Goal: Task Accomplishment & Management: Use online tool/utility

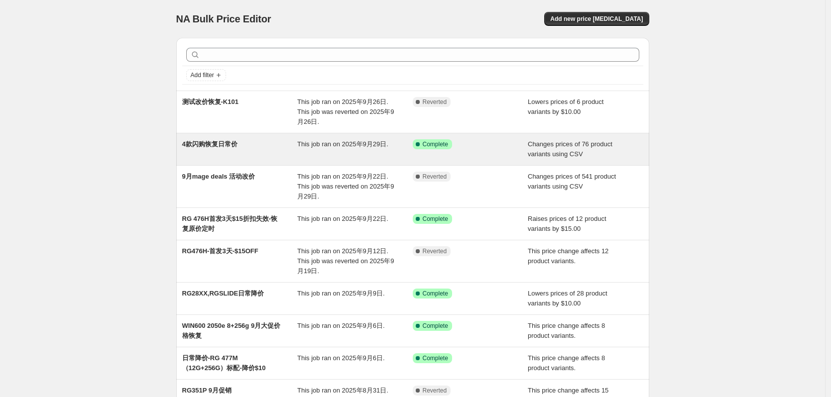
click at [225, 144] on span "4款闪购恢复日常价" at bounding box center [209, 143] width 55 height 7
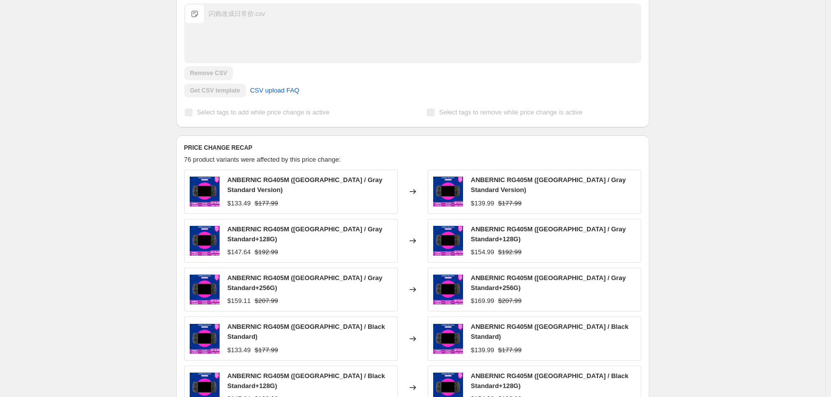
scroll to position [299, 0]
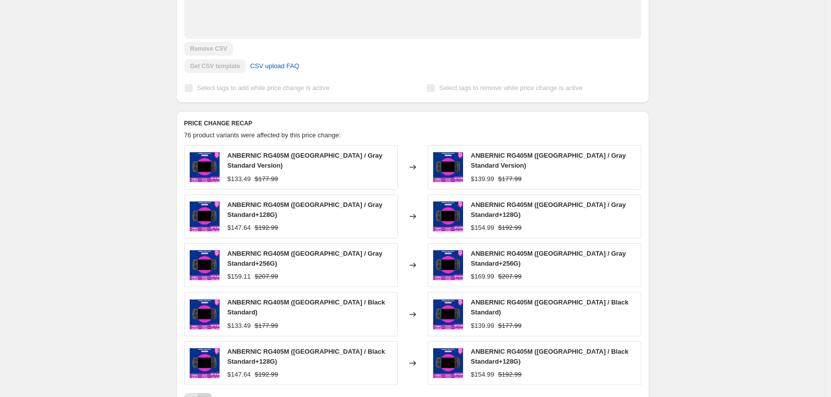
click at [202, 393] on button "Next" at bounding box center [205, 400] width 14 height 14
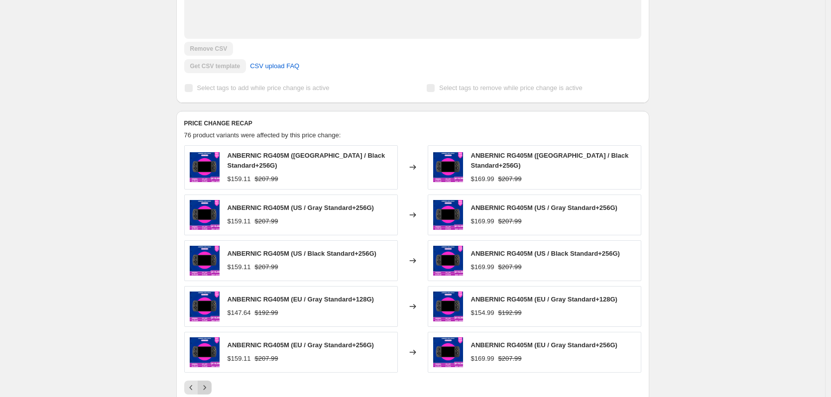
click at [204, 383] on icon "Next" at bounding box center [205, 388] width 10 height 10
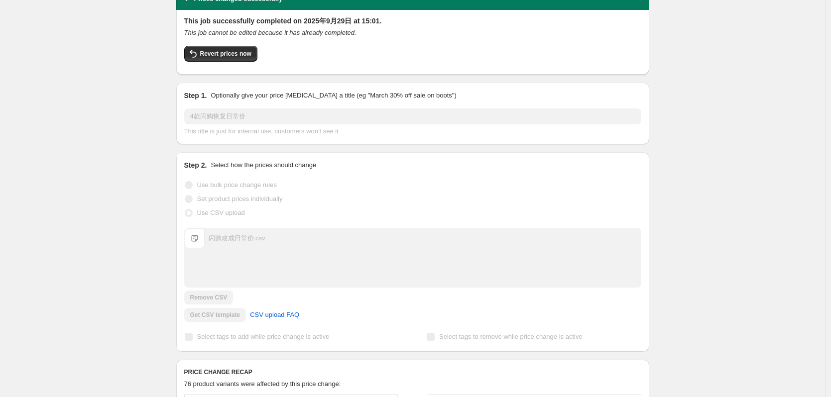
scroll to position [0, 0]
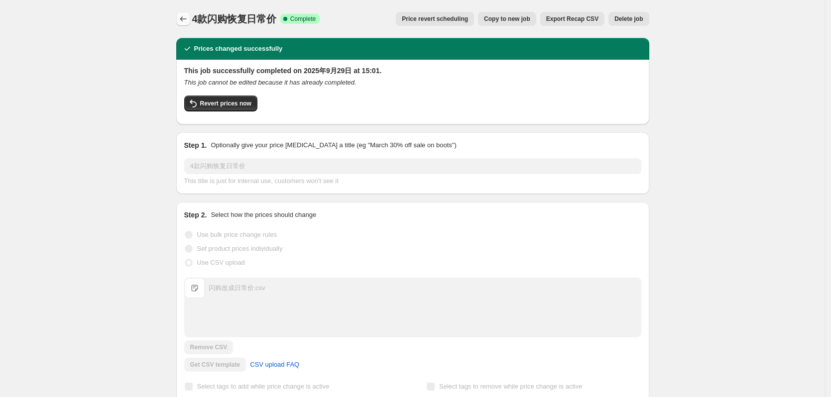
click at [184, 18] on icon "Price change jobs" at bounding box center [183, 19] width 10 height 10
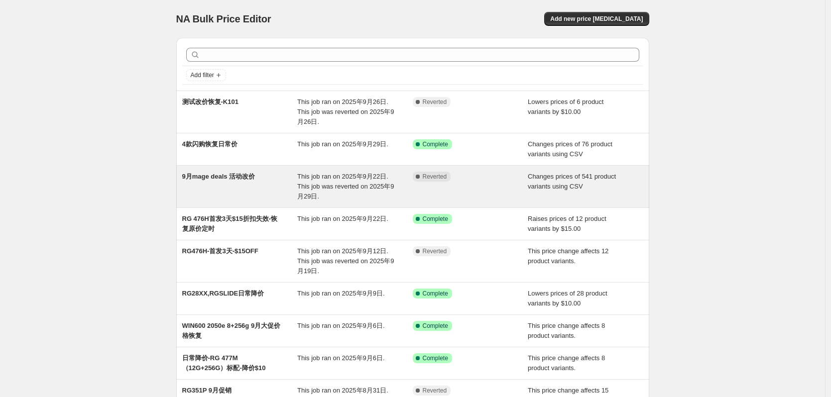
click at [224, 174] on span "9月mage deals 活动改价" at bounding box center [218, 176] width 73 height 7
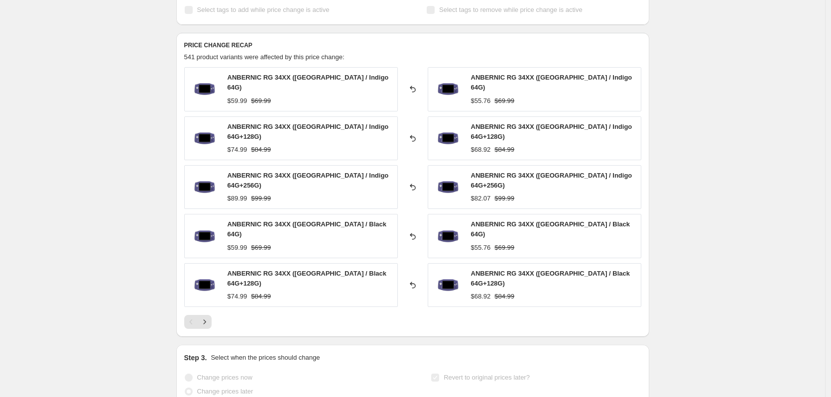
scroll to position [348, 0]
click at [209, 316] on icon "Next" at bounding box center [205, 321] width 10 height 10
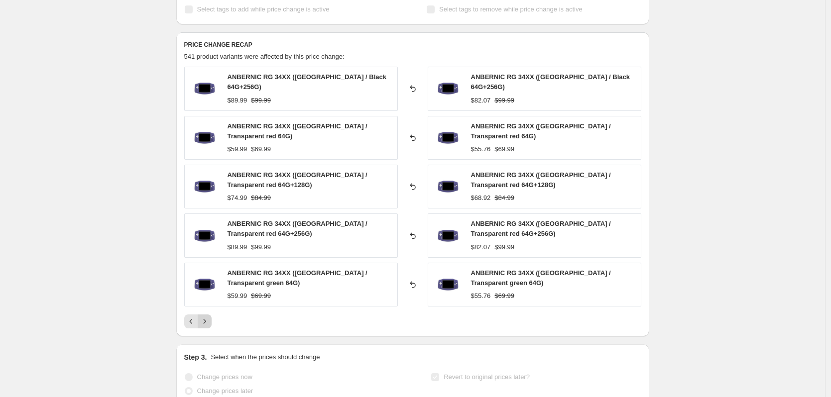
click at [209, 316] on icon "Next" at bounding box center [205, 321] width 10 height 10
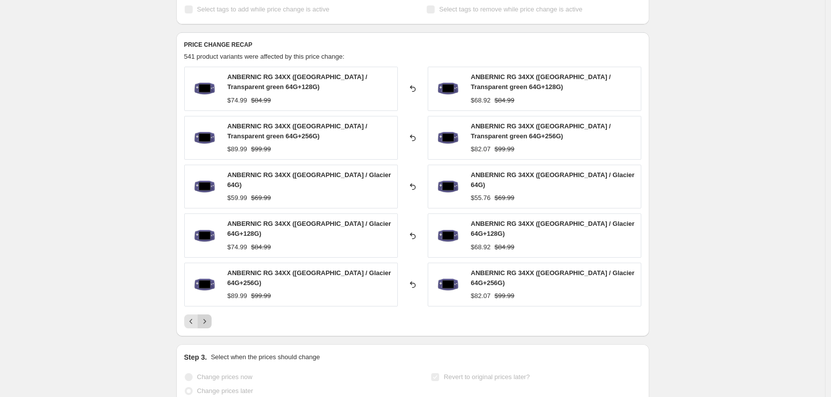
click at [209, 316] on icon "Next" at bounding box center [205, 321] width 10 height 10
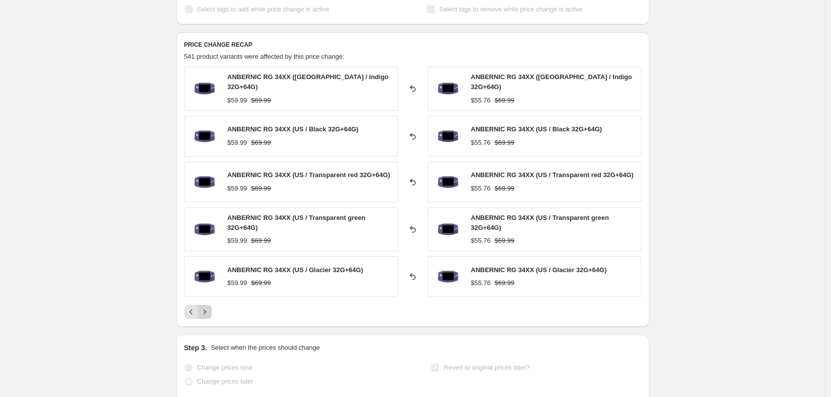
click at [209, 308] on icon "Next" at bounding box center [205, 312] width 10 height 10
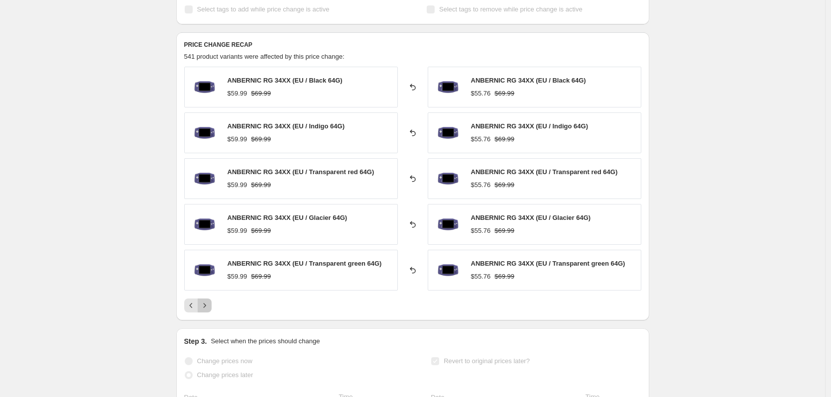
click at [209, 308] on icon "Next" at bounding box center [205, 306] width 10 height 10
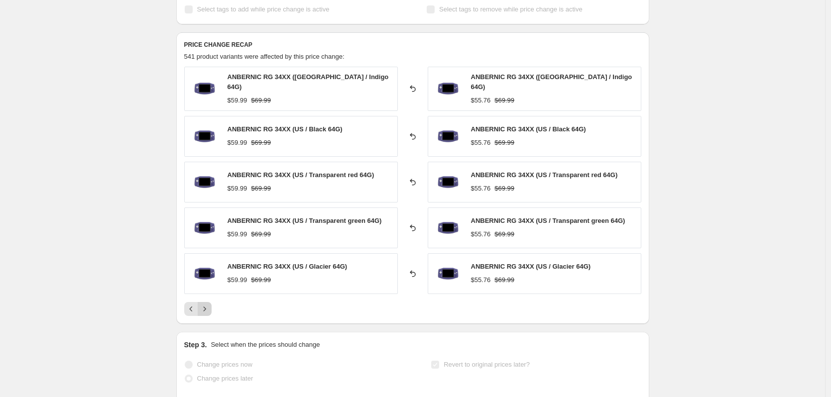
click at [209, 308] on icon "Next" at bounding box center [205, 309] width 10 height 10
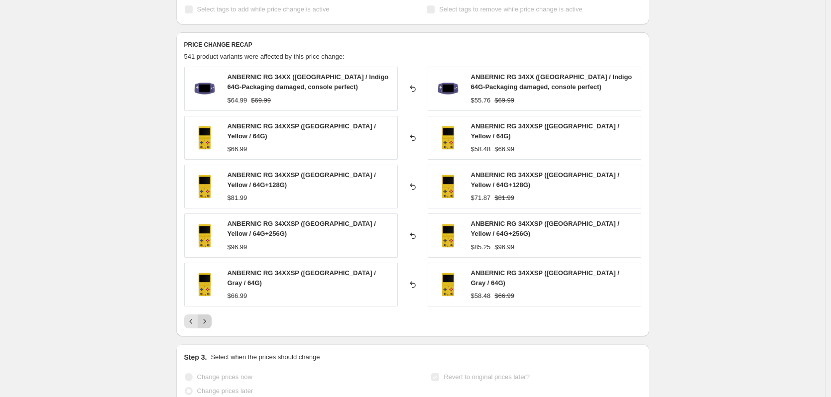
click at [209, 316] on icon "Next" at bounding box center [205, 321] width 10 height 10
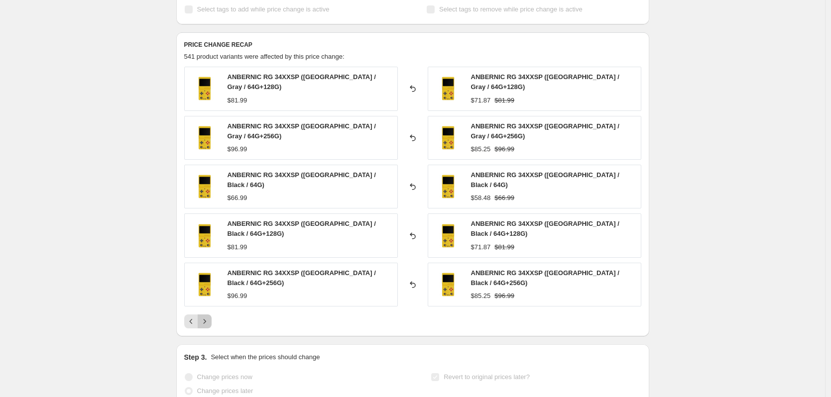
click at [209, 316] on icon "Next" at bounding box center [205, 321] width 10 height 10
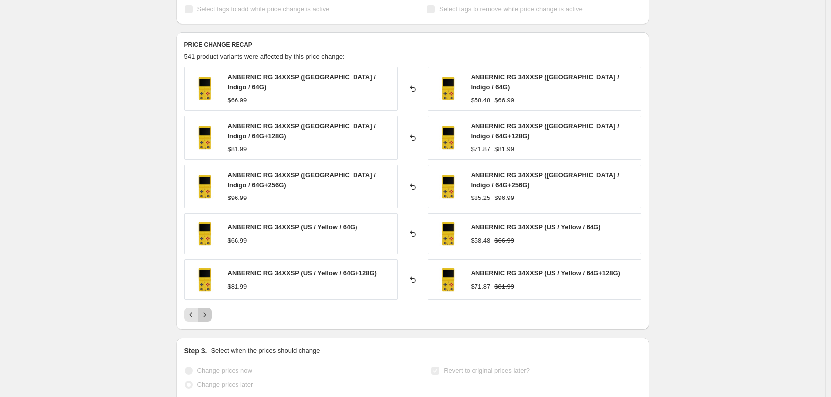
click at [209, 310] on icon "Next" at bounding box center [205, 315] width 10 height 10
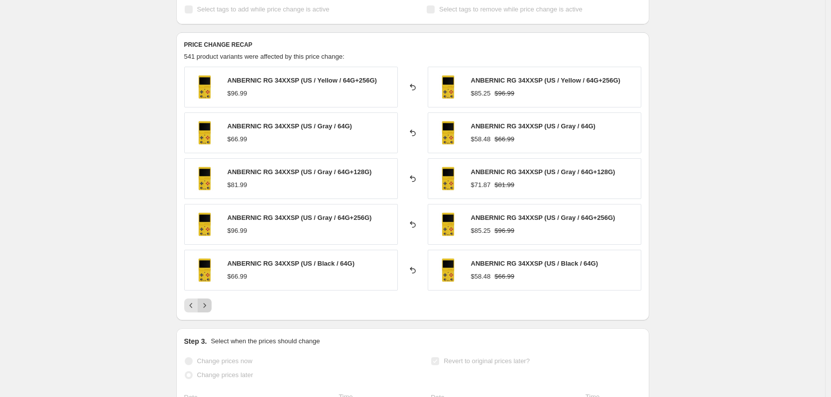
click at [209, 308] on icon "Next" at bounding box center [205, 306] width 10 height 10
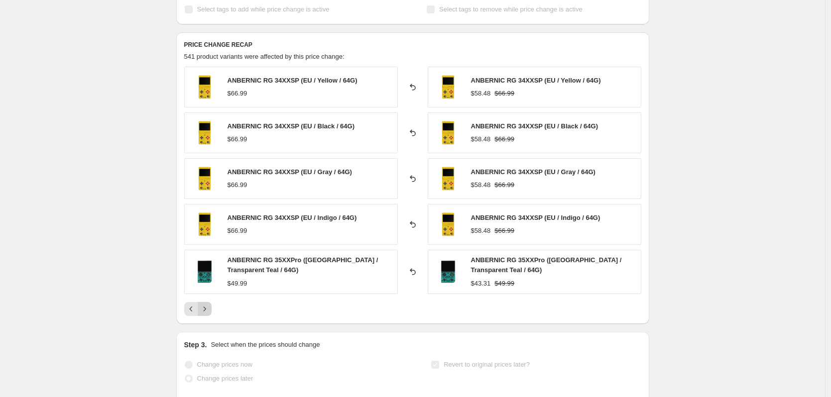
click at [209, 308] on icon "Next" at bounding box center [205, 309] width 10 height 10
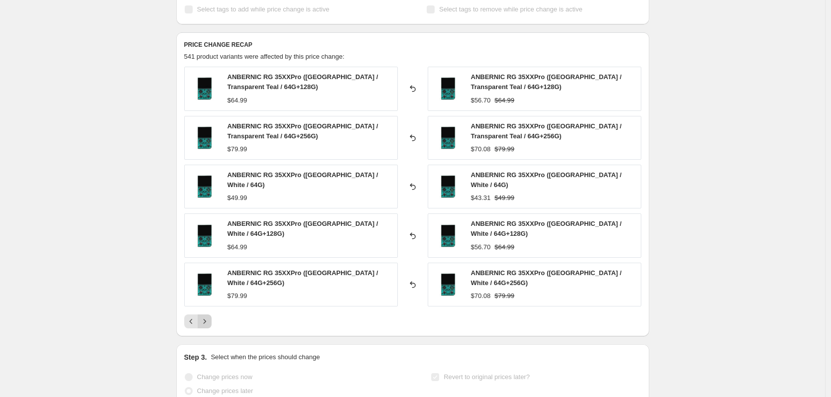
click at [209, 316] on icon "Next" at bounding box center [205, 321] width 10 height 10
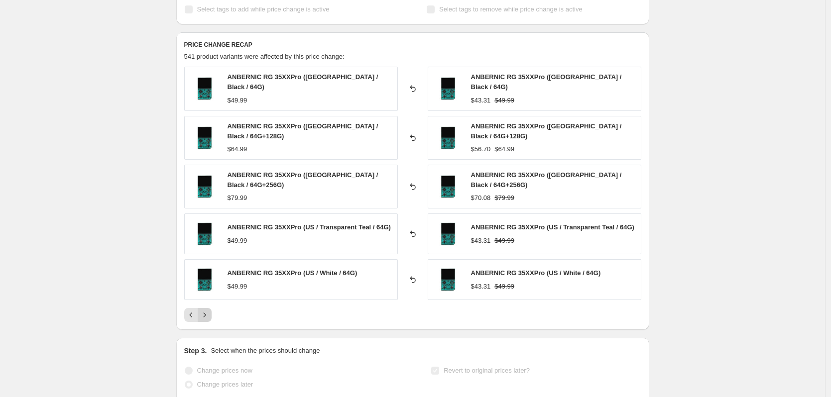
click at [210, 314] on div "PRICE CHANGE RECAP 541 product variants were affected by this price change: ANB…" at bounding box center [412, 181] width 473 height 298
click at [207, 310] on icon "Next" at bounding box center [205, 315] width 10 height 10
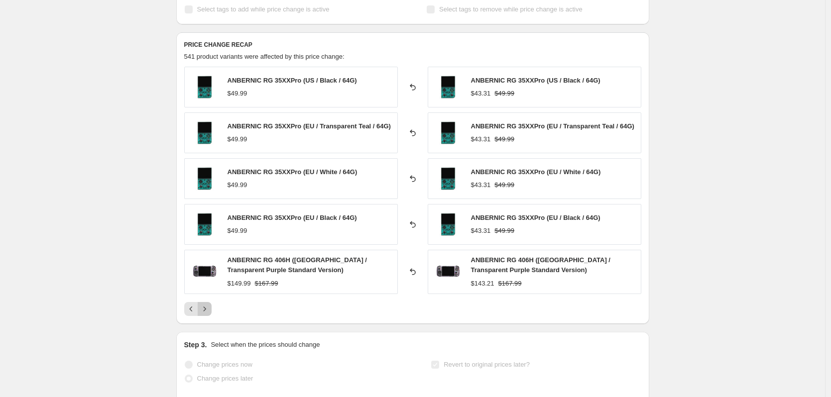
click at [207, 306] on icon "Next" at bounding box center [205, 309] width 10 height 10
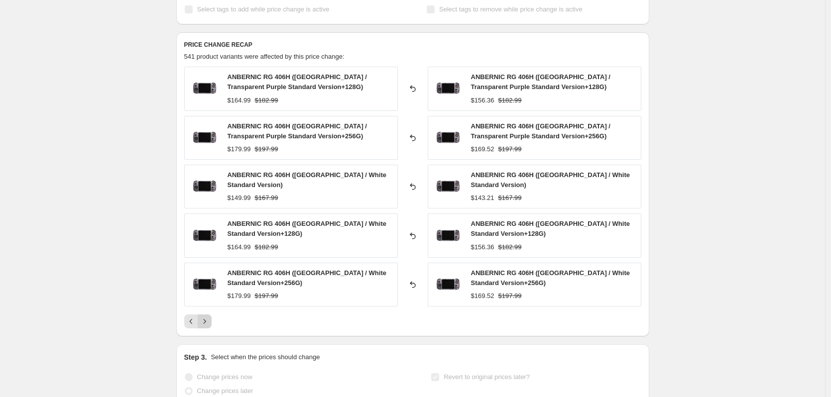
click at [207, 306] on div "ANBERNIC RG 406H ([GEOGRAPHIC_DATA] / Transparent Purple Standard Version+128G)…" at bounding box center [412, 198] width 457 height 262
click at [205, 317] on icon "Next" at bounding box center [205, 321] width 10 height 10
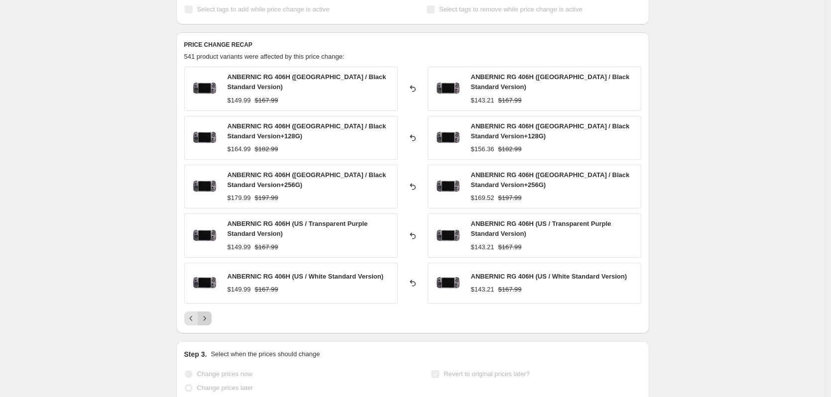
click at [207, 314] on icon "Next" at bounding box center [205, 319] width 10 height 10
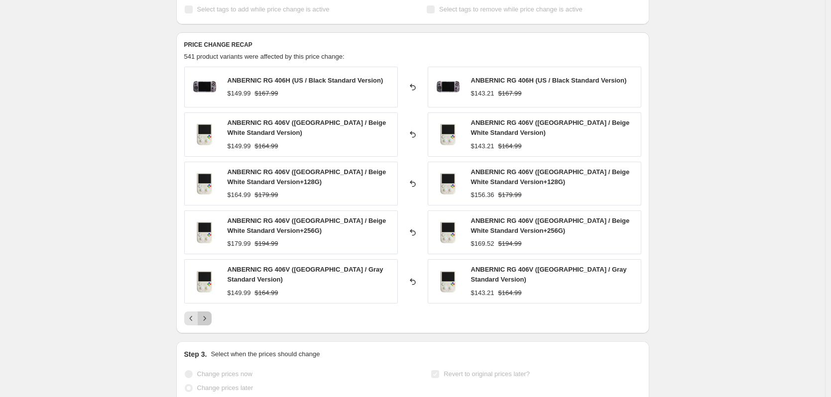
click at [207, 314] on icon "Next" at bounding box center [205, 319] width 10 height 10
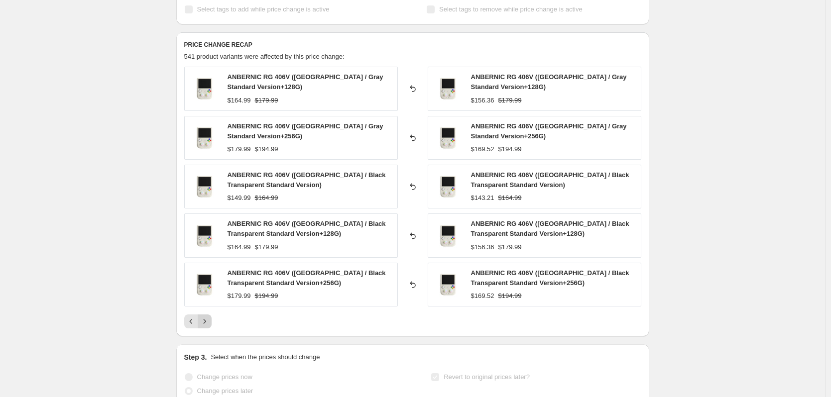
click at [207, 313] on div "ANBERNIC RG 406V ([GEOGRAPHIC_DATA] / Gray Standard Version+128G) $164.99 $179.…" at bounding box center [412, 198] width 457 height 262
click at [208, 320] on icon "Next" at bounding box center [205, 321] width 10 height 10
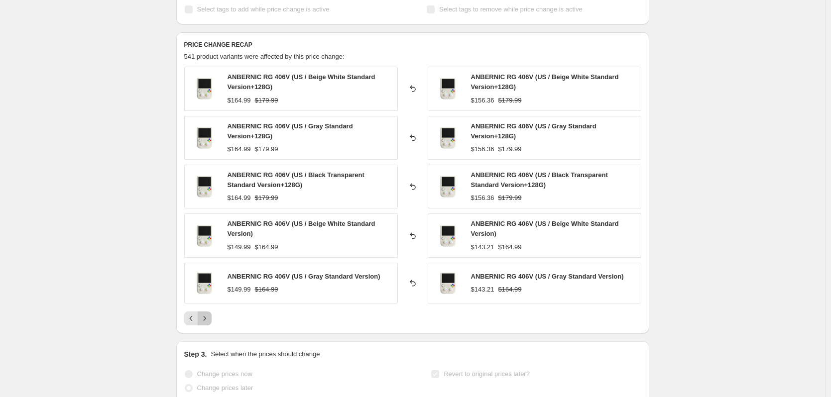
click at [208, 320] on icon "Next" at bounding box center [205, 319] width 10 height 10
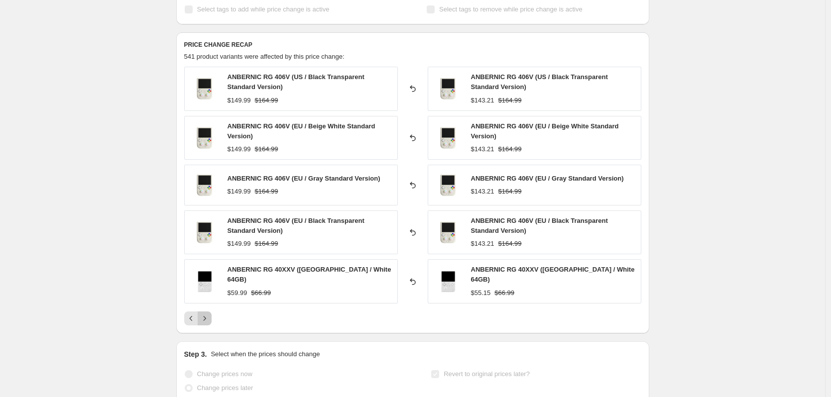
click at [208, 320] on icon "Next" at bounding box center [205, 319] width 10 height 10
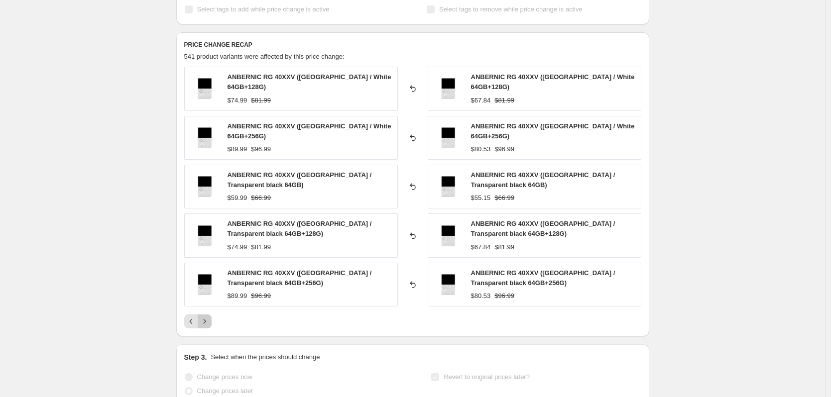
click at [208, 320] on icon "Next" at bounding box center [205, 321] width 10 height 10
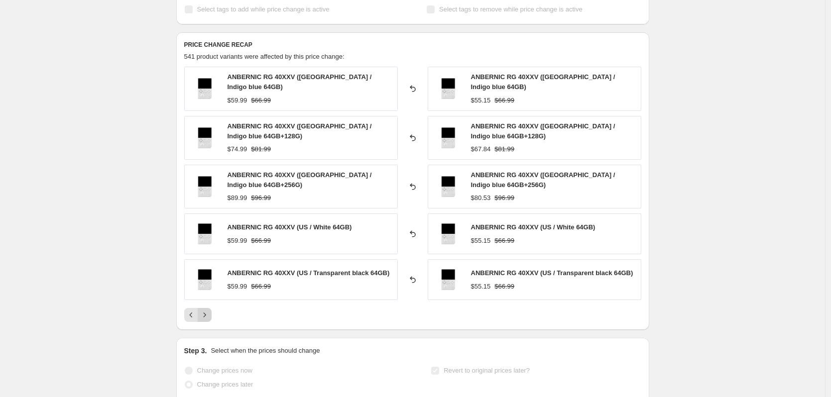
click at [208, 314] on icon "Next" at bounding box center [205, 315] width 10 height 10
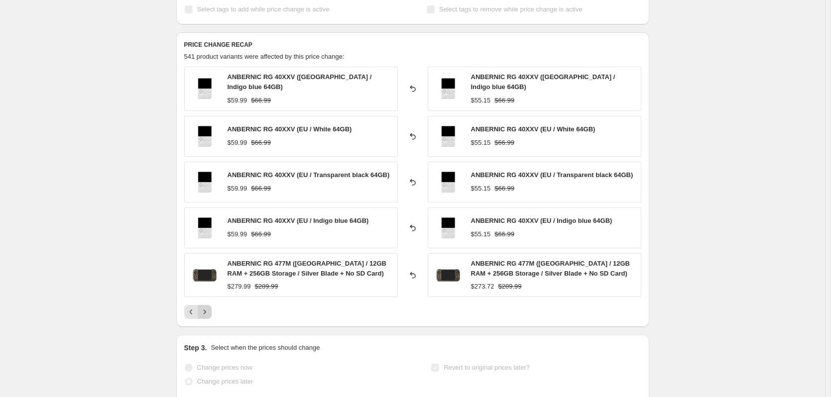
click at [208, 312] on icon "Next" at bounding box center [205, 312] width 10 height 10
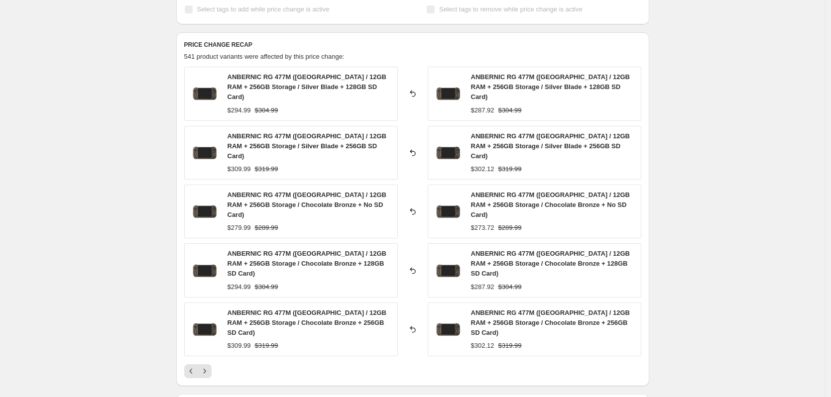
click at [209, 312] on div "ANBERNIC RG 477M ([GEOGRAPHIC_DATA] / 12GB RAM + 256GB Storage / Silver Blade +…" at bounding box center [412, 223] width 457 height 312
click at [209, 366] on icon "Next" at bounding box center [205, 371] width 10 height 10
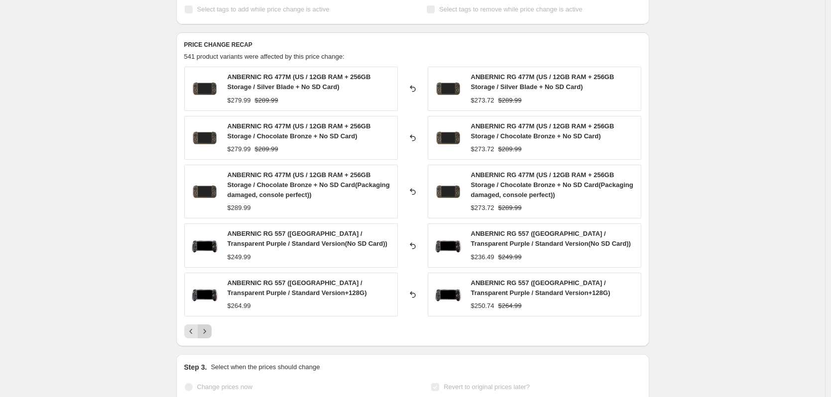
click at [208, 328] on icon "Next" at bounding box center [205, 331] width 10 height 10
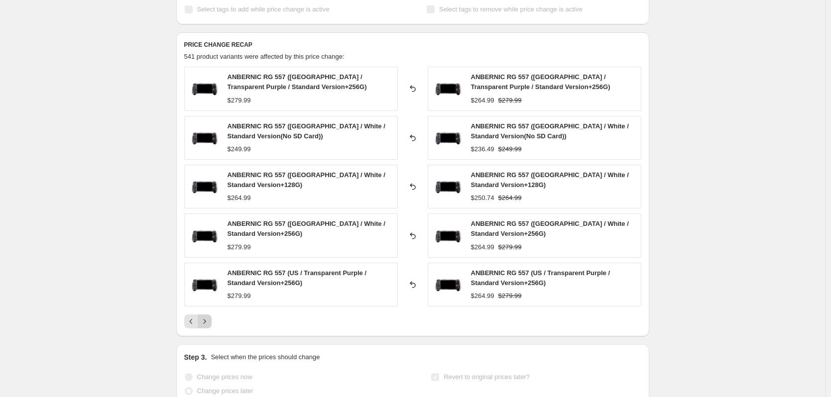
click at [208, 326] on icon "Next" at bounding box center [205, 321] width 10 height 10
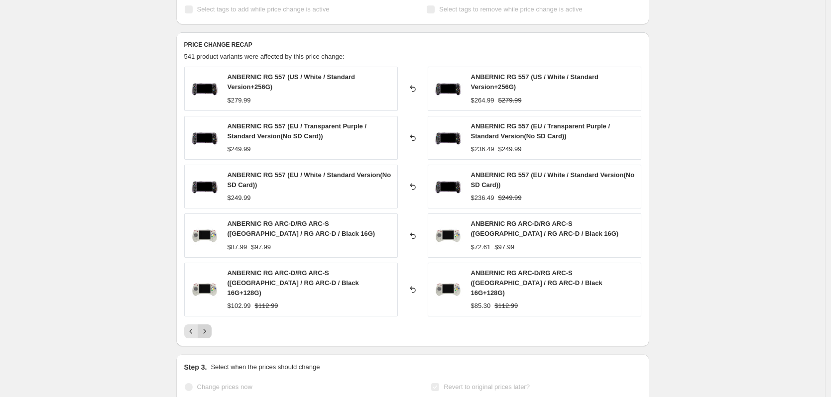
click at [208, 326] on icon "Next" at bounding box center [205, 331] width 10 height 10
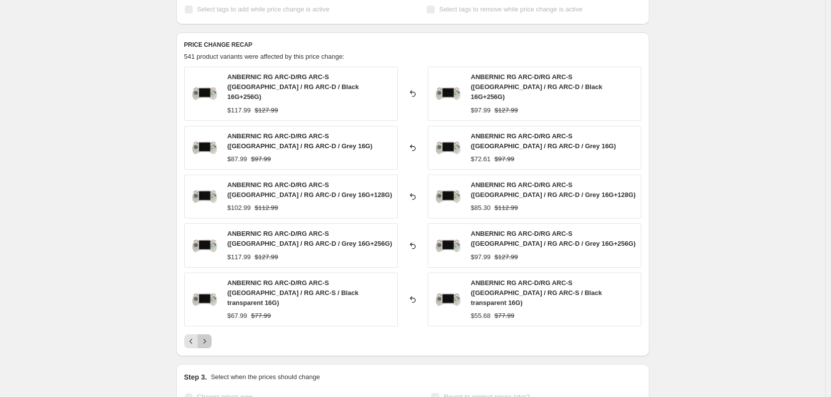
click at [209, 336] on icon "Next" at bounding box center [205, 341] width 10 height 10
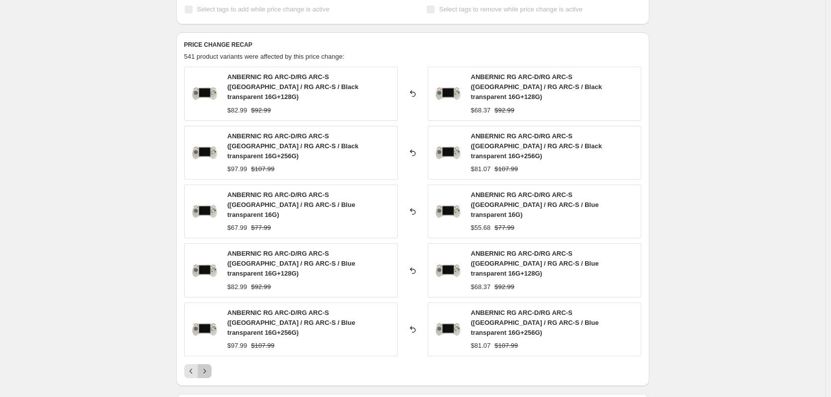
click at [209, 366] on icon "Next" at bounding box center [205, 371] width 10 height 10
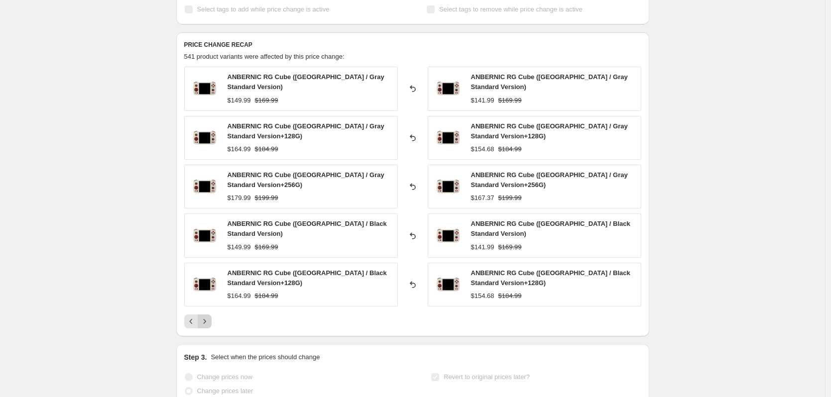
click at [209, 319] on icon "Next" at bounding box center [205, 321] width 10 height 10
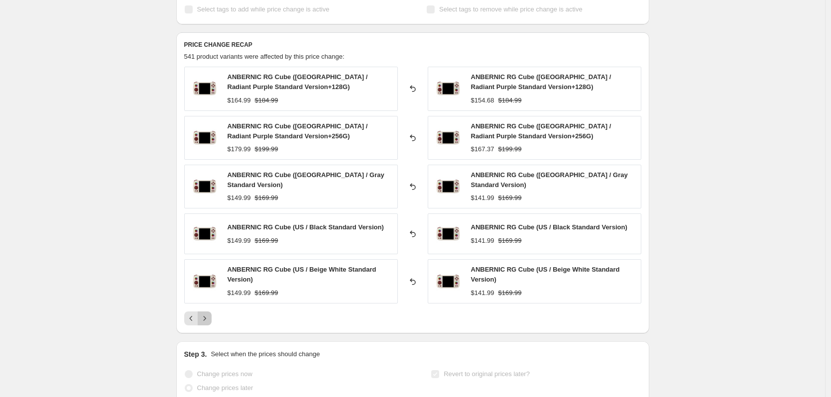
click at [209, 319] on icon "Next" at bounding box center [205, 319] width 10 height 10
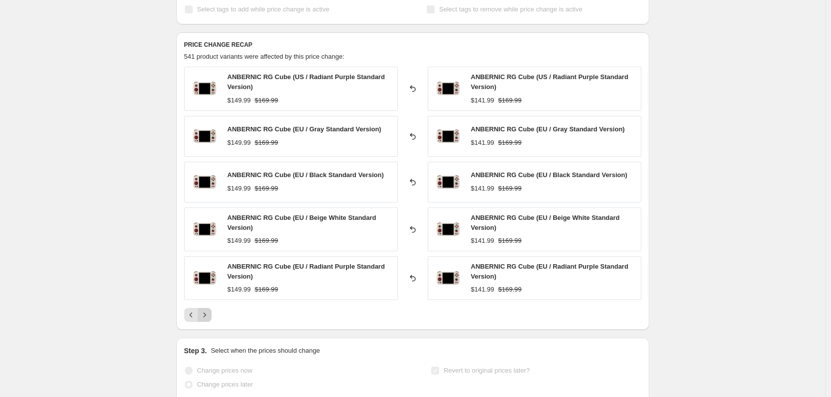
click at [209, 319] on icon "Next" at bounding box center [205, 315] width 10 height 10
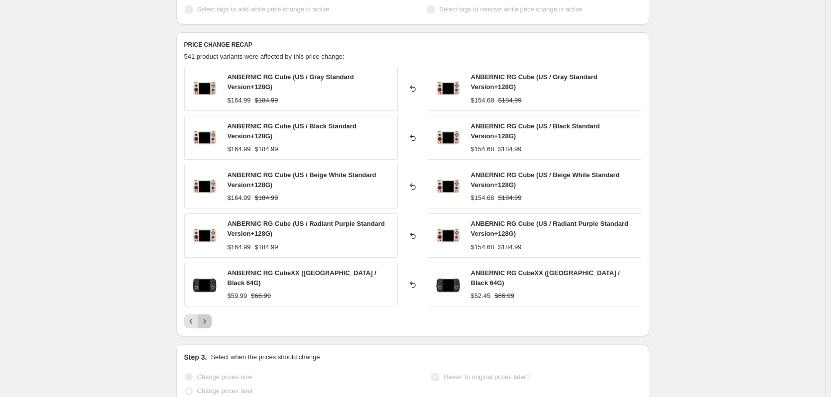
click at [209, 319] on icon "Next" at bounding box center [205, 321] width 10 height 10
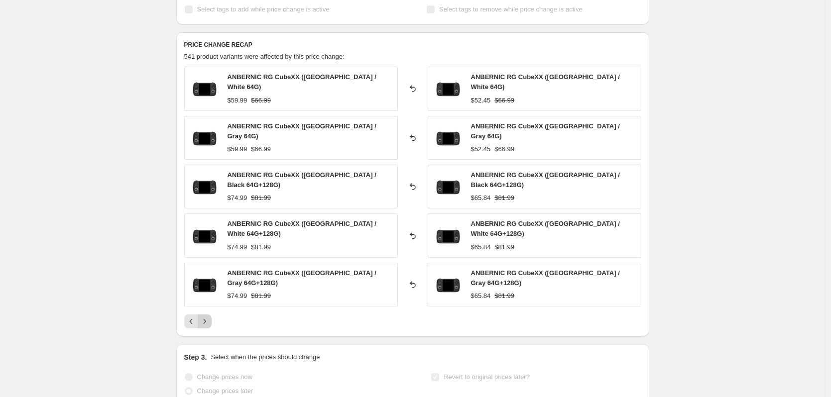
click at [209, 319] on div "PRICE CHANGE RECAP 541 product variants were affected by this price change: ANB…" at bounding box center [412, 184] width 473 height 304
click at [209, 316] on icon "Next" at bounding box center [205, 321] width 10 height 10
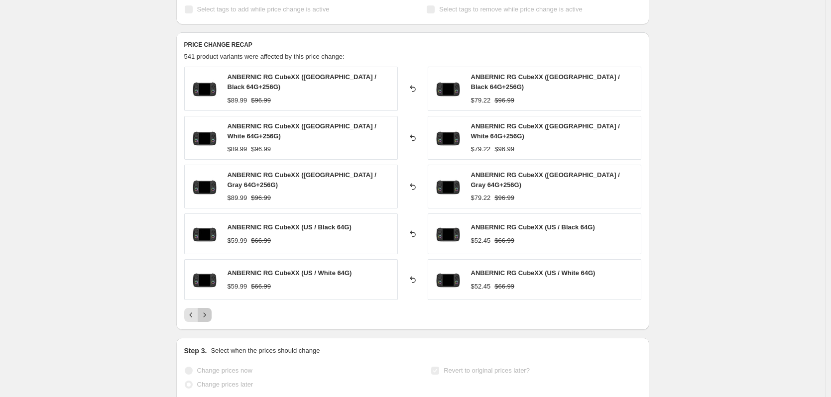
click at [209, 310] on icon "Next" at bounding box center [205, 315] width 10 height 10
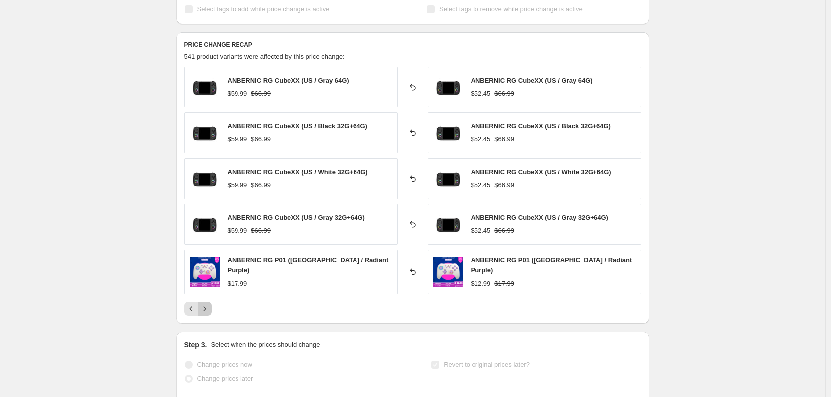
click at [209, 307] on icon "Next" at bounding box center [205, 309] width 10 height 10
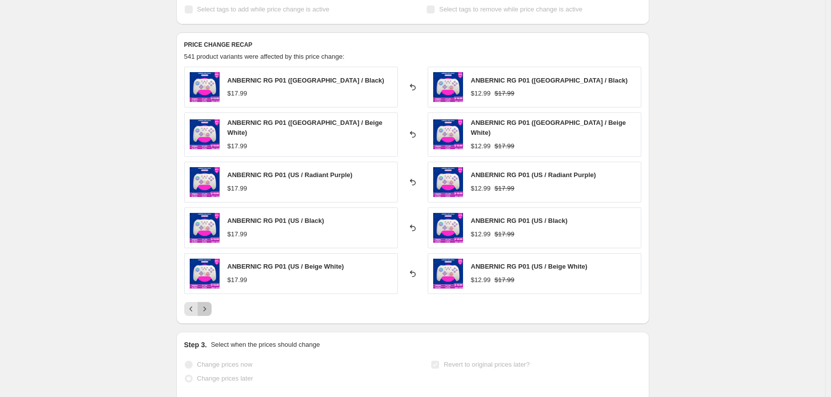
click at [209, 307] on icon "Next" at bounding box center [205, 309] width 10 height 10
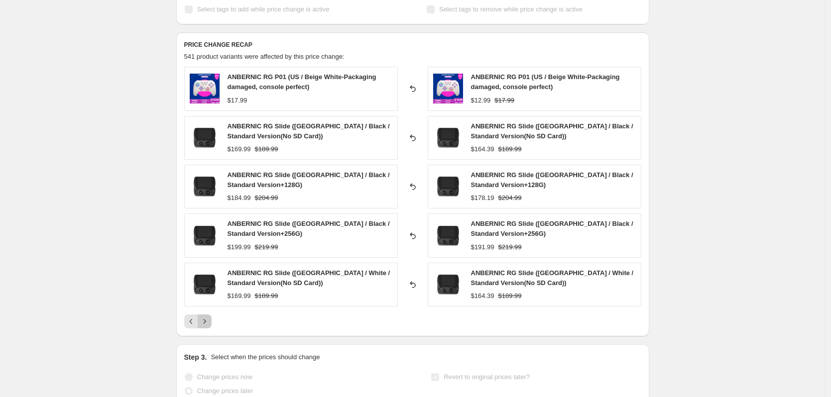
click at [209, 322] on icon "Next" at bounding box center [205, 321] width 10 height 10
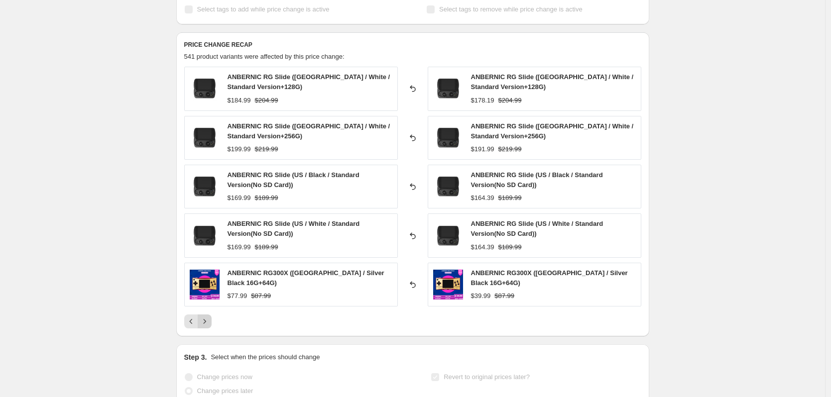
click at [209, 322] on icon "Next" at bounding box center [205, 321] width 10 height 10
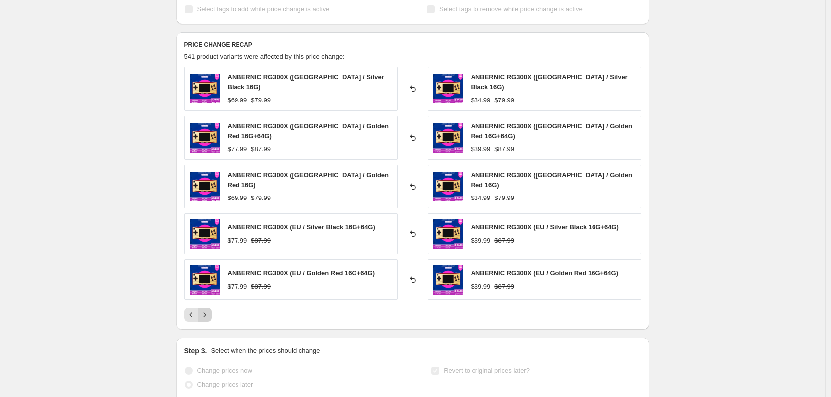
click at [209, 322] on div "Prices reverted successfully The prices have been reverted to their original va…" at bounding box center [408, 127] width 481 height 890
click at [208, 310] on icon "Next" at bounding box center [205, 315] width 10 height 10
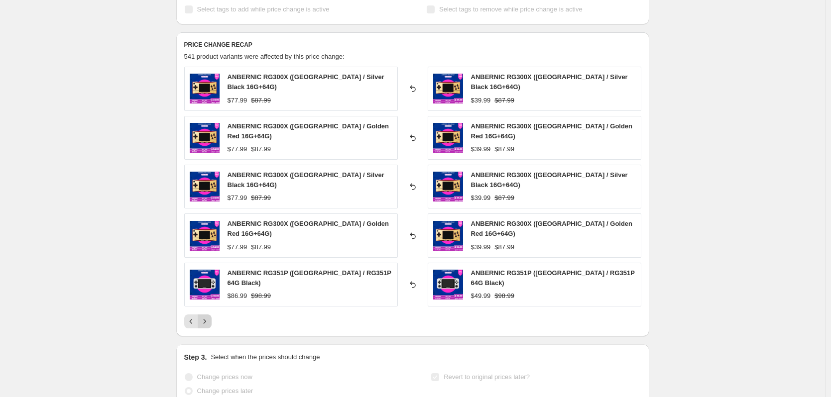
click at [208, 316] on icon "Next" at bounding box center [205, 321] width 10 height 10
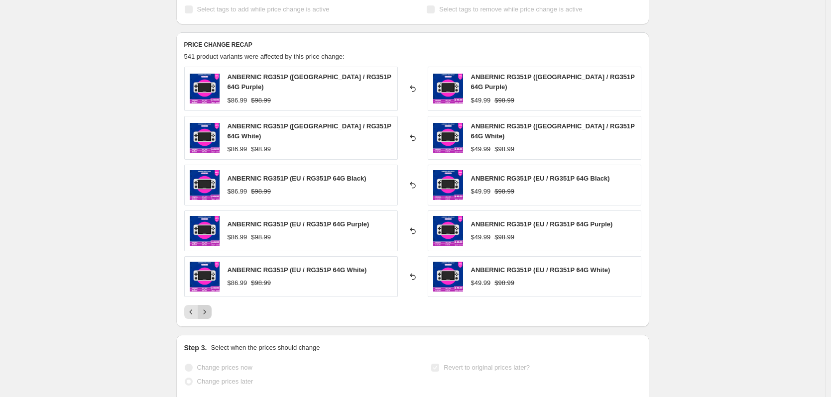
click at [208, 310] on icon "Next" at bounding box center [205, 312] width 10 height 10
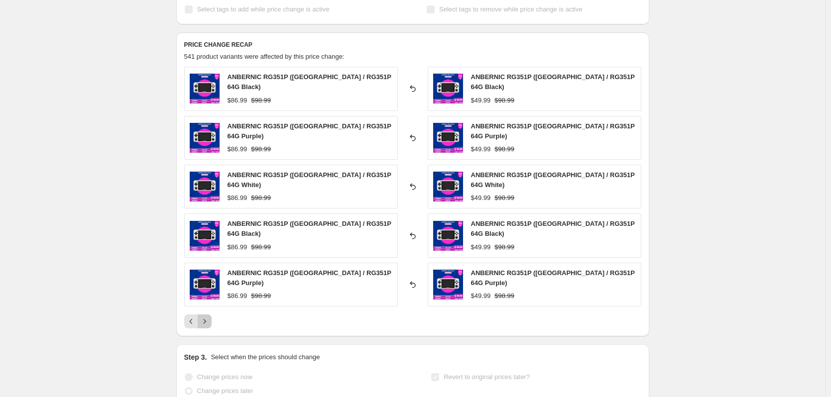
click at [208, 314] on button "Next" at bounding box center [205, 321] width 14 height 14
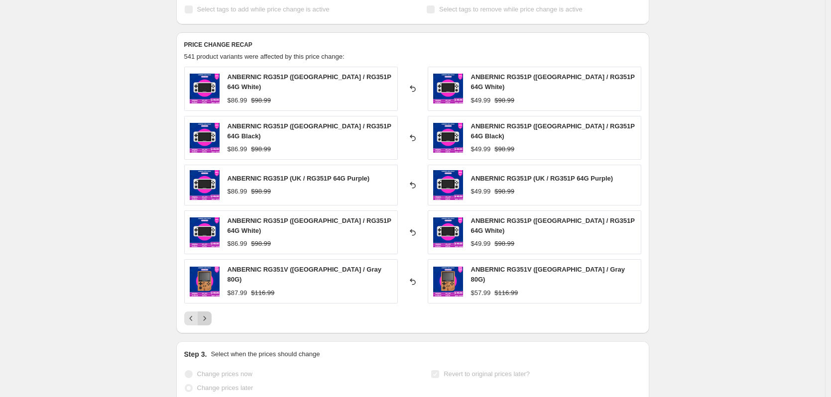
click at [208, 314] on icon "Next" at bounding box center [205, 319] width 10 height 10
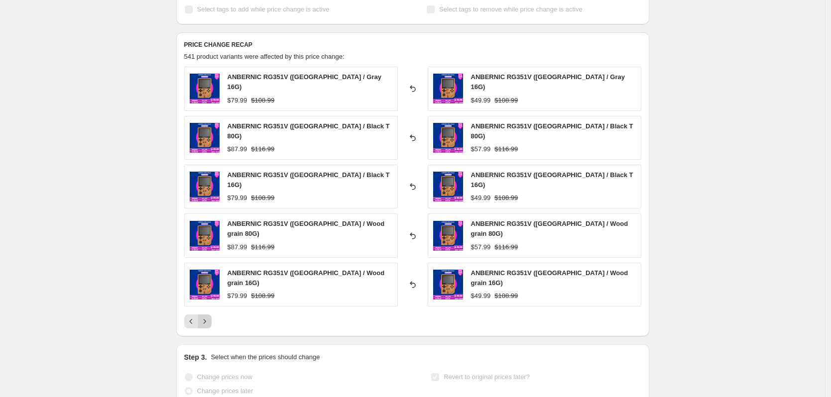
click at [208, 316] on icon "Next" at bounding box center [205, 321] width 10 height 10
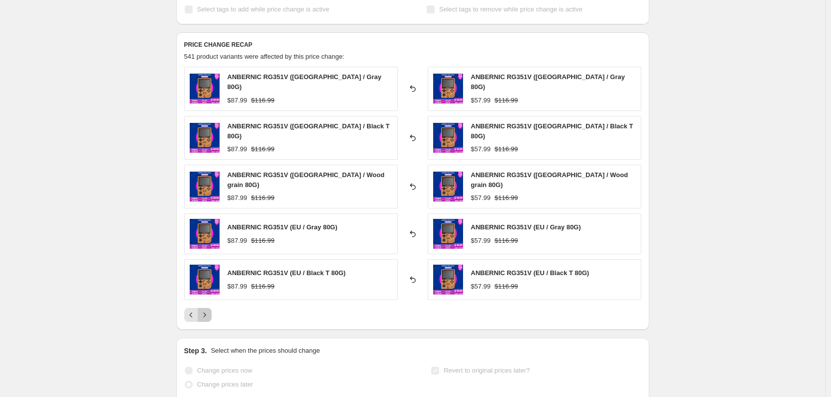
click at [208, 310] on icon "Next" at bounding box center [205, 315] width 10 height 10
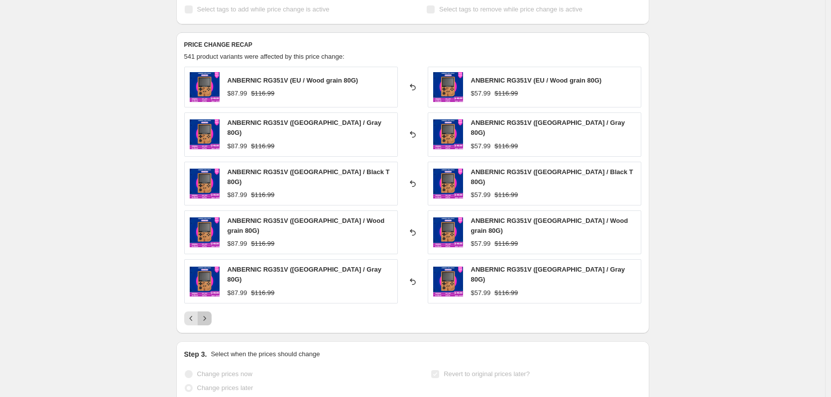
click at [208, 314] on icon "Next" at bounding box center [205, 319] width 10 height 10
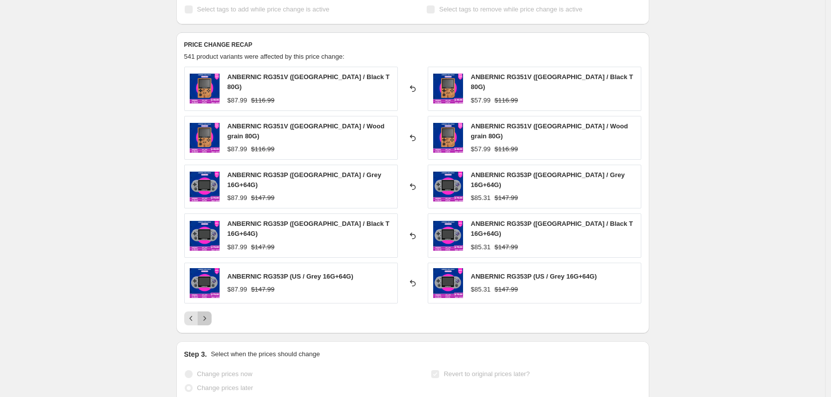
click at [208, 314] on icon "Next" at bounding box center [205, 319] width 10 height 10
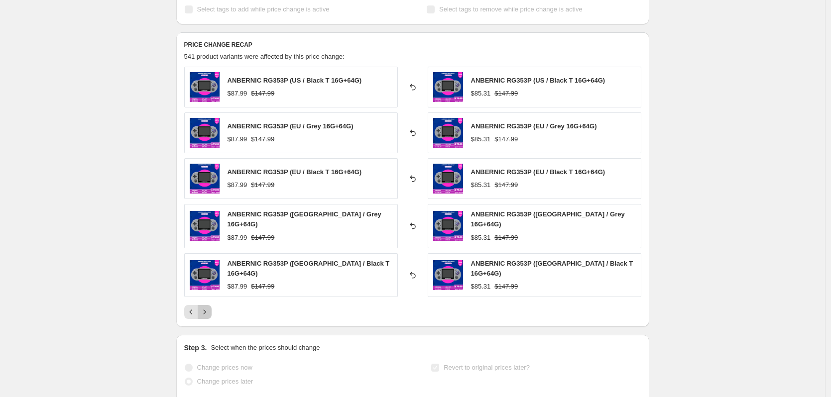
click at [208, 310] on icon "Next" at bounding box center [205, 312] width 10 height 10
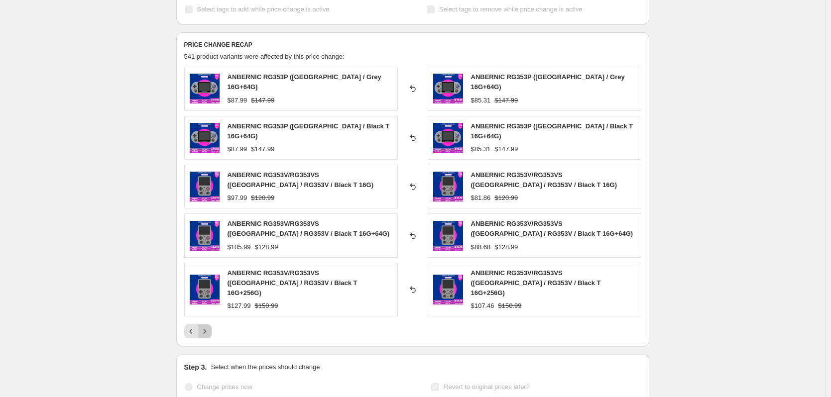
click at [208, 324] on button "Next" at bounding box center [205, 331] width 14 height 14
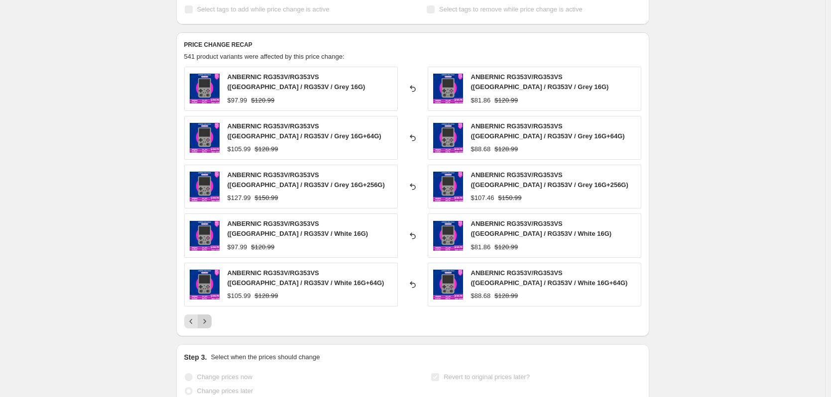
click at [208, 310] on div "ANBERNIC RG353V/RG353VS ([GEOGRAPHIC_DATA] / RG353V / Grey 16G) $97.99 $120.99 …" at bounding box center [412, 198] width 457 height 262
click at [207, 317] on icon "Next" at bounding box center [205, 321] width 10 height 10
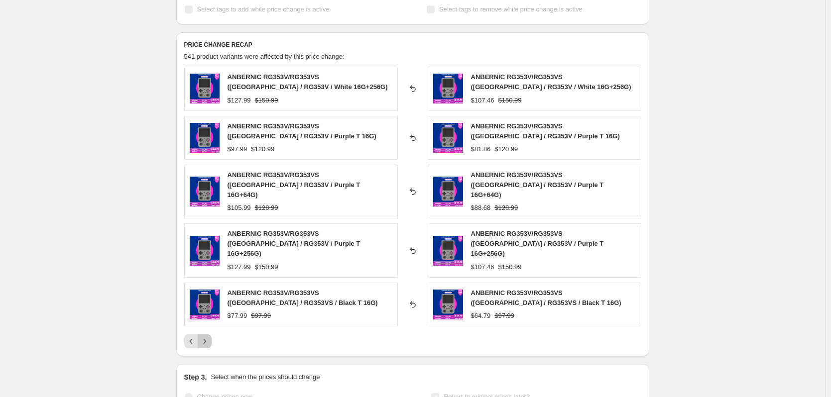
click at [207, 336] on icon "Next" at bounding box center [205, 341] width 10 height 10
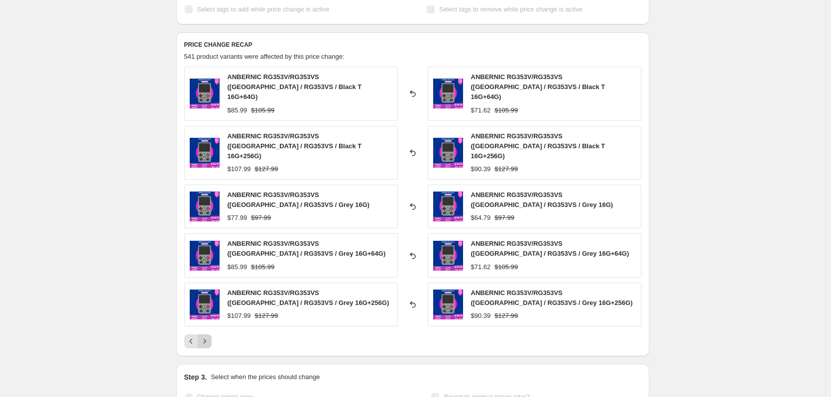
click at [207, 336] on icon "Next" at bounding box center [205, 341] width 10 height 10
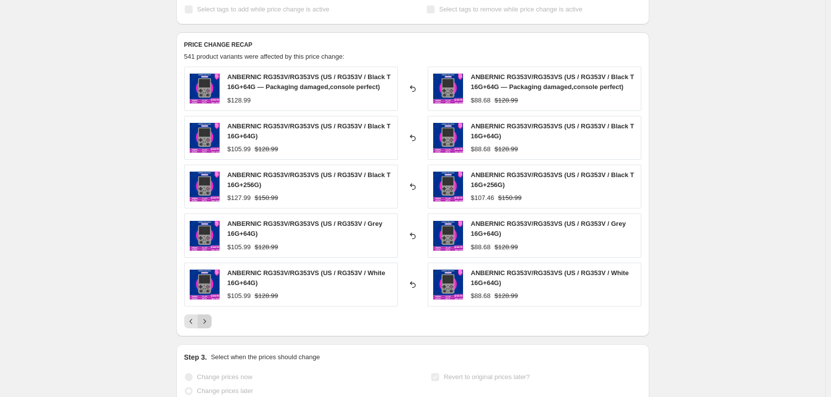
click at [207, 317] on icon "Next" at bounding box center [205, 321] width 10 height 10
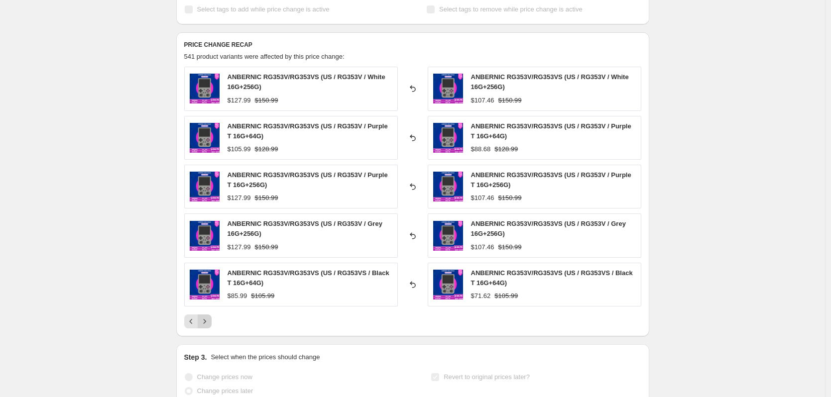
click at [207, 317] on icon "Next" at bounding box center [205, 321] width 10 height 10
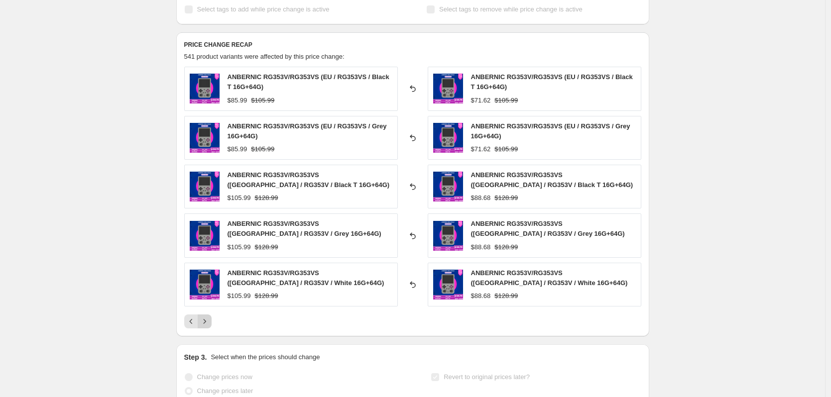
click at [207, 317] on icon "Next" at bounding box center [205, 321] width 10 height 10
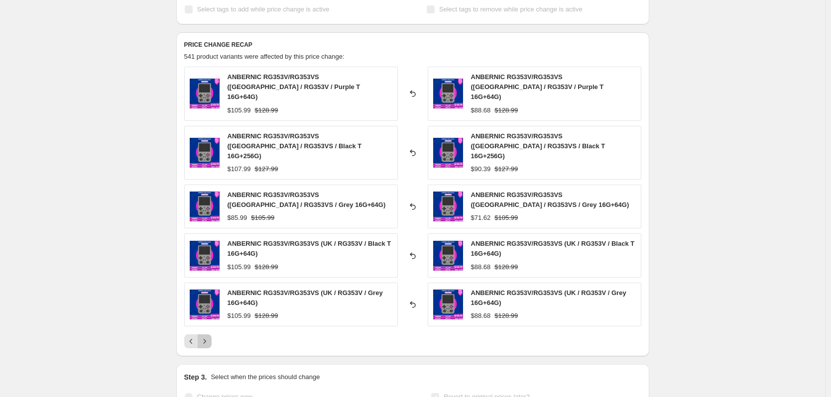
click at [207, 336] on icon "Next" at bounding box center [205, 341] width 10 height 10
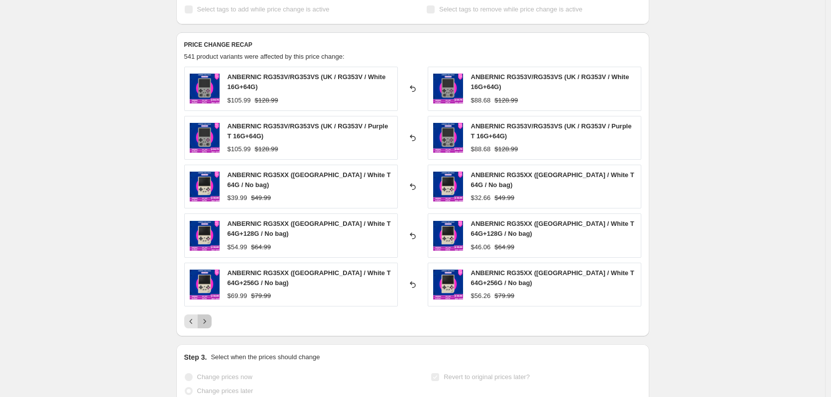
click at [206, 319] on icon "Next" at bounding box center [204, 321] width 2 height 4
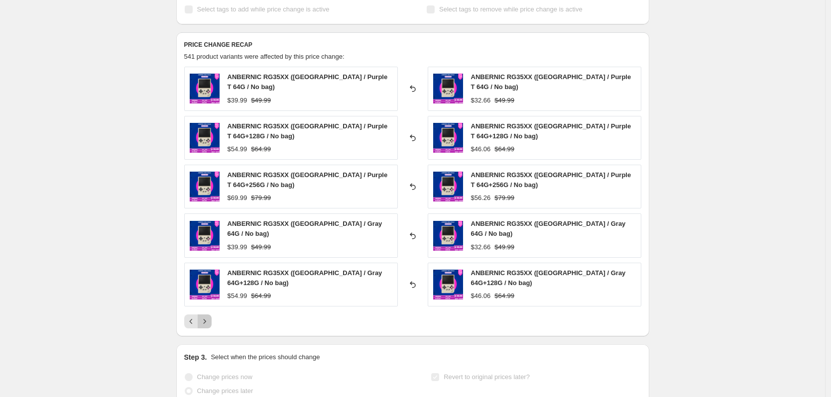
click at [207, 317] on icon "Next" at bounding box center [205, 321] width 10 height 10
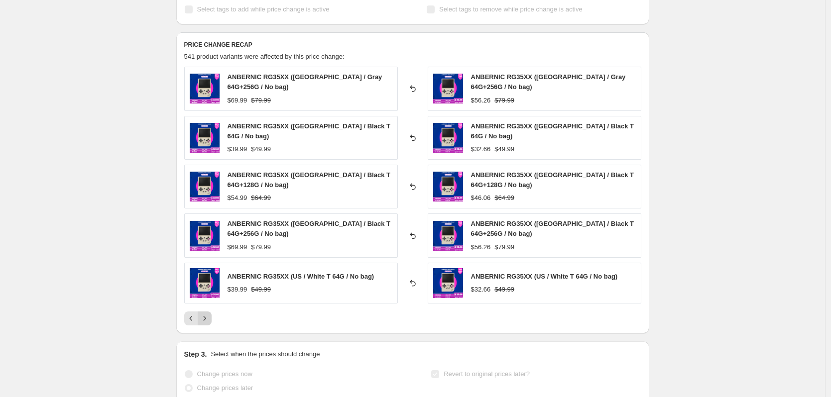
click at [207, 317] on icon "Next" at bounding box center [205, 319] width 10 height 10
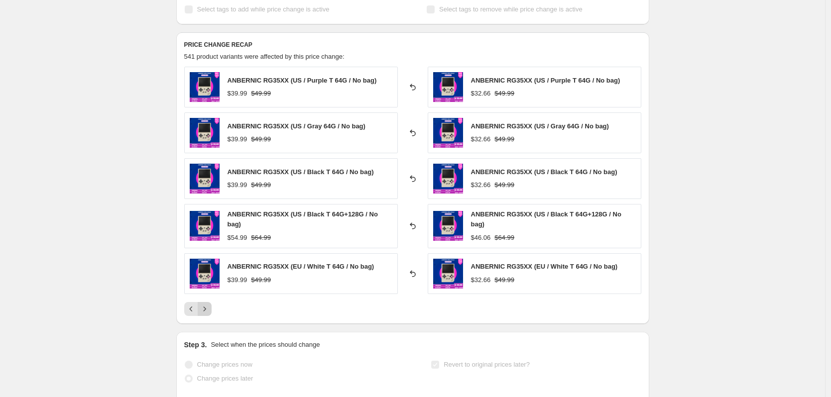
click at [208, 311] on icon "Next" at bounding box center [205, 309] width 10 height 10
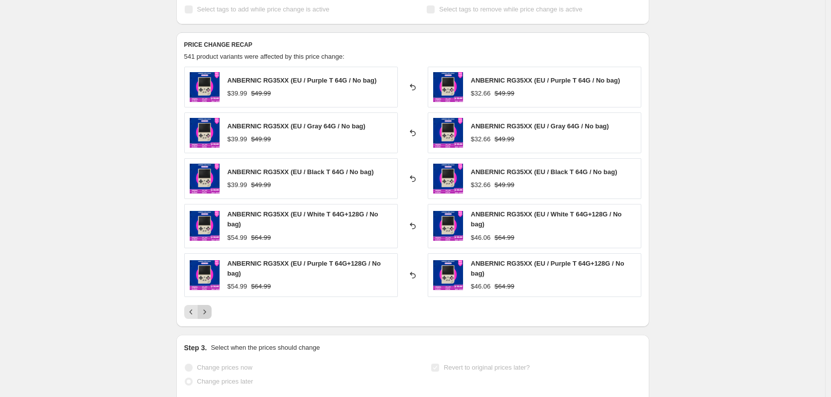
click at [208, 311] on icon "Next" at bounding box center [205, 312] width 10 height 10
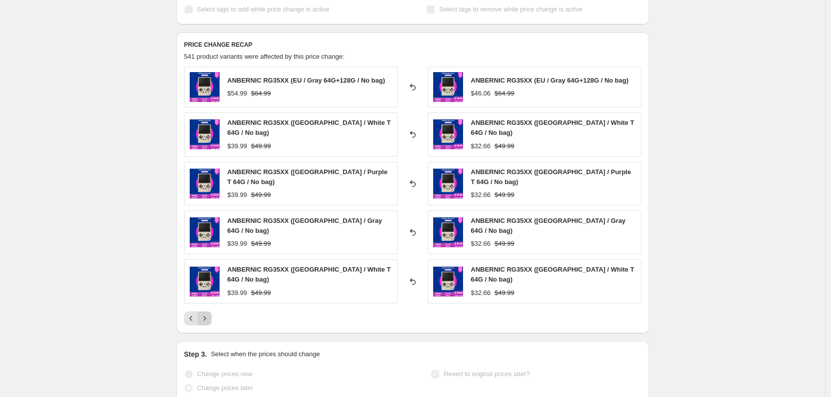
click at [208, 314] on icon "Next" at bounding box center [205, 319] width 10 height 10
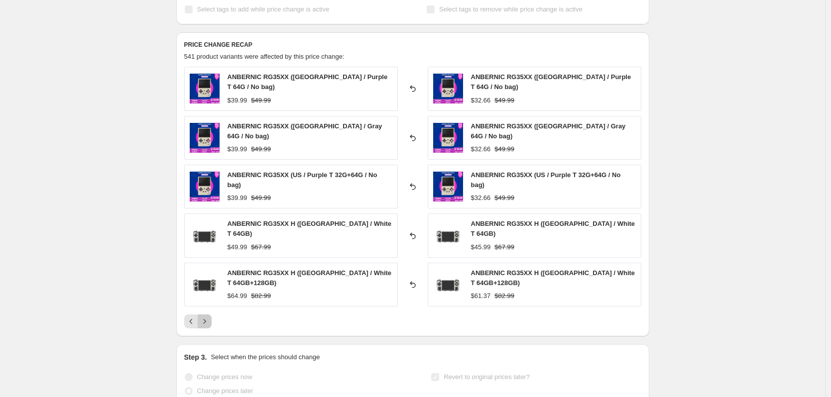
click at [208, 316] on icon "Next" at bounding box center [205, 321] width 10 height 10
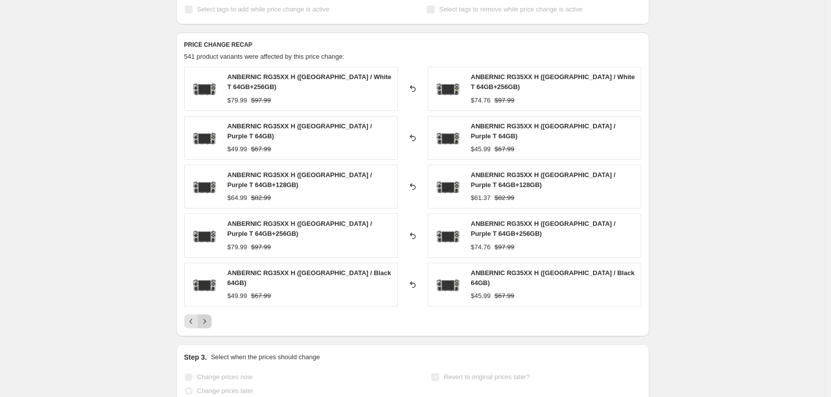
click at [208, 316] on icon "Next" at bounding box center [205, 321] width 10 height 10
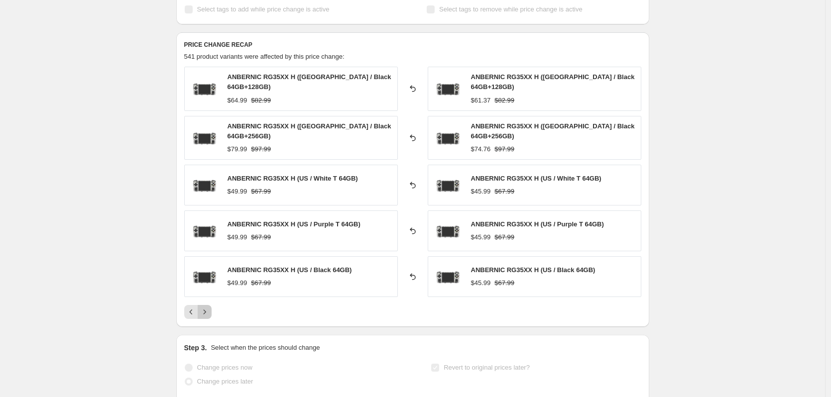
click at [208, 311] on icon "Next" at bounding box center [205, 312] width 10 height 10
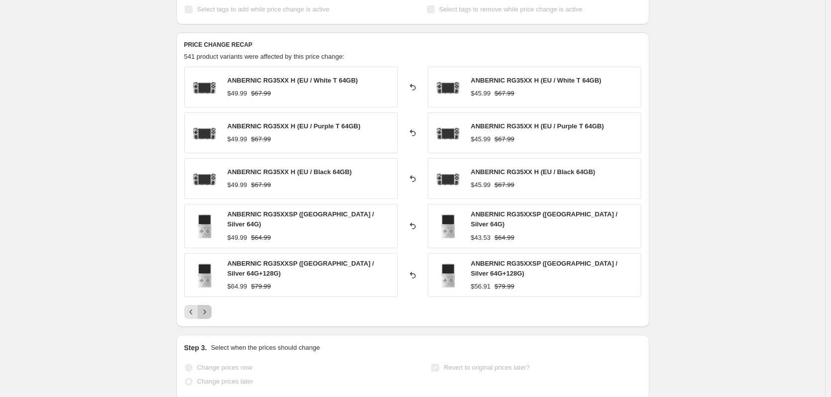
click at [208, 311] on icon "Next" at bounding box center [205, 312] width 10 height 10
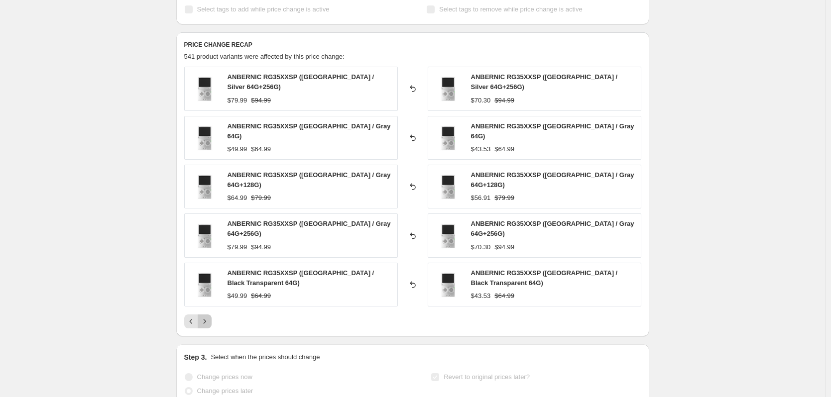
click at [208, 316] on icon "Next" at bounding box center [205, 321] width 10 height 10
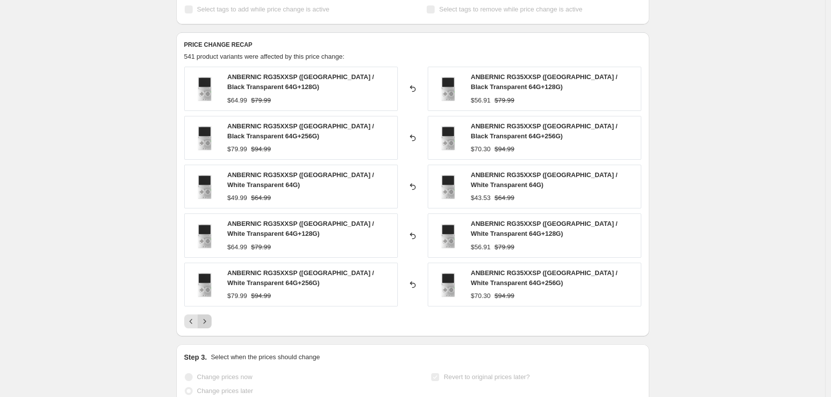
click at [208, 311] on div "ANBERNIC RG35XXSP ([GEOGRAPHIC_DATA] / Black Transparent 64G+128G) $64.99 $79.9…" at bounding box center [412, 198] width 457 height 262
click at [208, 317] on icon "Next" at bounding box center [205, 321] width 10 height 10
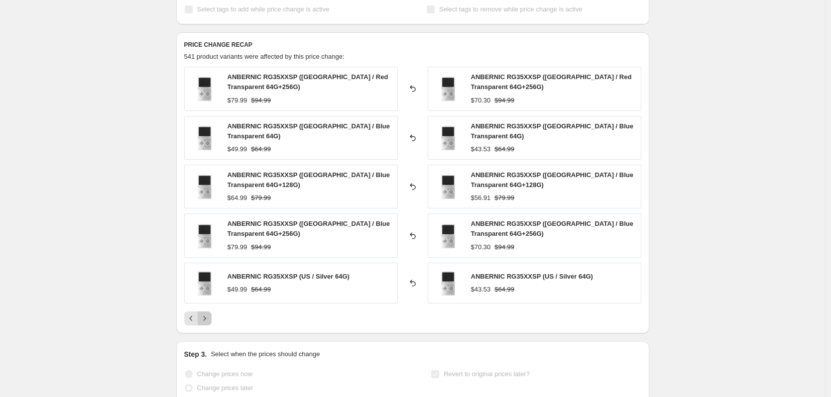
click at [208, 317] on icon "Next" at bounding box center [205, 319] width 10 height 10
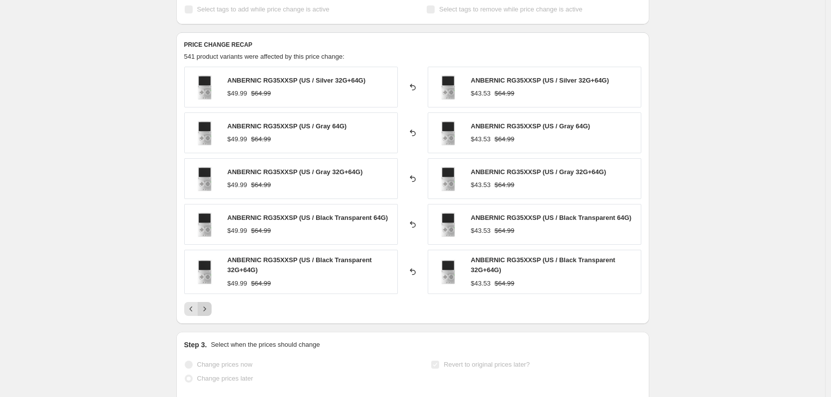
click at [208, 317] on div "PRICE CHANGE RECAP 541 product variants were affected by this price change: ANB…" at bounding box center [412, 178] width 473 height 292
click at [209, 313] on icon "Next" at bounding box center [205, 309] width 10 height 10
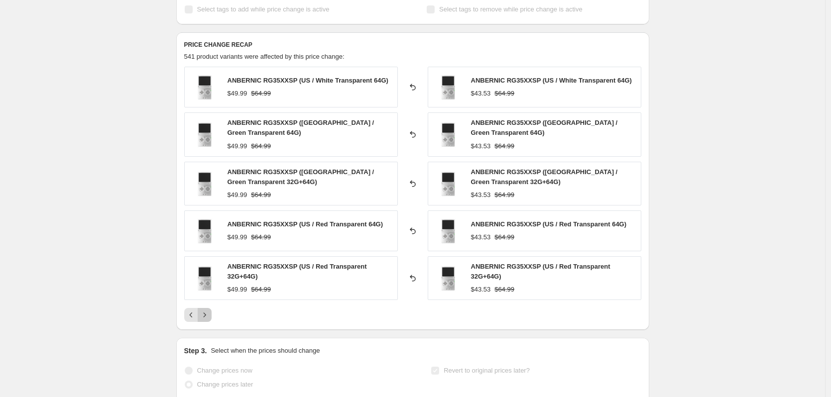
click at [209, 313] on icon "Next" at bounding box center [205, 315] width 10 height 10
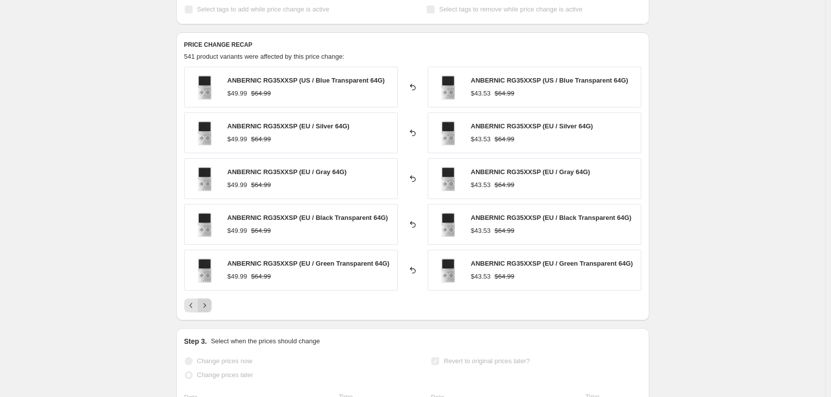
click at [209, 313] on button "Next" at bounding box center [205, 306] width 14 height 14
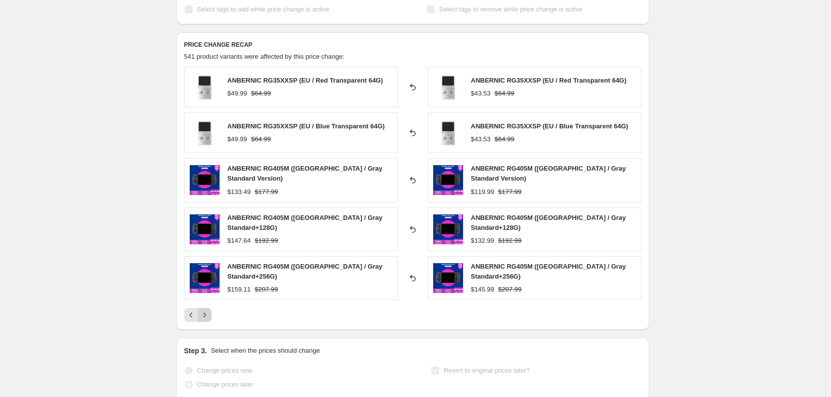
click at [209, 313] on button "Next" at bounding box center [205, 315] width 14 height 14
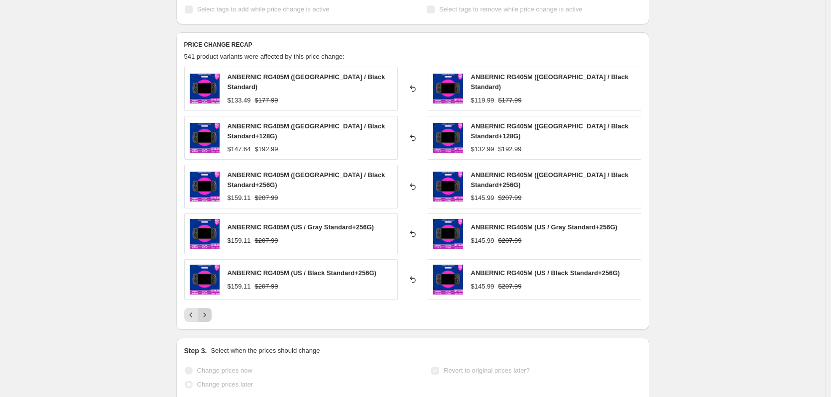
click at [209, 313] on button "Next" at bounding box center [205, 315] width 14 height 14
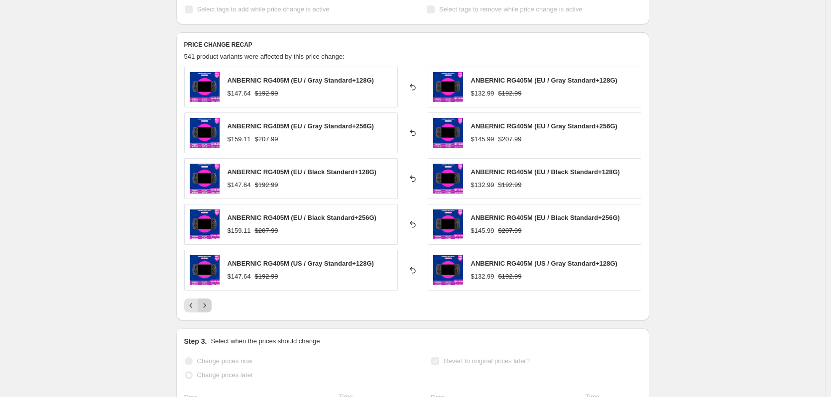
click at [209, 313] on button "Next" at bounding box center [205, 306] width 14 height 14
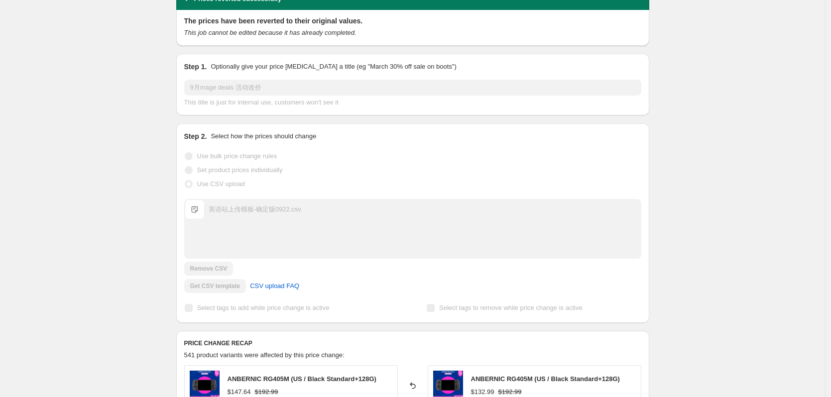
scroll to position [299, 0]
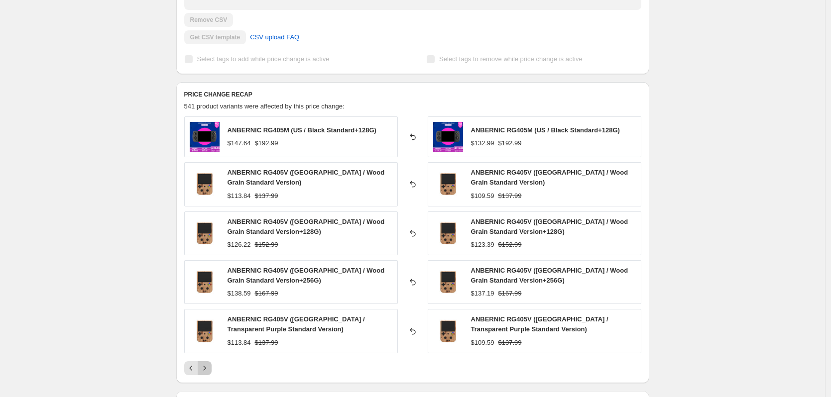
click at [206, 368] on icon "Next" at bounding box center [204, 368] width 2 height 4
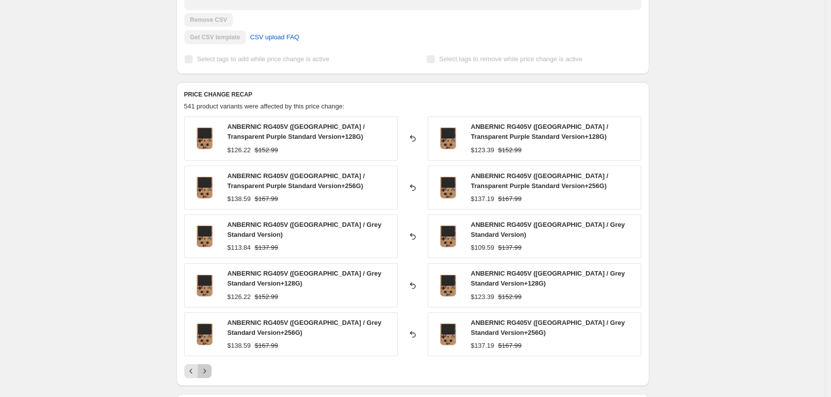
click at [208, 373] on icon "Next" at bounding box center [205, 371] width 10 height 10
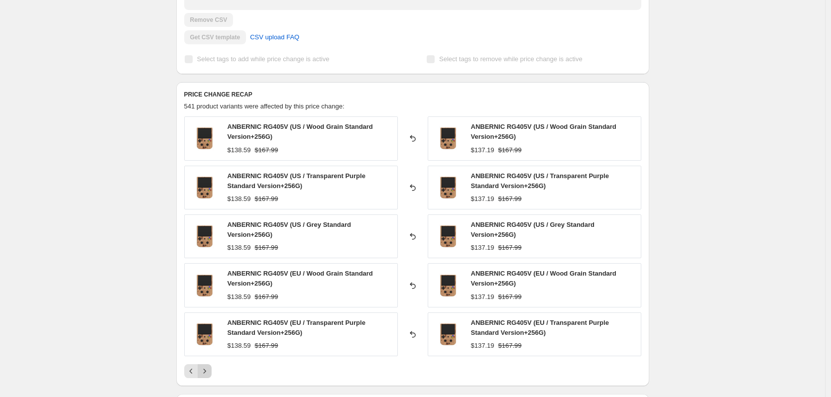
click at [208, 369] on icon "Next" at bounding box center [205, 371] width 10 height 10
click at [209, 368] on icon "Next" at bounding box center [205, 371] width 10 height 10
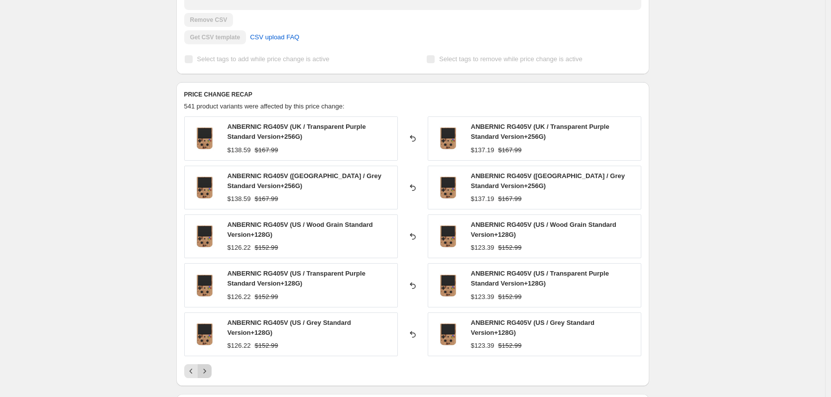
click at [209, 368] on icon "Next" at bounding box center [205, 371] width 10 height 10
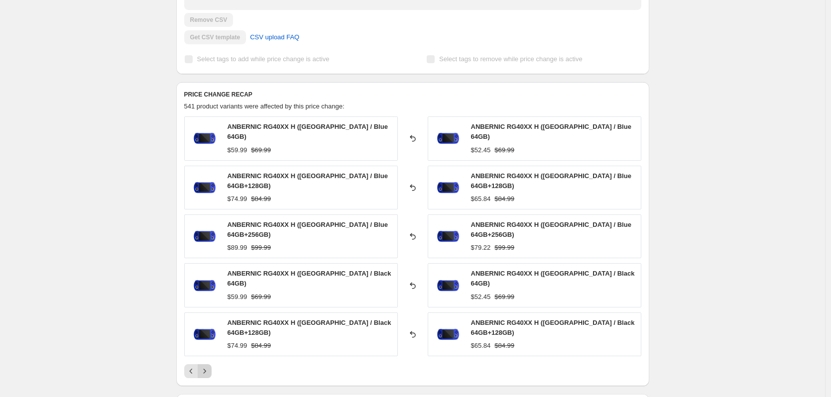
click at [209, 366] on icon "Next" at bounding box center [205, 371] width 10 height 10
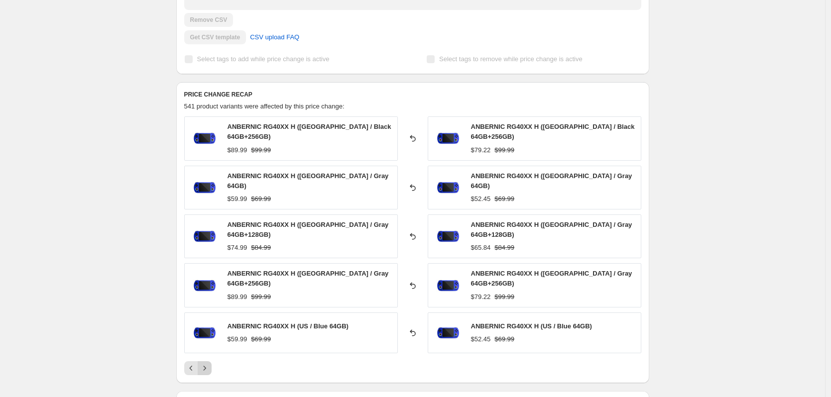
click at [209, 363] on icon "Next" at bounding box center [205, 368] width 10 height 10
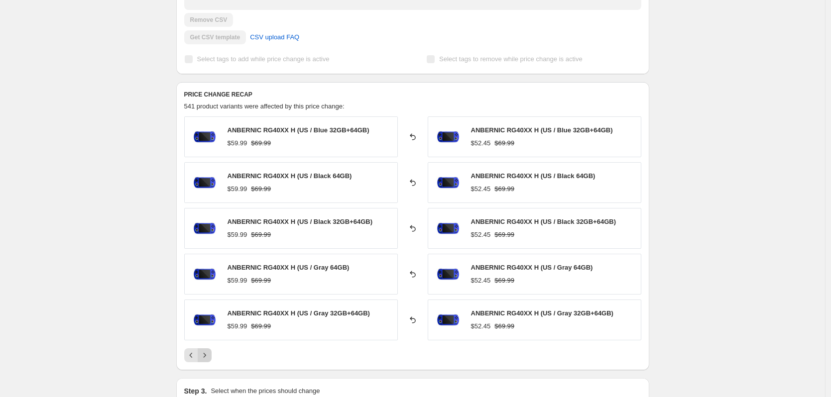
click at [209, 355] on icon "Next" at bounding box center [205, 355] width 10 height 10
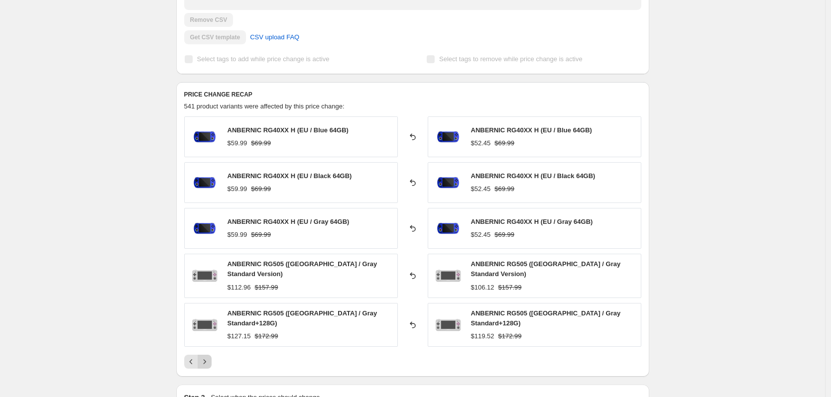
click at [209, 357] on icon "Next" at bounding box center [205, 362] width 10 height 10
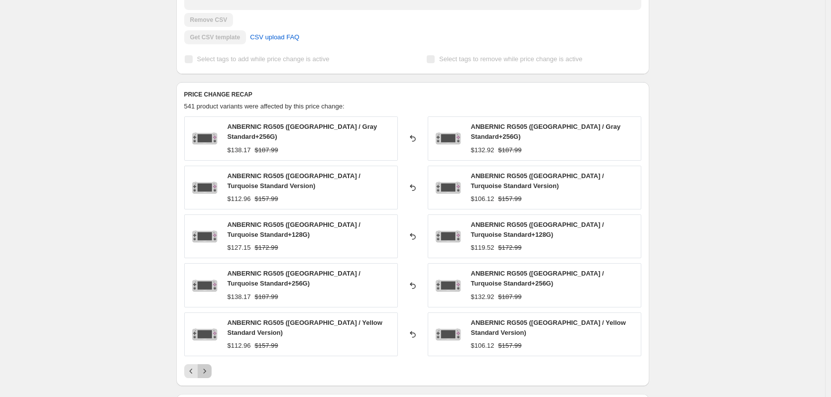
click at [209, 366] on icon "Next" at bounding box center [205, 371] width 10 height 10
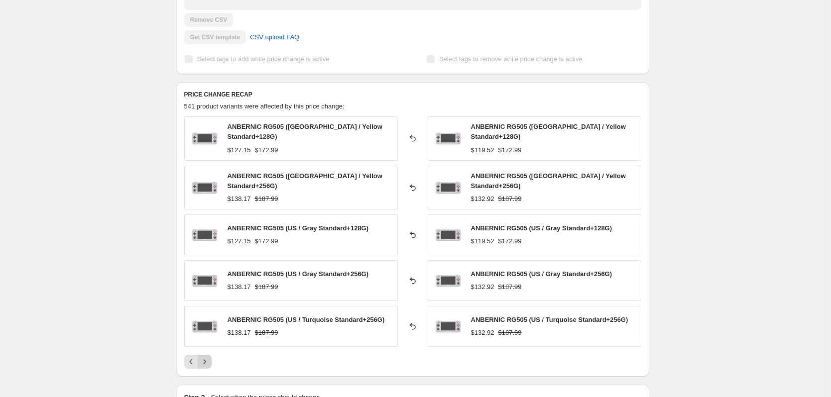
click at [209, 357] on icon "Next" at bounding box center [205, 362] width 10 height 10
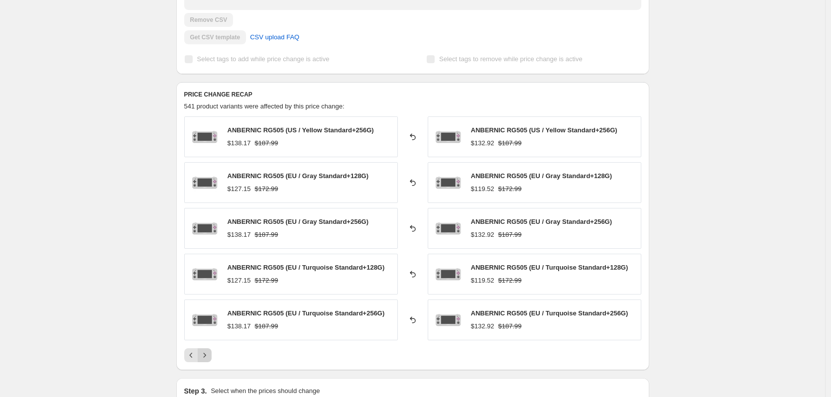
click at [209, 355] on icon "Next" at bounding box center [205, 355] width 10 height 10
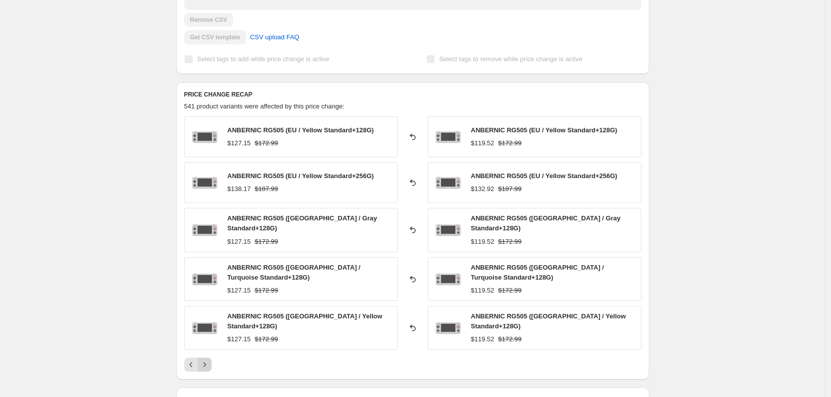
click at [209, 360] on icon "Next" at bounding box center [205, 365] width 10 height 10
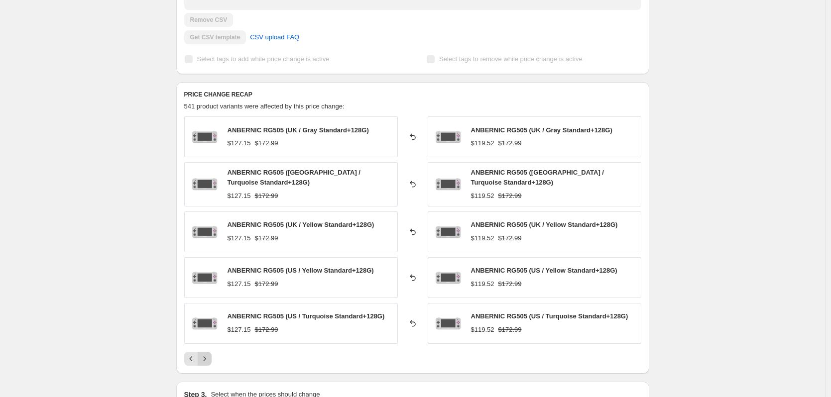
click at [209, 355] on icon "Next" at bounding box center [205, 359] width 10 height 10
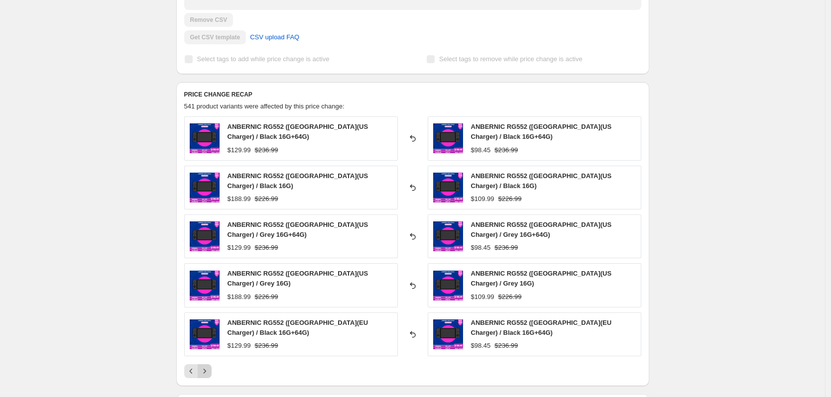
click at [209, 355] on div "ANBERNIC RG552 ([GEOGRAPHIC_DATA](US Charger) / Black 16G+64G) $129.99 $236.99 …" at bounding box center [412, 247] width 457 height 262
click at [207, 366] on icon "Next" at bounding box center [205, 371] width 10 height 10
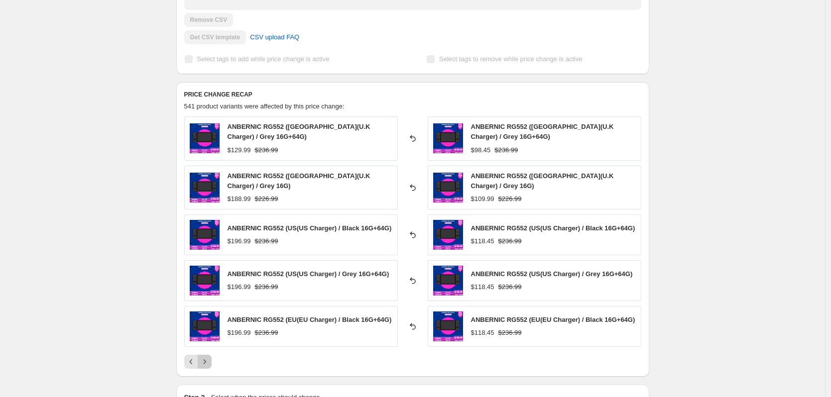
click at [207, 365] on button "Next" at bounding box center [205, 362] width 14 height 14
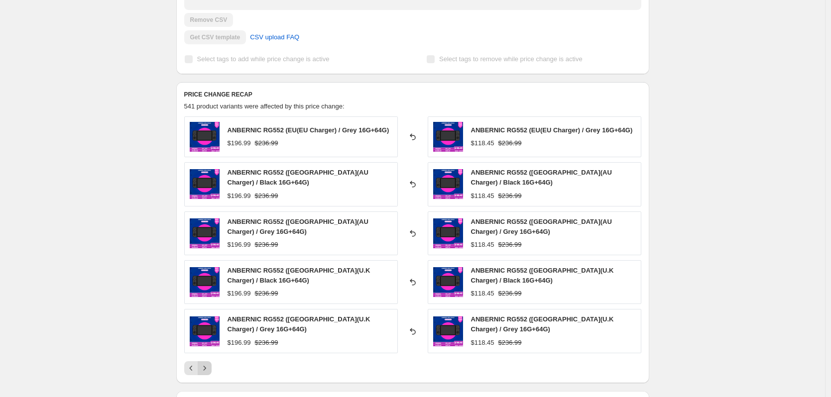
click at [207, 365] on icon "Next" at bounding box center [205, 368] width 10 height 10
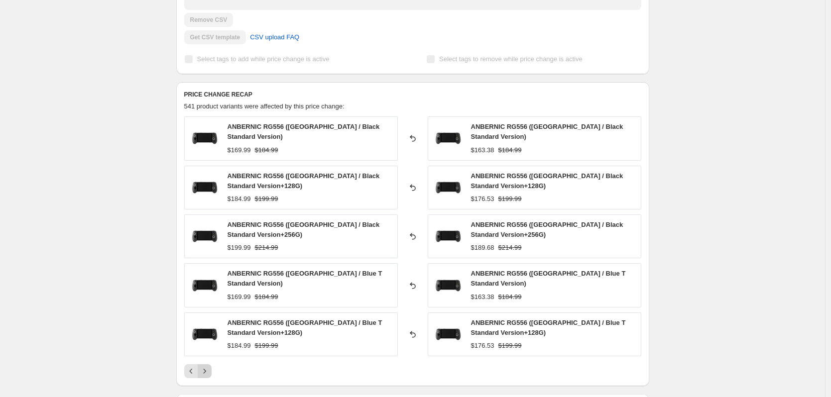
click at [207, 366] on icon "Next" at bounding box center [205, 371] width 10 height 10
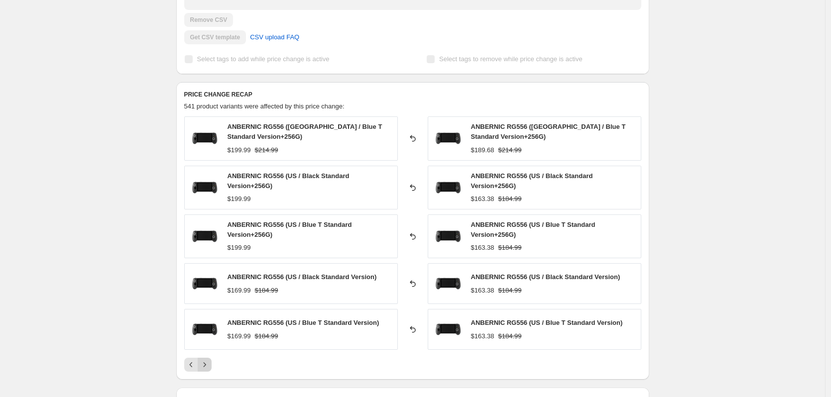
click at [207, 365] on icon "Next" at bounding box center [205, 365] width 10 height 10
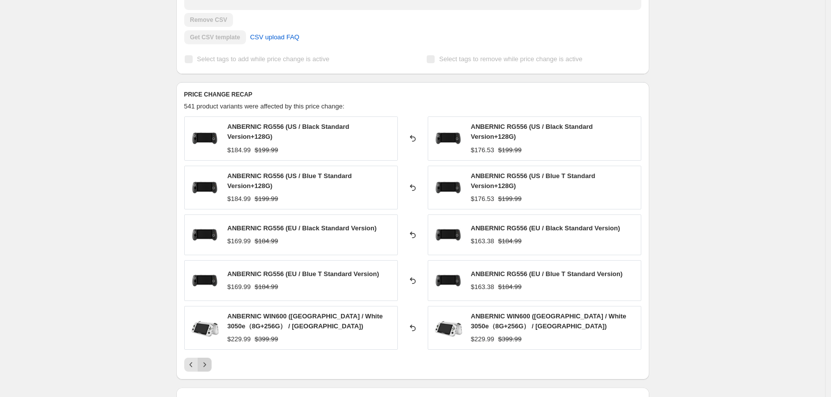
click at [207, 365] on icon "Next" at bounding box center [205, 365] width 10 height 10
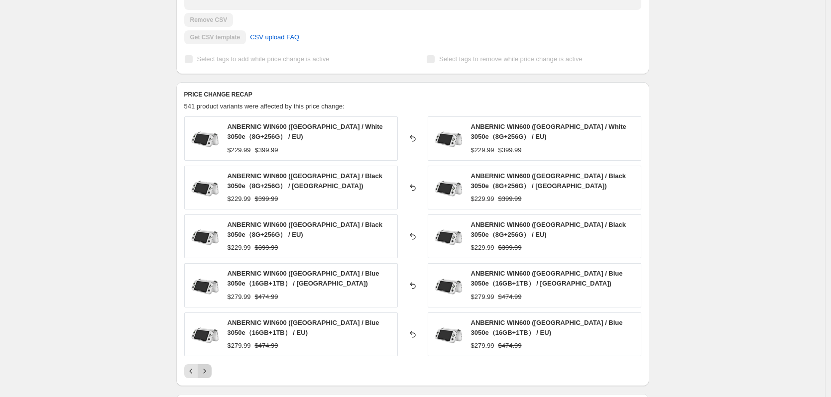
click at [207, 365] on button "Next" at bounding box center [205, 371] width 14 height 14
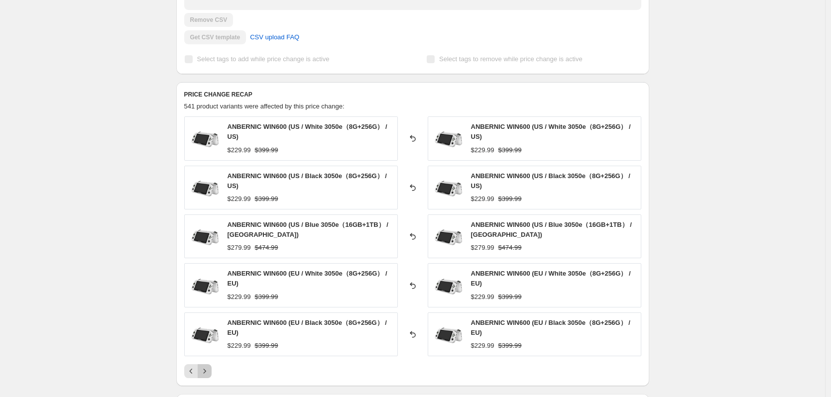
click at [207, 365] on button "Next" at bounding box center [205, 371] width 14 height 14
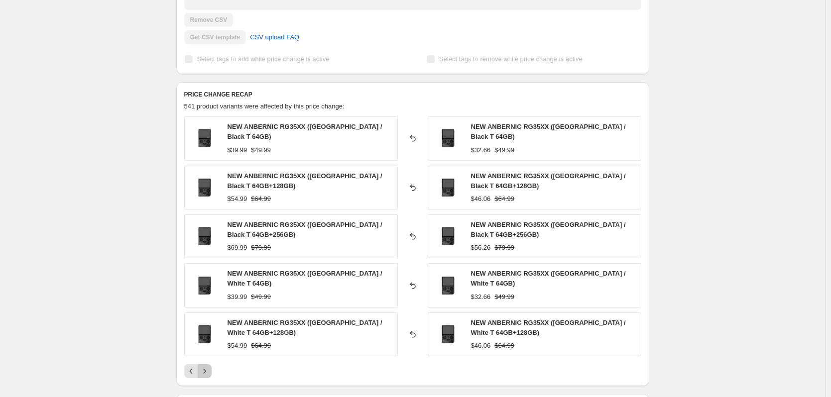
click at [207, 366] on icon "Next" at bounding box center [205, 371] width 10 height 10
click at [207, 365] on button "Next" at bounding box center [205, 371] width 14 height 14
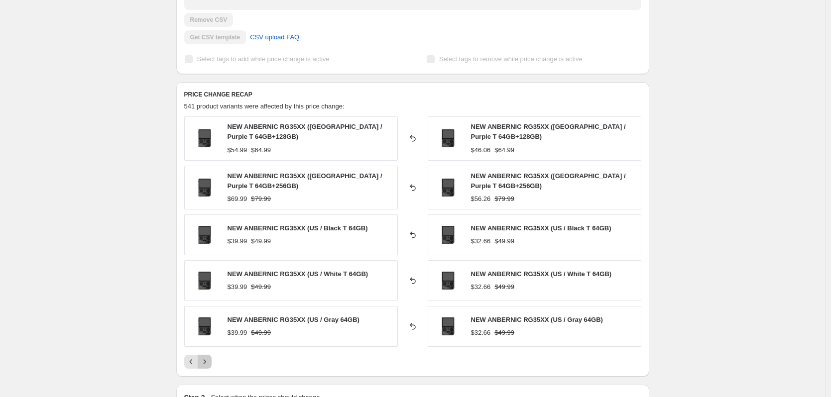
click at [207, 365] on icon "Next" at bounding box center [205, 362] width 10 height 10
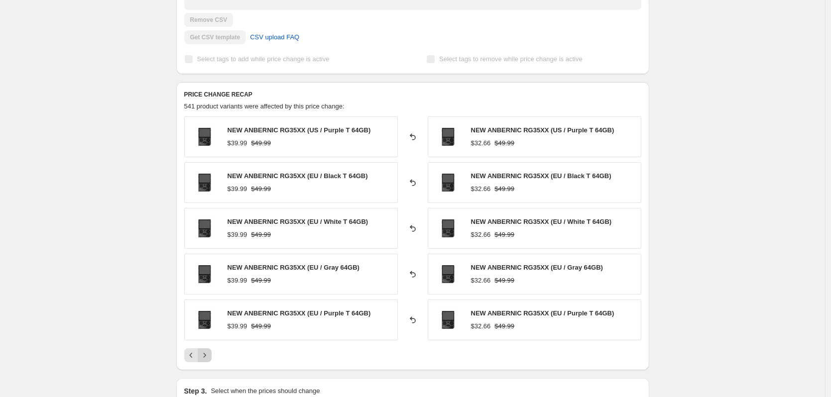
click at [207, 365] on div "PRICE CHANGE RECAP 541 product variants were affected by this price change: NEW…" at bounding box center [412, 226] width 473 height 288
click at [208, 359] on icon "Next" at bounding box center [205, 355] width 10 height 10
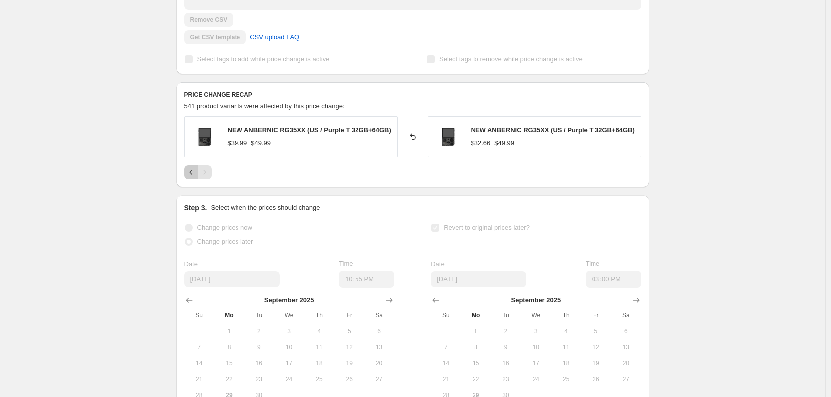
click at [195, 169] on icon "Previous" at bounding box center [191, 172] width 10 height 10
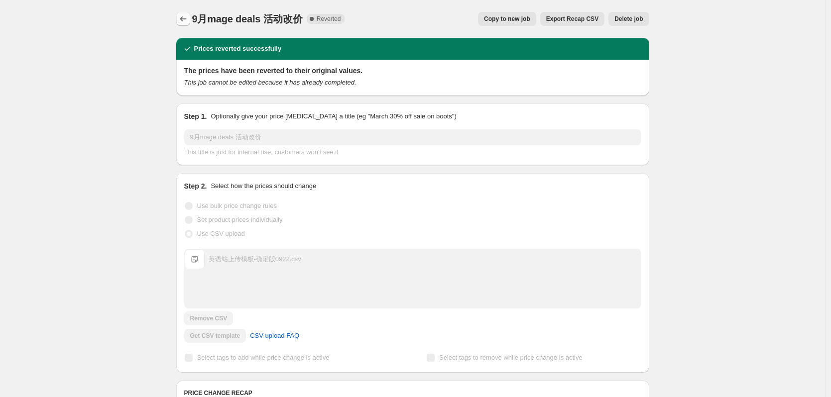
click at [186, 19] on icon "Price change jobs" at bounding box center [183, 19] width 10 height 10
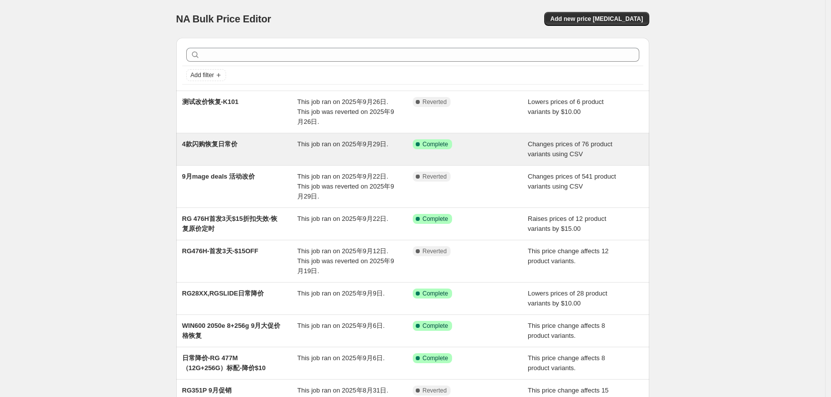
click at [232, 144] on span "4款闪购恢复日常价" at bounding box center [209, 143] width 55 height 7
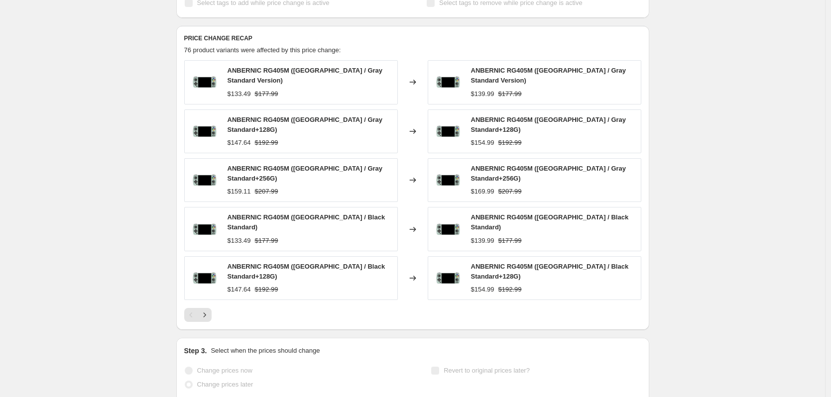
scroll to position [398, 0]
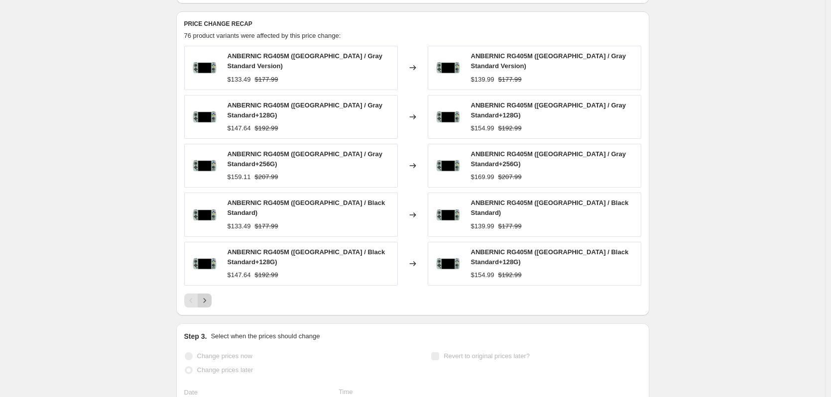
click at [206, 298] on icon "Next" at bounding box center [204, 300] width 2 height 4
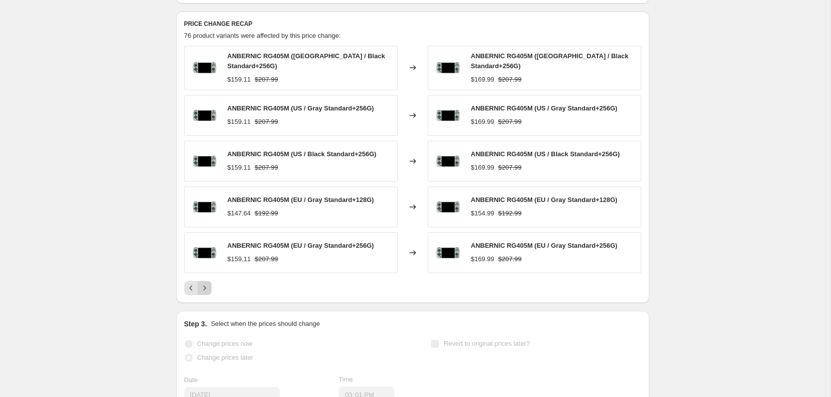
click at [206, 287] on icon "Next" at bounding box center [204, 288] width 2 height 4
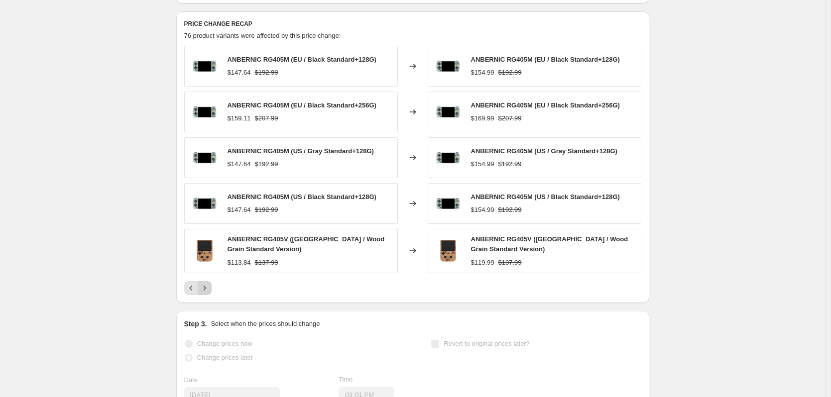
click at [207, 287] on icon "Next" at bounding box center [205, 288] width 10 height 10
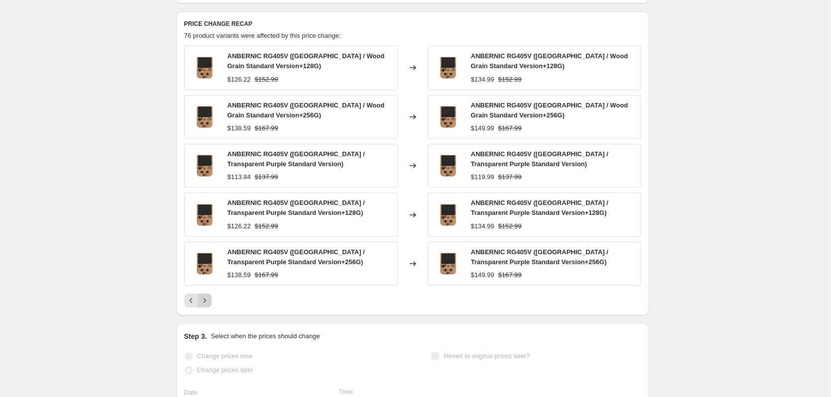
click at [207, 287] on div "ANBERNIC RG405V (China / Wood Grain Standard Version+128G) $126.22 $152.99 Chan…" at bounding box center [412, 177] width 457 height 262
click at [208, 301] on icon "Next" at bounding box center [205, 301] width 10 height 10
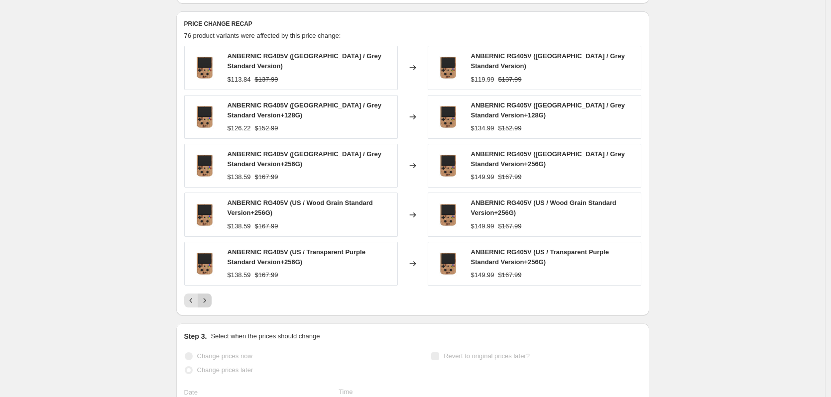
click at [206, 298] on icon "Next" at bounding box center [204, 300] width 2 height 4
click at [208, 298] on icon "Next" at bounding box center [205, 301] width 10 height 10
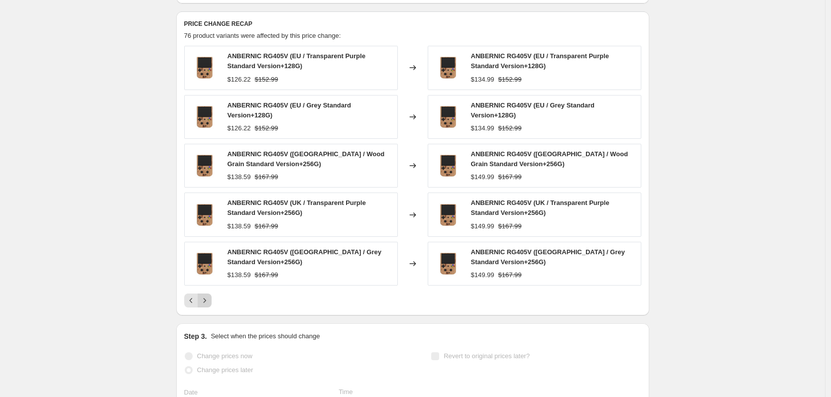
click at [208, 298] on icon "Next" at bounding box center [205, 301] width 10 height 10
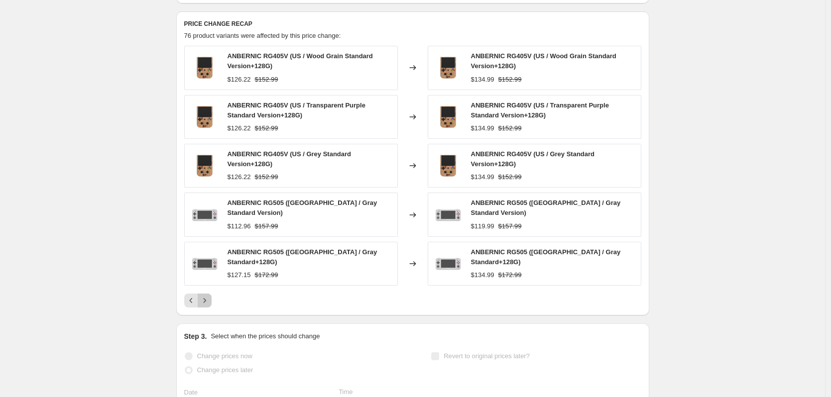
click at [208, 298] on icon "Next" at bounding box center [205, 301] width 10 height 10
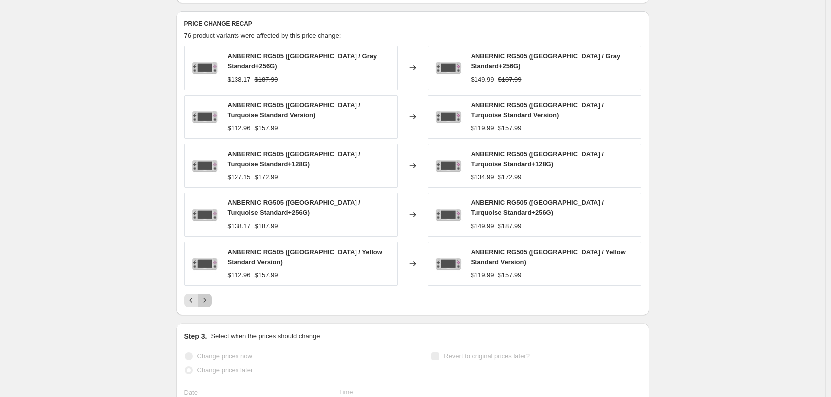
click at [208, 296] on icon "Next" at bounding box center [205, 301] width 10 height 10
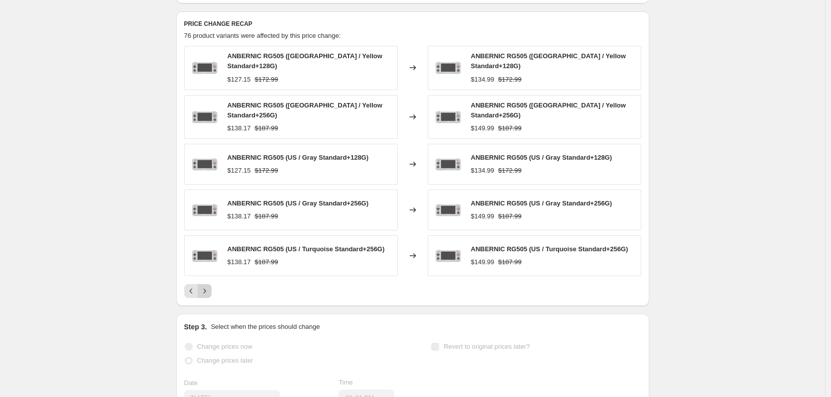
click at [208, 290] on button "Next" at bounding box center [205, 291] width 14 height 14
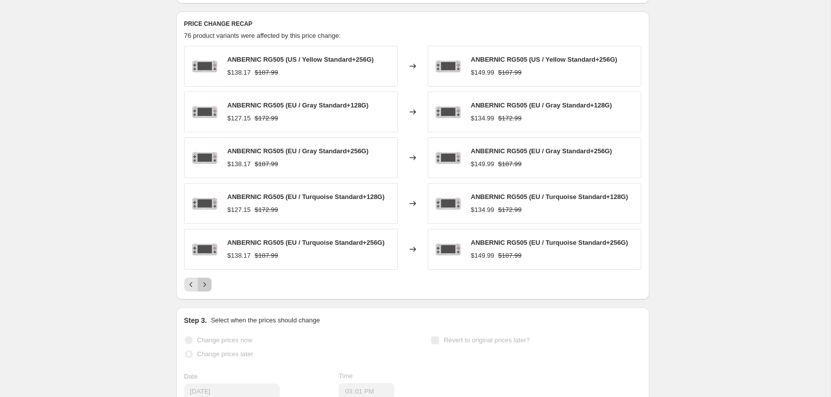
click at [208, 290] on button "Next" at bounding box center [205, 285] width 14 height 14
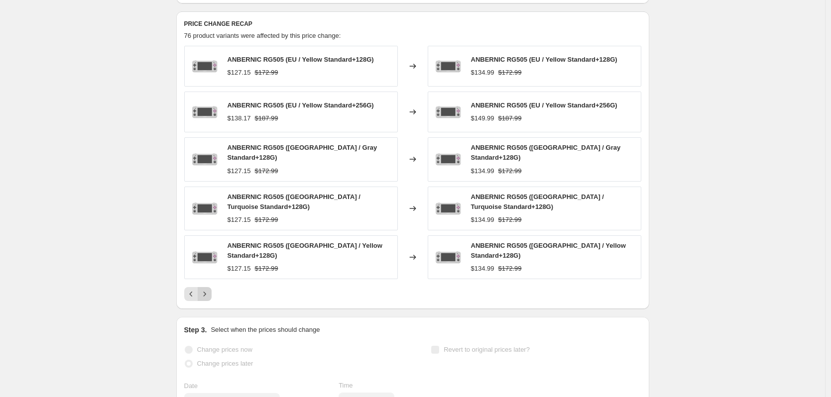
click at [208, 290] on icon "Next" at bounding box center [205, 294] width 10 height 10
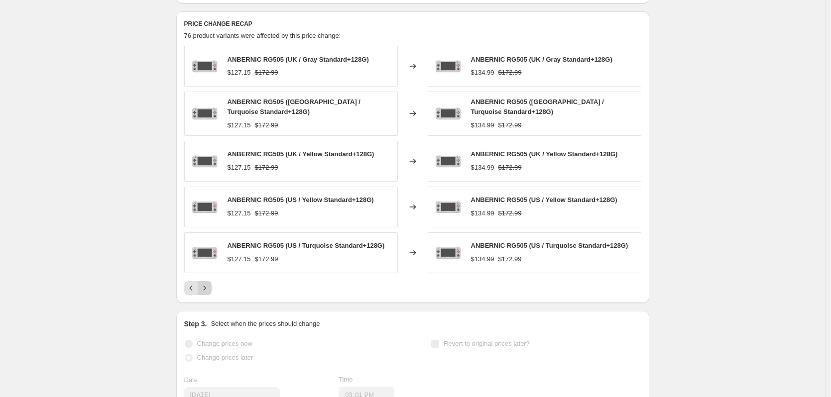
click at [208, 290] on button "Next" at bounding box center [205, 288] width 14 height 14
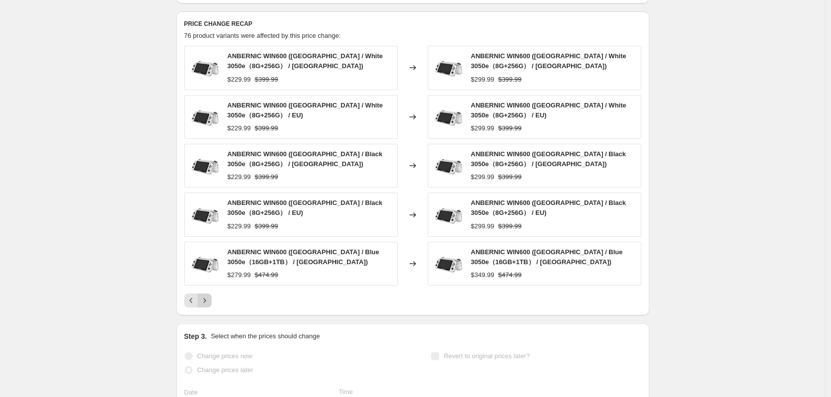
click at [208, 290] on div "ANBERNIC WIN600 (China / White 3050e（8G+256G） / US) $229.99 $399.99 Changed to …" at bounding box center [412, 177] width 457 height 262
click at [209, 301] on icon "Next" at bounding box center [205, 301] width 10 height 10
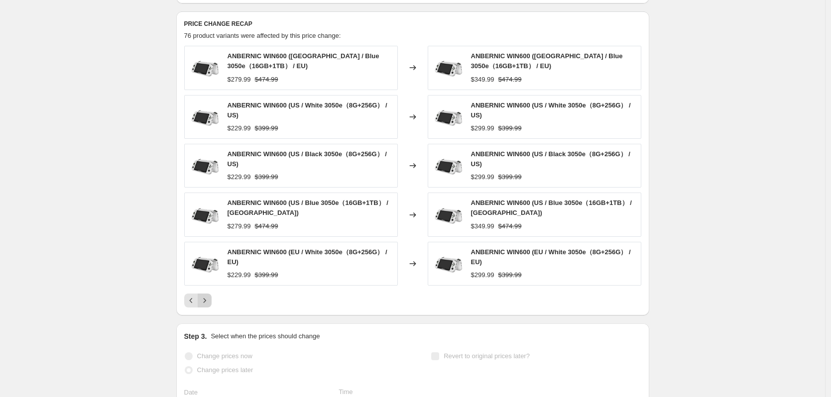
click at [209, 297] on icon "Next" at bounding box center [205, 301] width 10 height 10
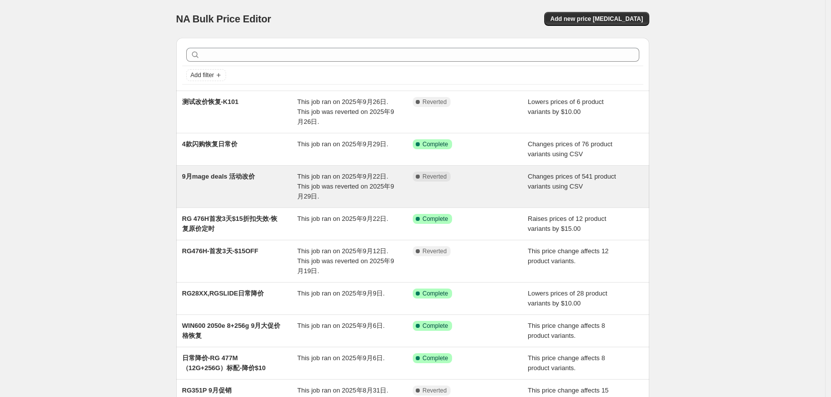
click at [228, 175] on span "9月mage deals 活动改价" at bounding box center [218, 176] width 73 height 7
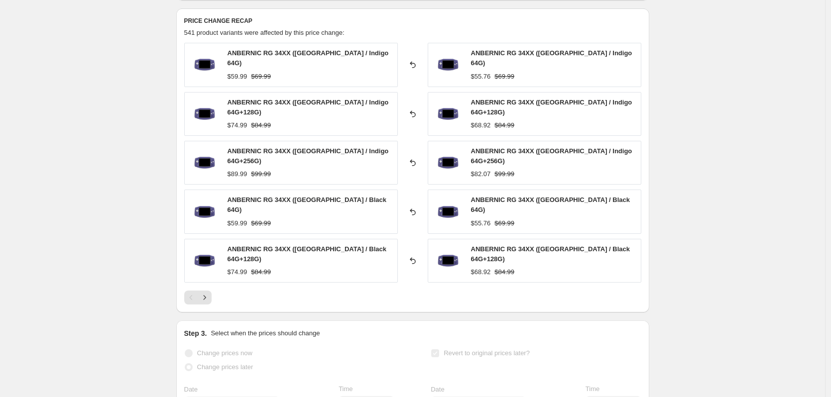
scroll to position [398, 0]
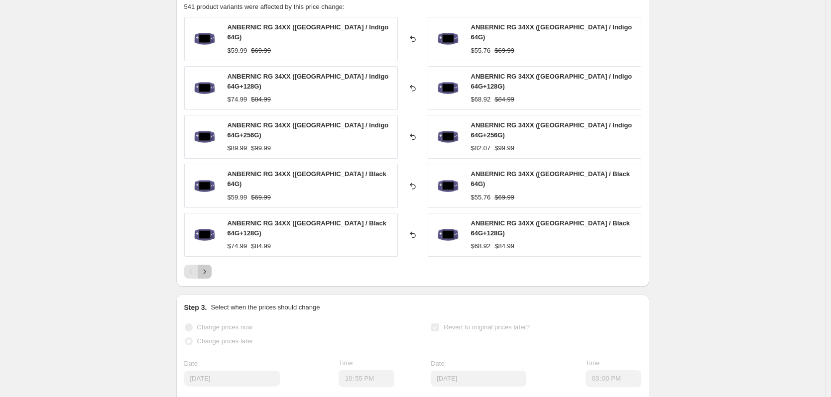
click at [208, 267] on icon "Next" at bounding box center [205, 272] width 10 height 10
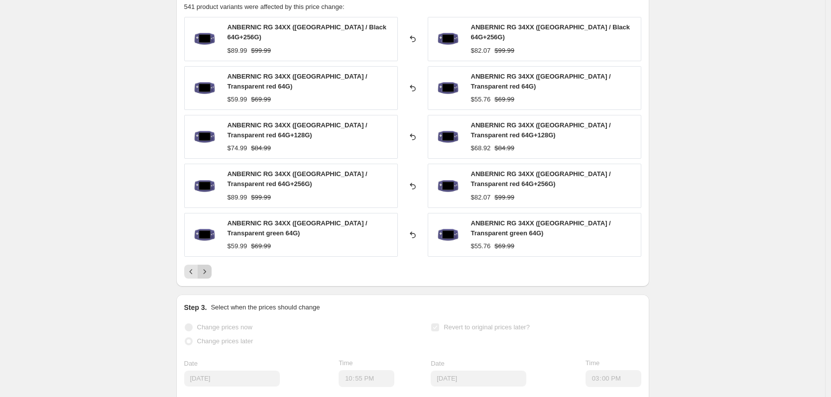
click at [208, 265] on button "Next" at bounding box center [205, 272] width 14 height 14
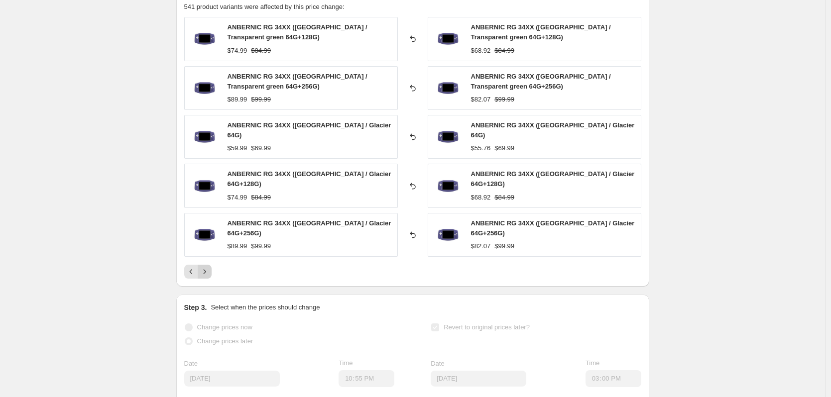
click at [208, 267] on icon "Next" at bounding box center [205, 272] width 10 height 10
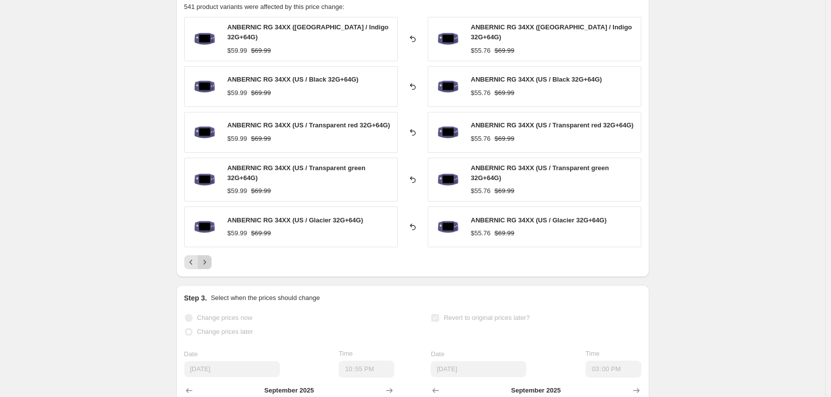
click at [206, 260] on icon "Next" at bounding box center [204, 262] width 2 height 4
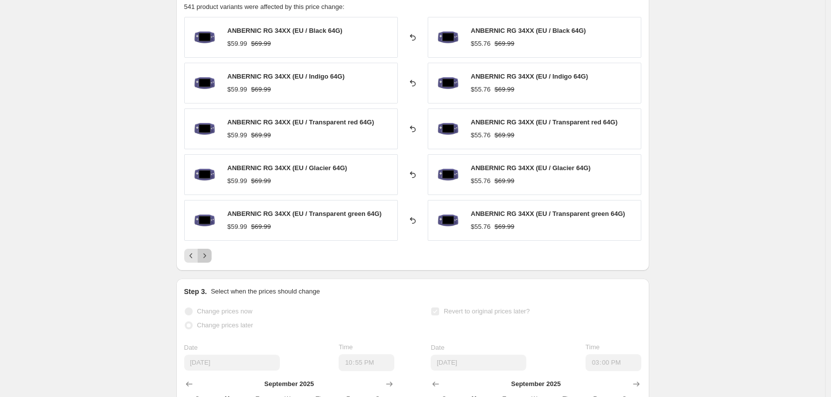
click at [208, 259] on icon "Next" at bounding box center [205, 256] width 10 height 10
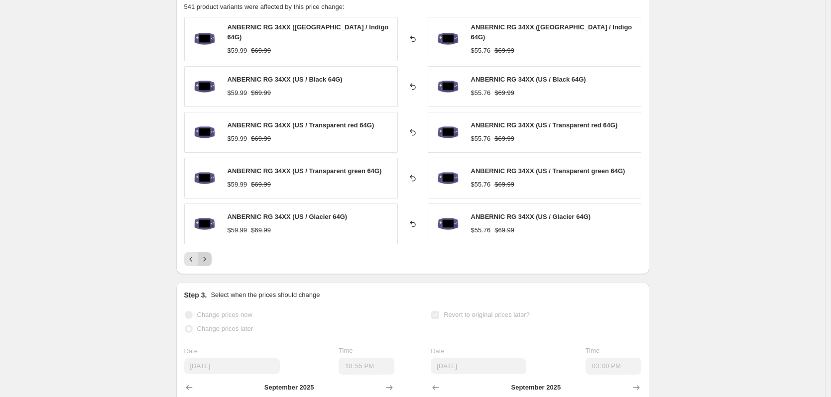
click at [208, 259] on icon "Next" at bounding box center [205, 259] width 10 height 10
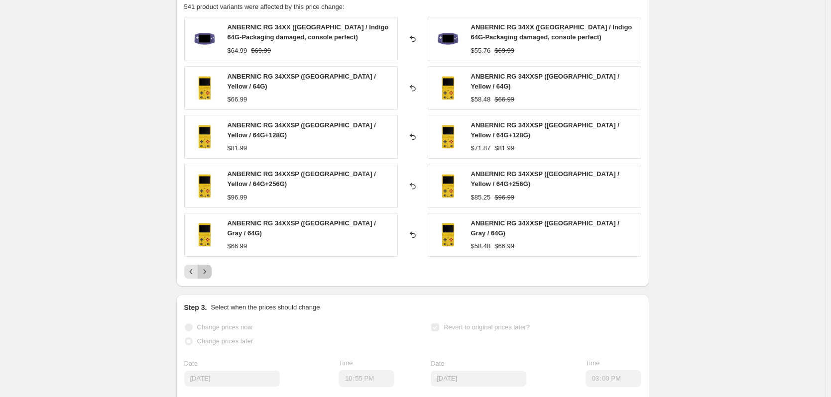
click at [206, 269] on icon "Next" at bounding box center [204, 271] width 2 height 4
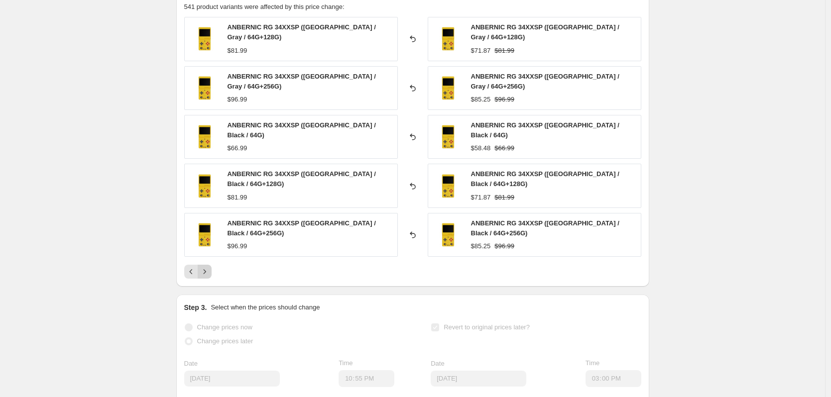
click at [208, 267] on icon "Next" at bounding box center [205, 272] width 10 height 10
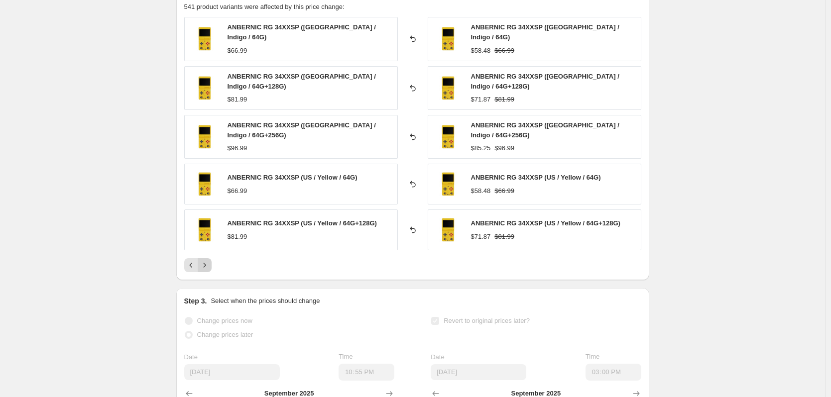
click at [208, 260] on icon "Next" at bounding box center [205, 265] width 10 height 10
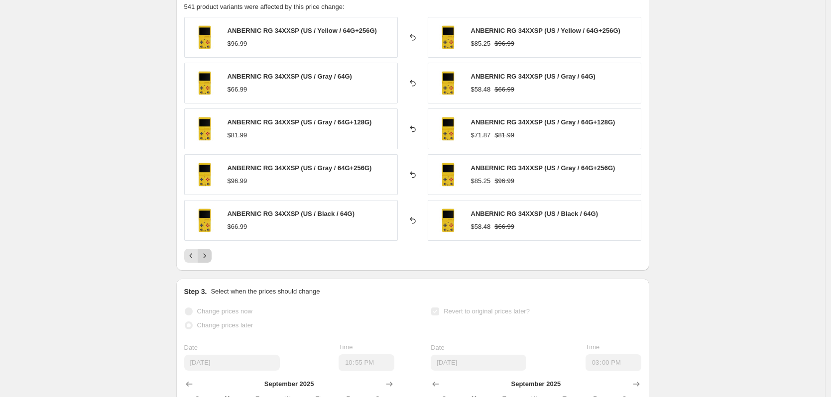
click at [208, 259] on icon "Next" at bounding box center [205, 256] width 10 height 10
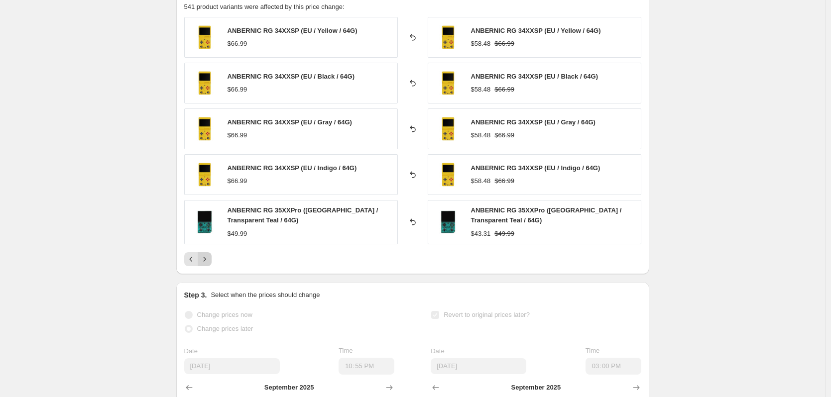
click at [206, 259] on icon "Next" at bounding box center [204, 259] width 2 height 4
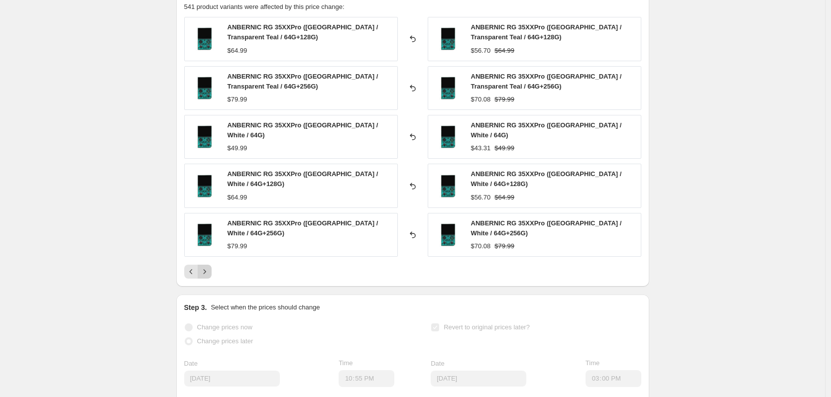
click at [208, 267] on icon "Next" at bounding box center [205, 272] width 10 height 10
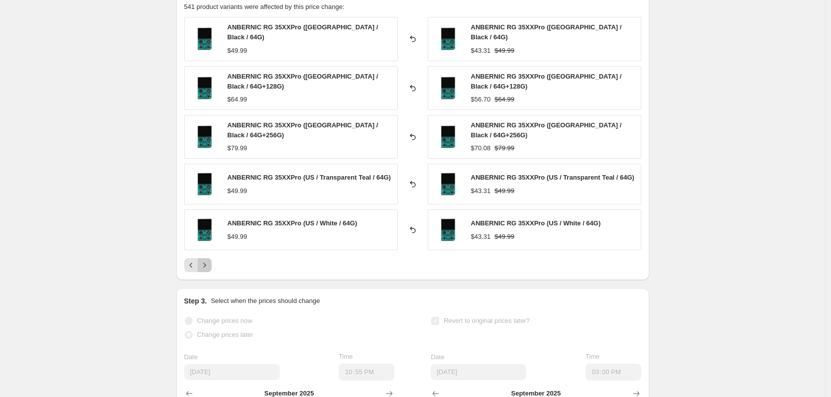
click at [208, 260] on icon "Next" at bounding box center [205, 265] width 10 height 10
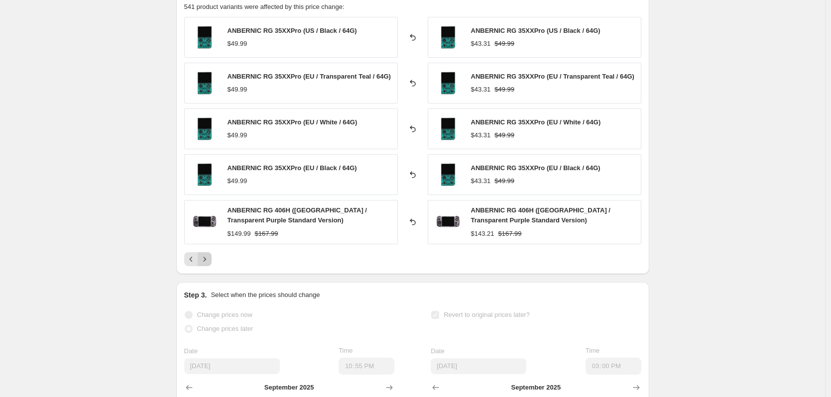
click at [206, 259] on icon "Next" at bounding box center [204, 259] width 2 height 4
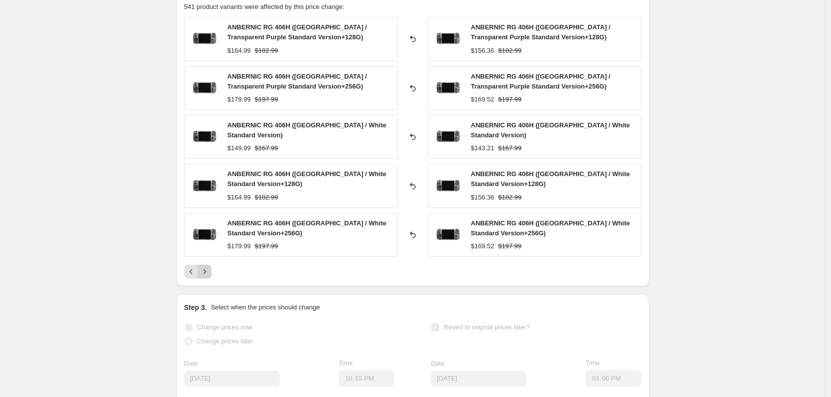
click at [208, 259] on div "ANBERNIC RG 406H ([GEOGRAPHIC_DATA] / Transparent Purple Standard Version+128G)…" at bounding box center [412, 148] width 457 height 262
click at [209, 267] on icon "Next" at bounding box center [205, 272] width 10 height 10
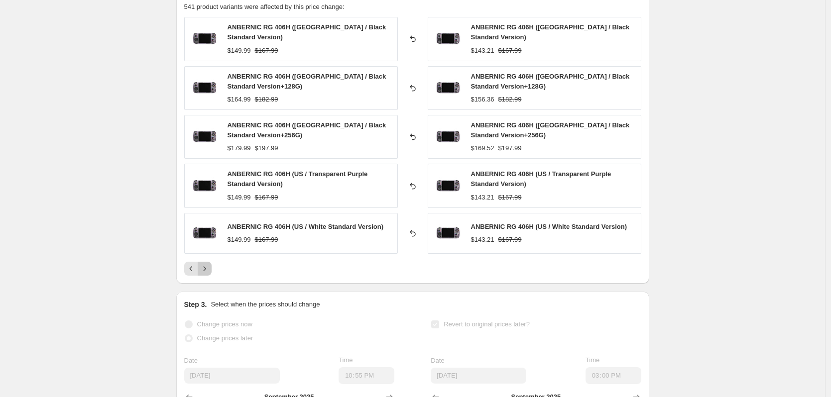
click at [209, 264] on icon "Next" at bounding box center [205, 269] width 10 height 10
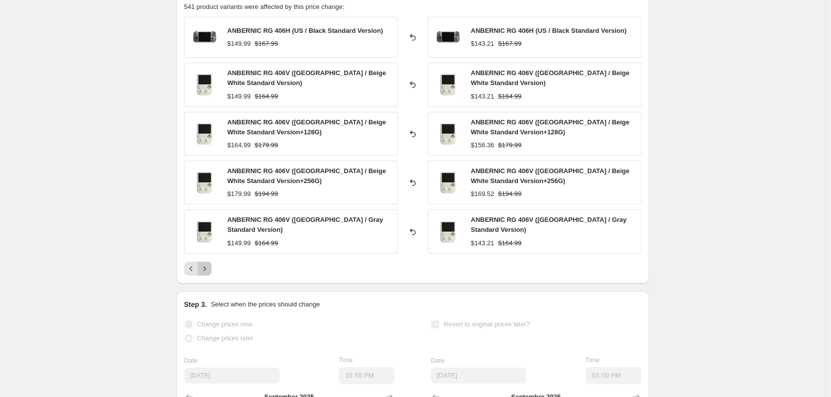
click at [209, 264] on icon "Next" at bounding box center [205, 269] width 10 height 10
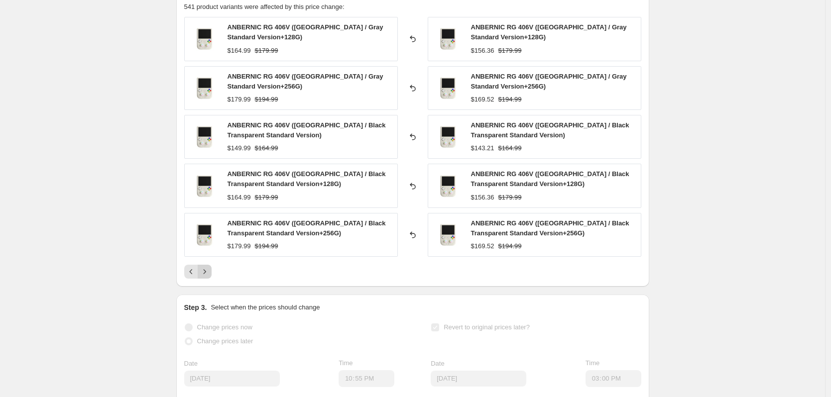
click at [207, 270] on icon "Next" at bounding box center [205, 272] width 10 height 10
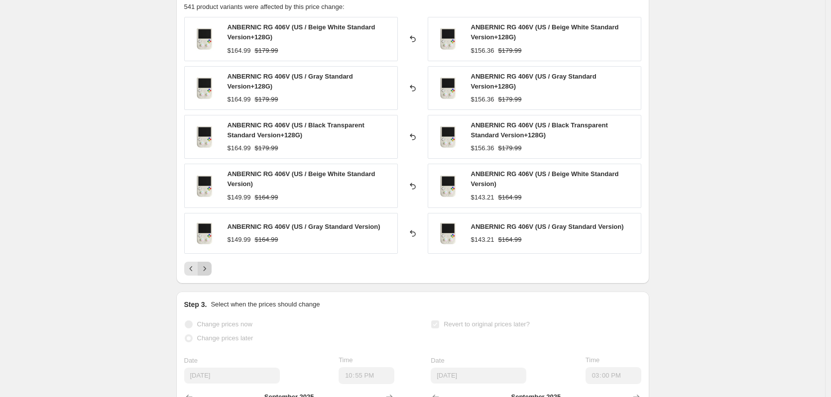
click at [207, 270] on icon "Next" at bounding box center [205, 269] width 10 height 10
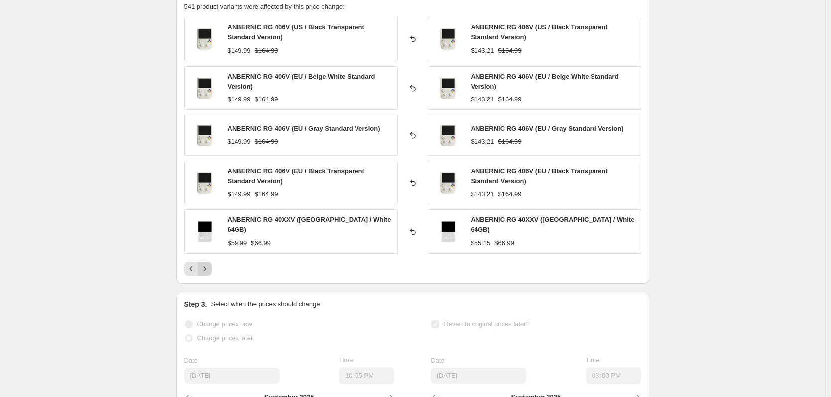
click at [207, 270] on icon "Next" at bounding box center [205, 269] width 10 height 10
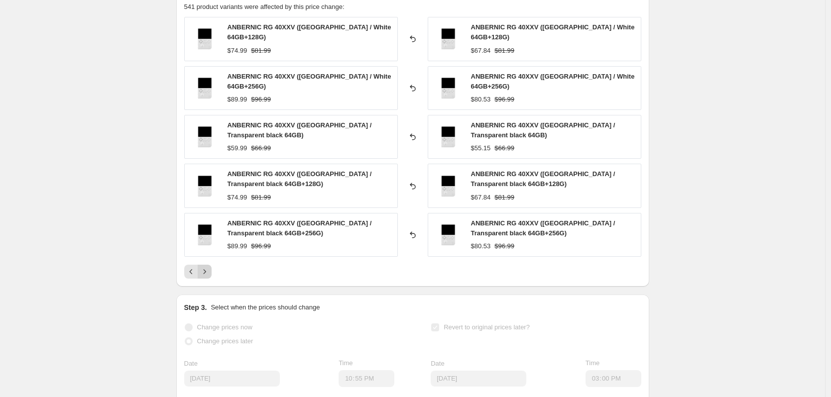
click at [207, 268] on icon "Next" at bounding box center [205, 272] width 10 height 10
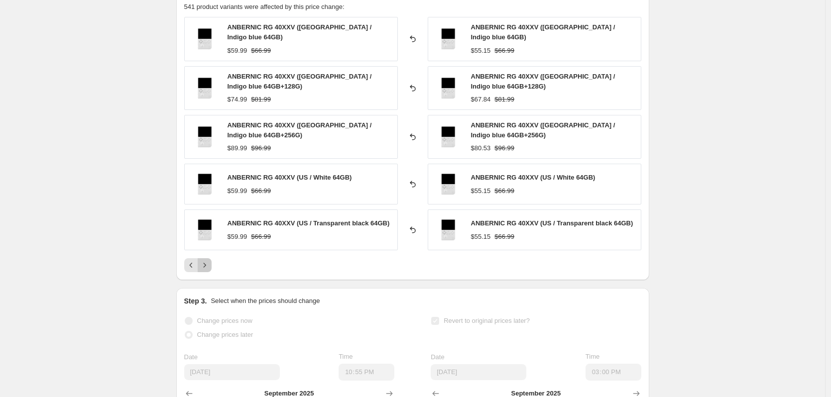
click at [207, 266] on icon "Next" at bounding box center [205, 265] width 10 height 10
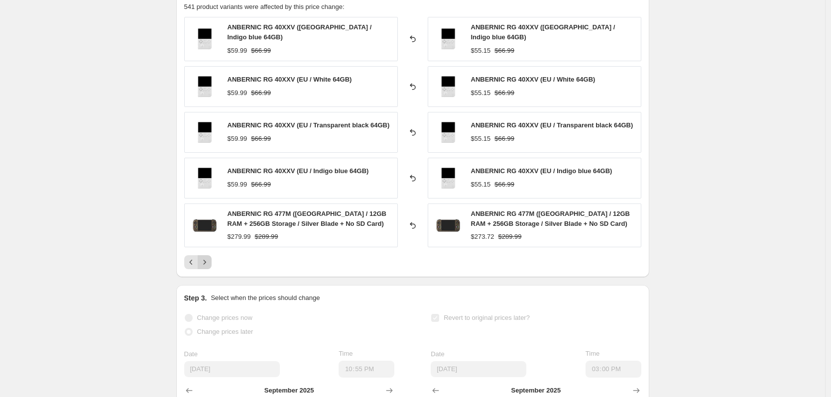
click at [207, 266] on div "PRICE CHANGE RECAP 541 product variants were affected by this price change: ANB…" at bounding box center [412, 130] width 473 height 295
click at [208, 263] on icon "Next" at bounding box center [205, 262] width 10 height 10
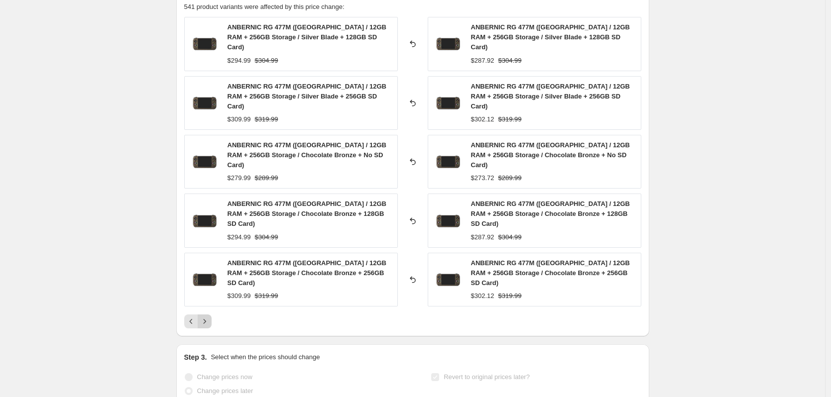
click at [208, 316] on icon "Next" at bounding box center [205, 321] width 10 height 10
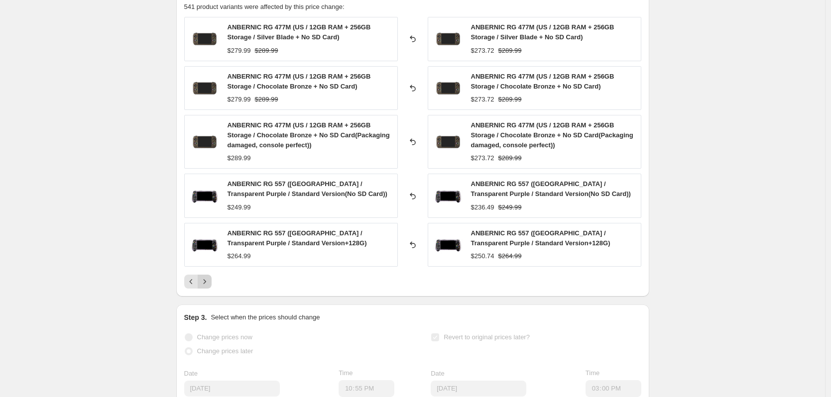
click at [207, 285] on icon "Next" at bounding box center [205, 282] width 10 height 10
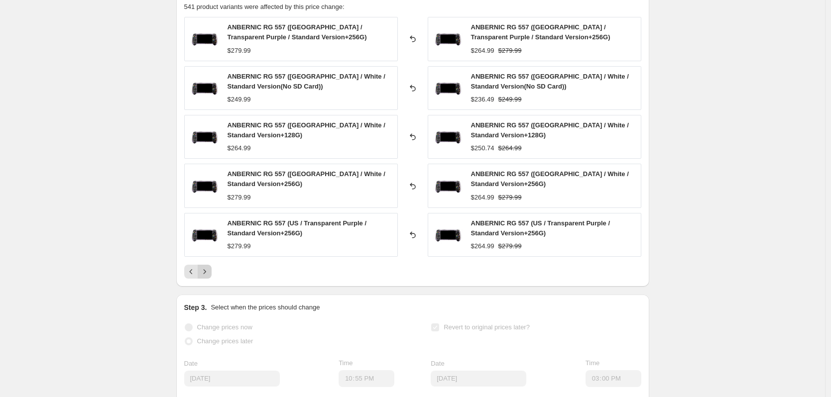
click at [208, 271] on icon "Next" at bounding box center [205, 272] width 10 height 10
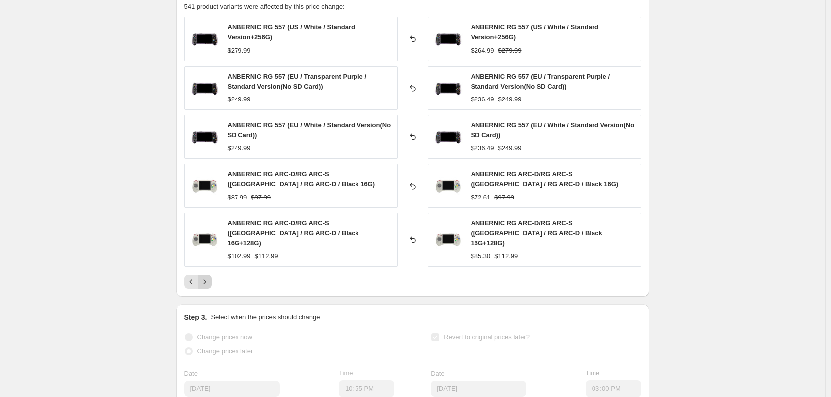
click at [208, 277] on icon "Next" at bounding box center [205, 282] width 10 height 10
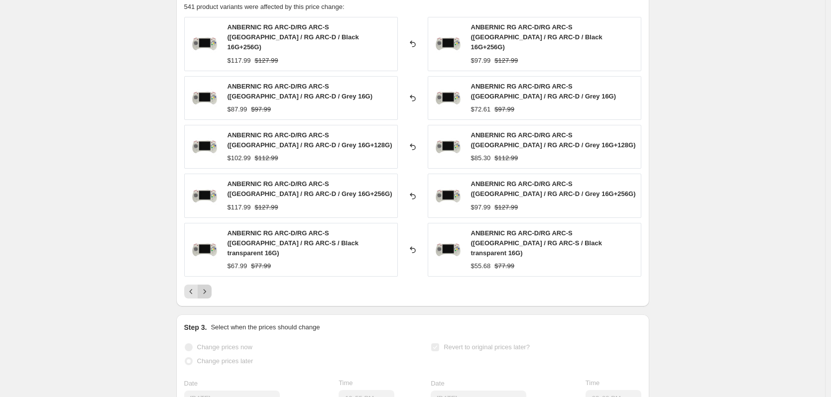
click at [208, 287] on icon "Next" at bounding box center [205, 292] width 10 height 10
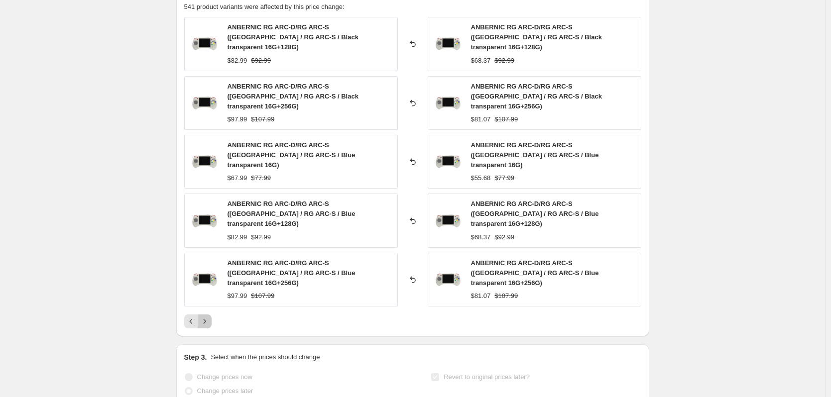
click at [208, 316] on icon "Next" at bounding box center [205, 321] width 10 height 10
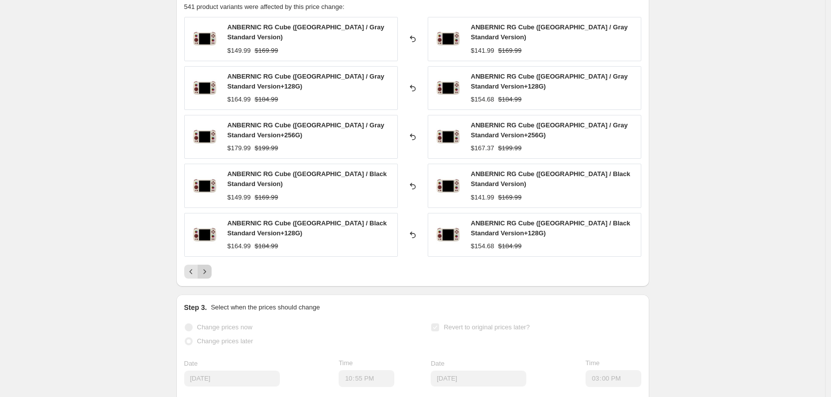
click at [208, 271] on button "Next" at bounding box center [205, 272] width 14 height 14
click at [208, 271] on icon "Next" at bounding box center [205, 272] width 10 height 10
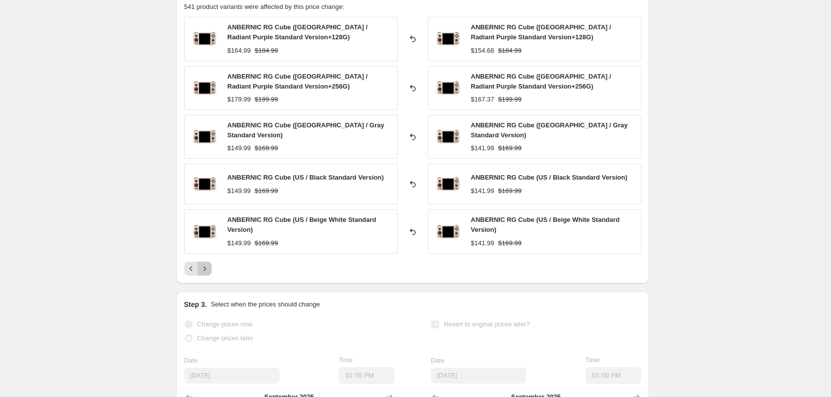
click at [208, 271] on button "Next" at bounding box center [205, 269] width 14 height 14
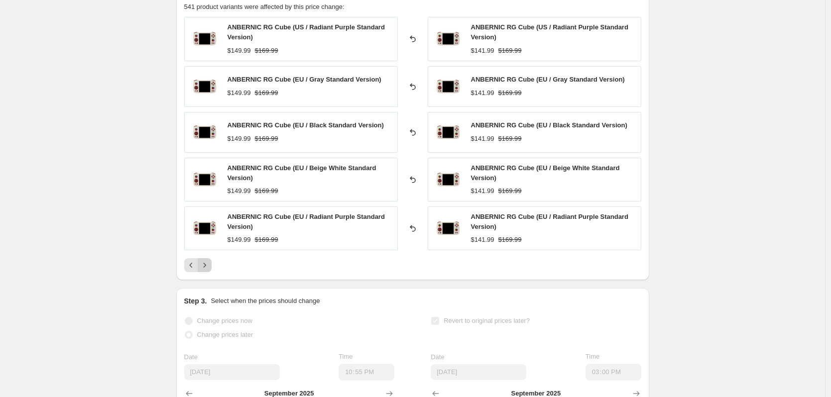
click at [208, 271] on button "Next" at bounding box center [205, 265] width 14 height 14
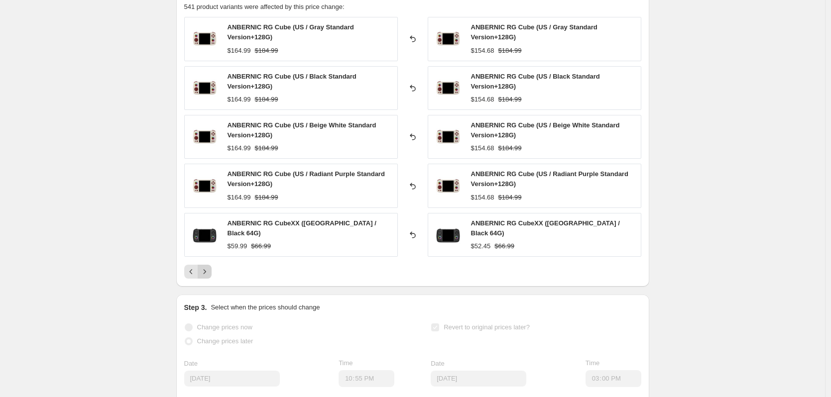
click at [208, 271] on icon "Next" at bounding box center [205, 272] width 10 height 10
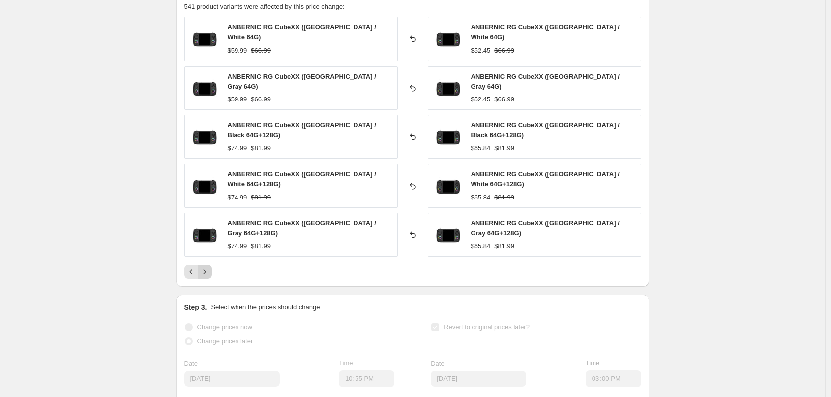
click at [208, 271] on div "PRICE CHANGE RECAP 541 product variants were affected by this price change: ANB…" at bounding box center [412, 135] width 473 height 304
click at [208, 267] on icon "Next" at bounding box center [205, 272] width 10 height 10
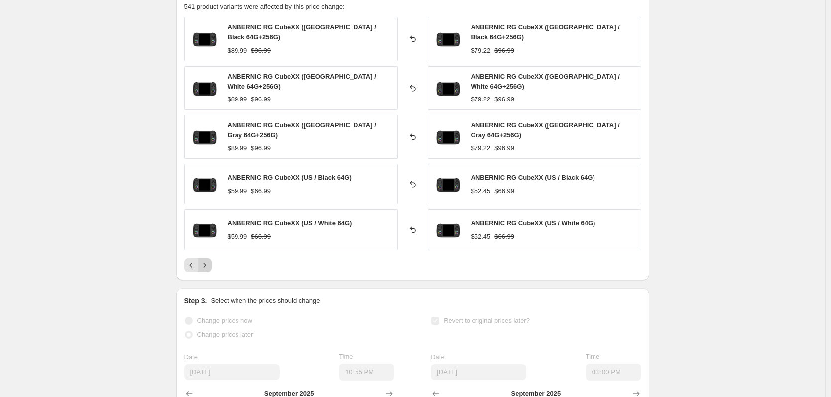
click at [208, 260] on icon "Next" at bounding box center [205, 265] width 10 height 10
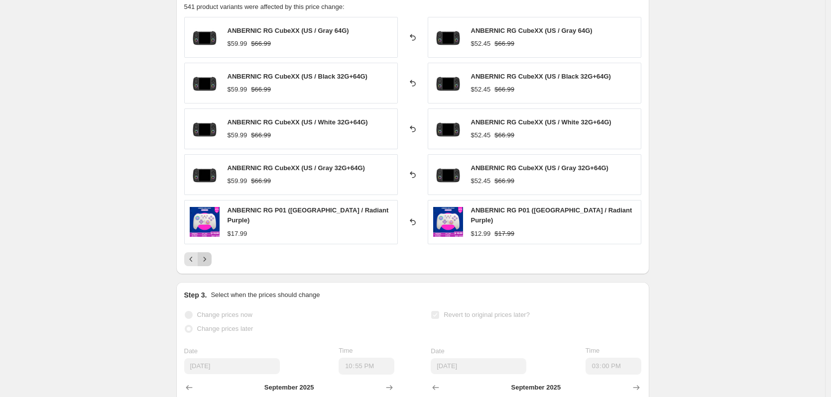
click at [208, 259] on icon "Next" at bounding box center [205, 259] width 10 height 10
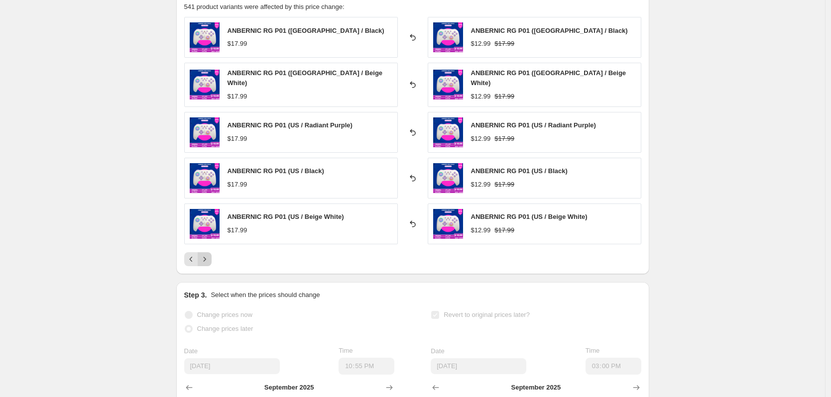
click at [208, 259] on icon "Next" at bounding box center [205, 259] width 10 height 10
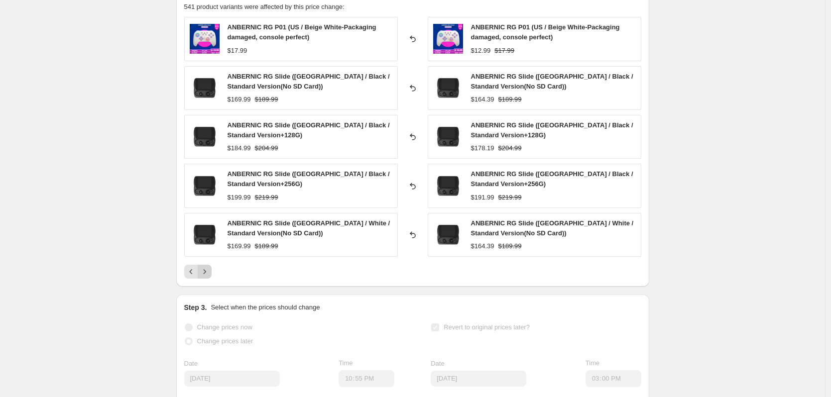
click at [208, 259] on div "ANBERNIC RG P01 (US / Beige White-Packaging damaged, console perfect) $17.99 Re…" at bounding box center [412, 148] width 457 height 262
click at [206, 272] on icon "Next" at bounding box center [204, 271] width 2 height 4
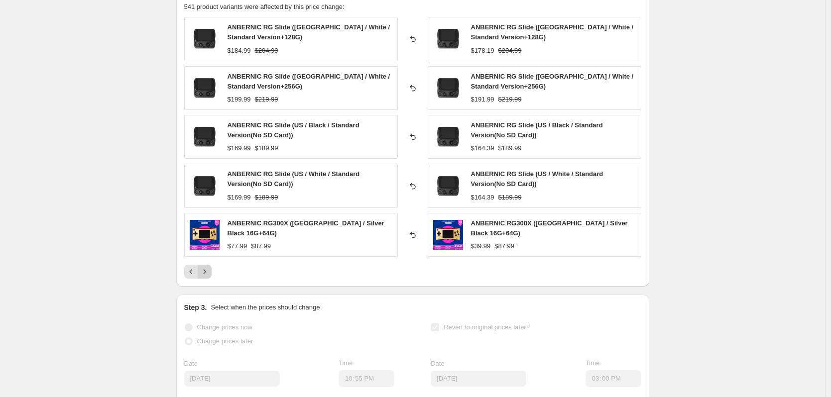
click at [208, 272] on icon "Next" at bounding box center [205, 272] width 10 height 10
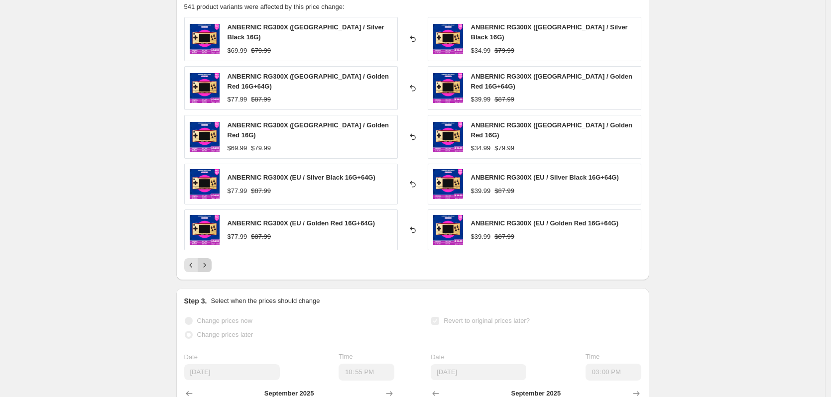
click at [208, 260] on icon "Next" at bounding box center [205, 265] width 10 height 10
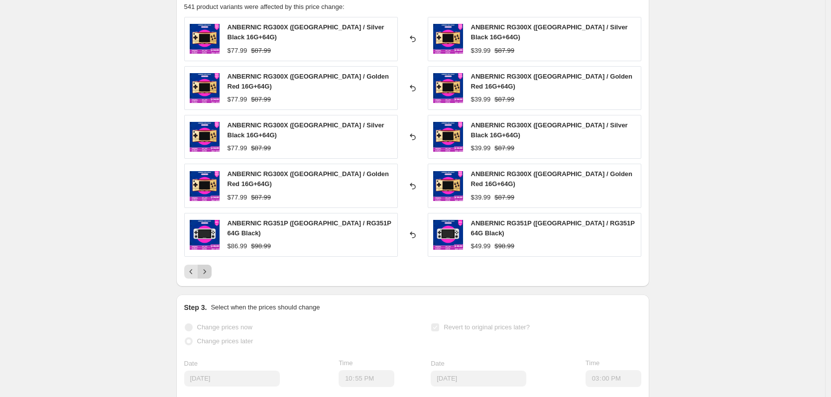
click at [208, 267] on icon "Next" at bounding box center [205, 272] width 10 height 10
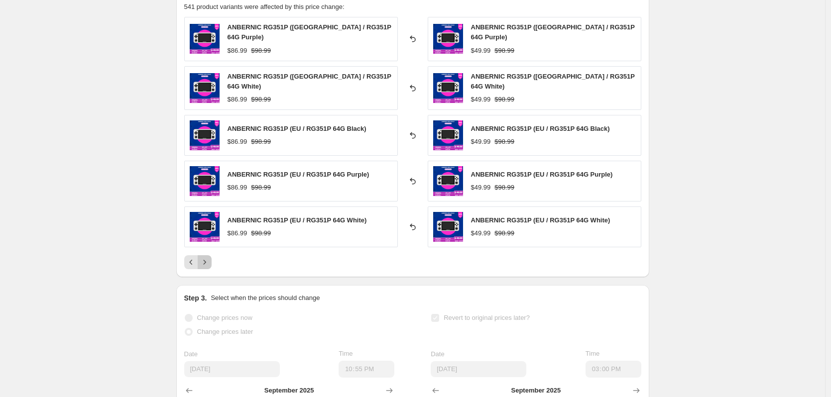
click at [208, 262] on button "Next" at bounding box center [205, 262] width 14 height 14
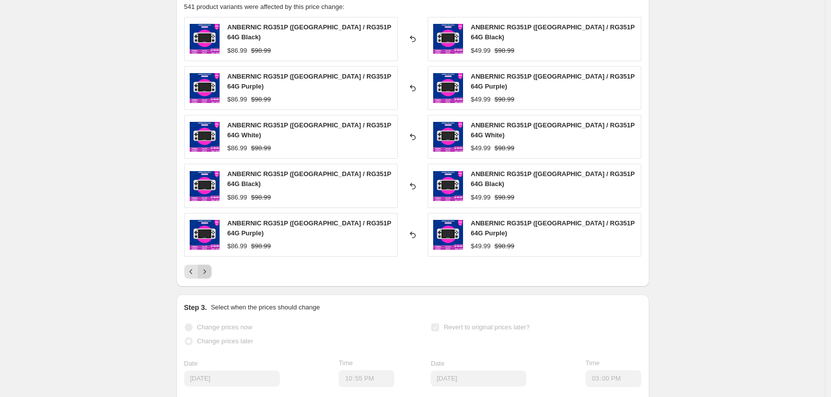
click at [208, 267] on icon "Next" at bounding box center [205, 272] width 10 height 10
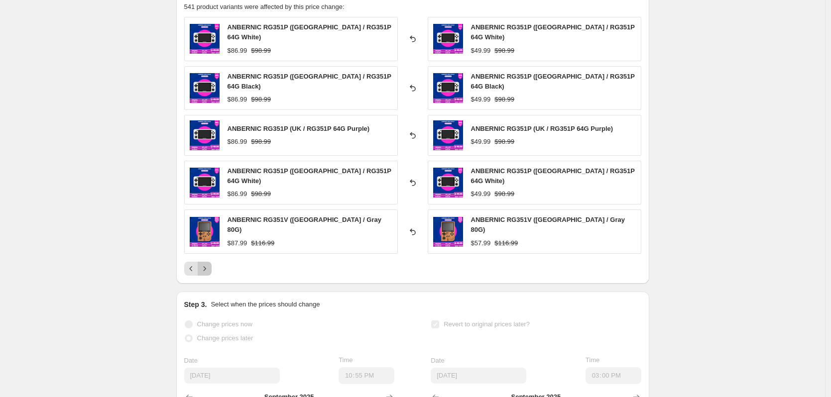
click at [208, 262] on button "Next" at bounding box center [205, 269] width 14 height 14
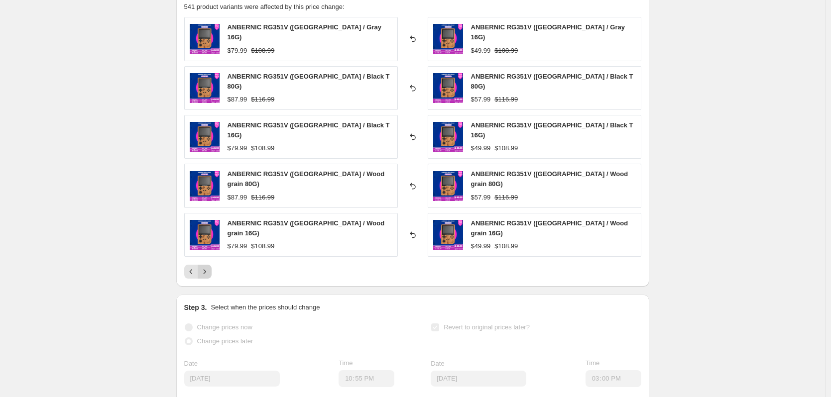
click at [208, 265] on button "Next" at bounding box center [205, 272] width 14 height 14
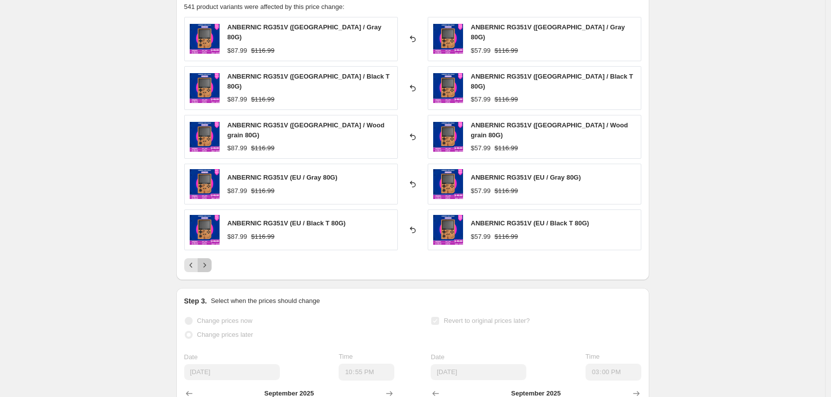
click at [208, 262] on button "Next" at bounding box center [205, 265] width 14 height 14
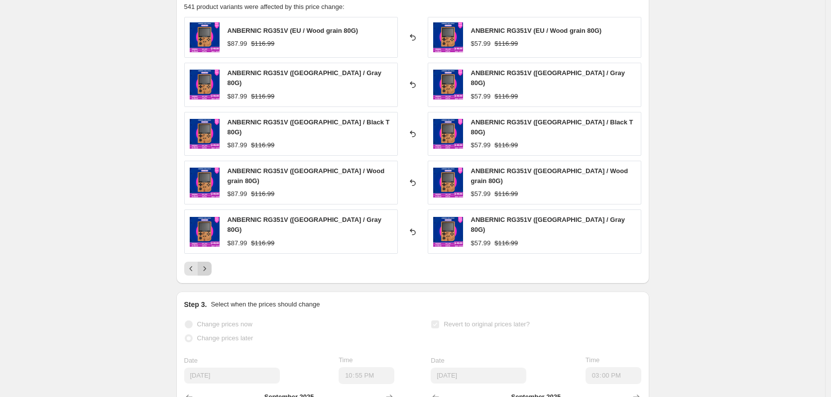
click at [208, 262] on button "Next" at bounding box center [205, 269] width 14 height 14
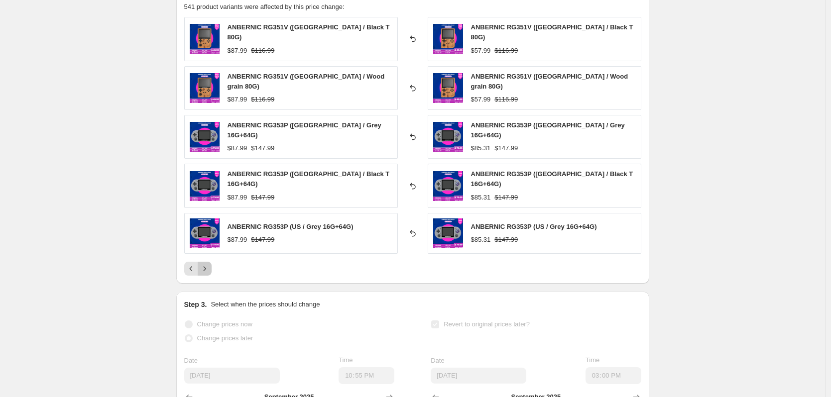
click at [208, 264] on icon "Next" at bounding box center [205, 269] width 10 height 10
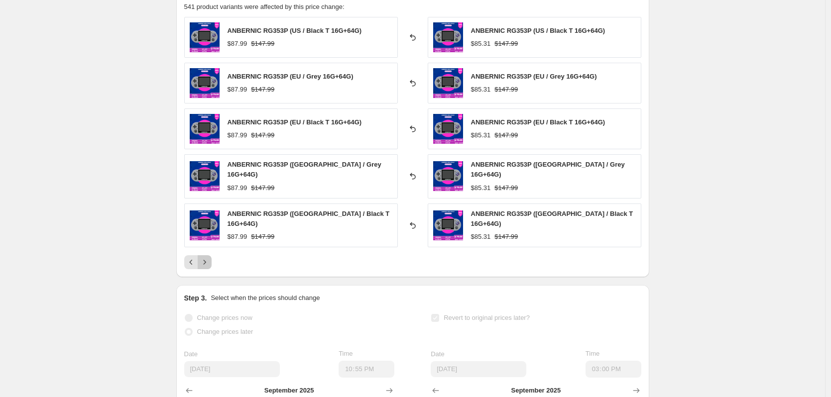
click at [208, 257] on icon "Next" at bounding box center [205, 262] width 10 height 10
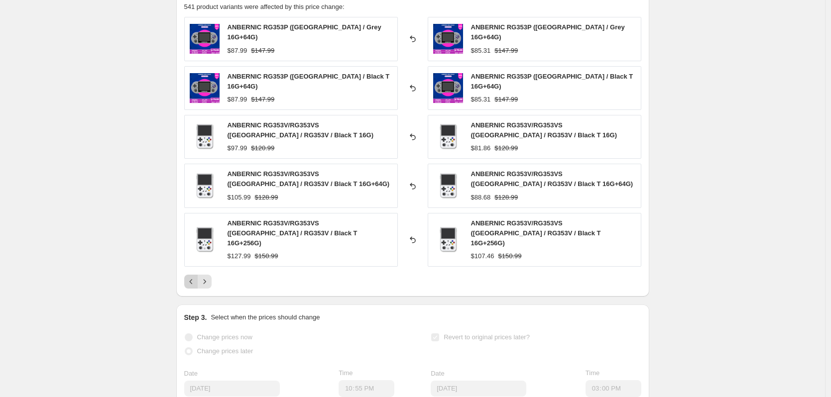
click at [195, 277] on icon "Previous" at bounding box center [191, 282] width 10 height 10
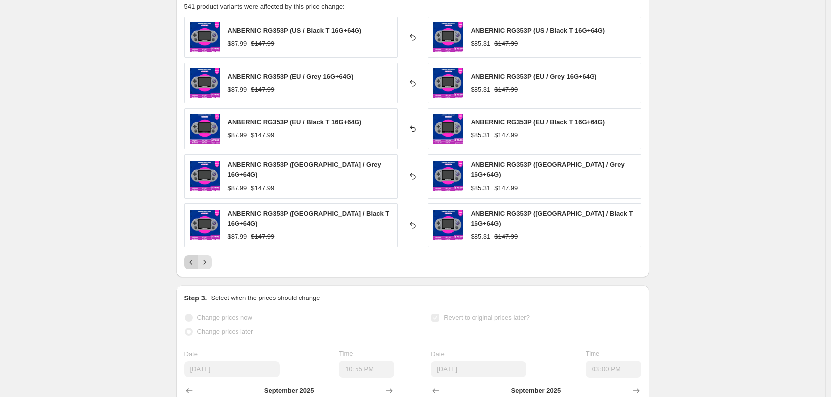
click at [195, 264] on div "PRICE CHANGE RECAP 541 product variants were affected by this price change: ANB…" at bounding box center [412, 130] width 473 height 295
click at [194, 258] on icon "Previous" at bounding box center [191, 262] width 10 height 10
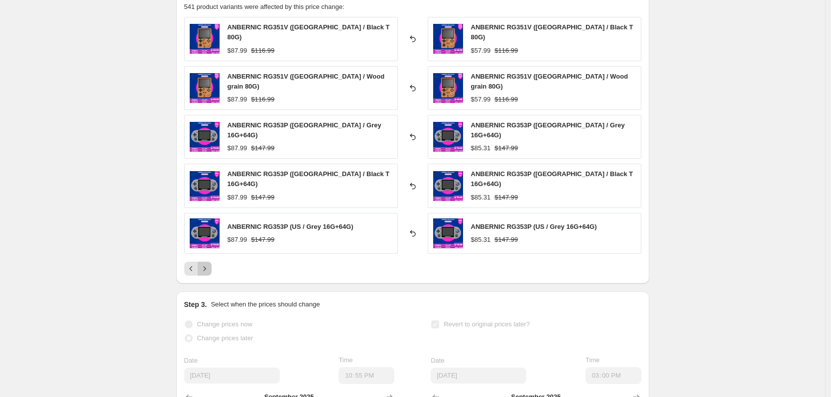
click at [207, 264] on icon "Next" at bounding box center [205, 269] width 10 height 10
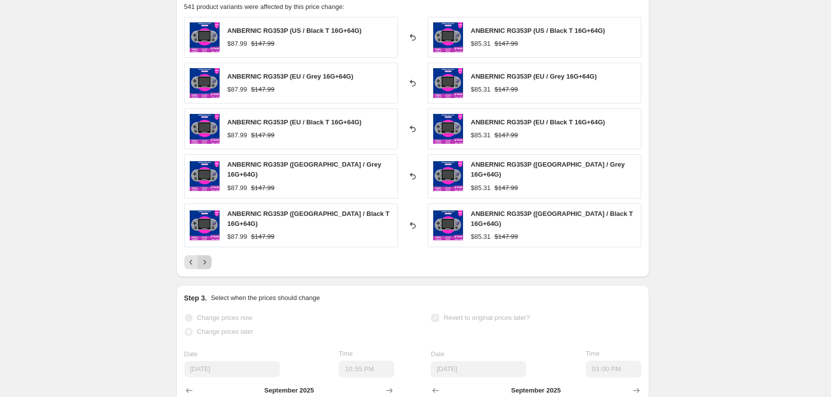
click at [207, 257] on icon "Next" at bounding box center [205, 262] width 10 height 10
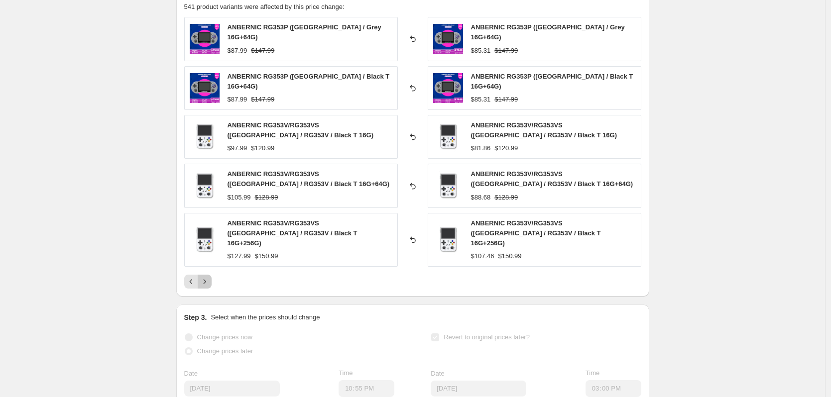
click at [207, 277] on icon "Next" at bounding box center [205, 282] width 10 height 10
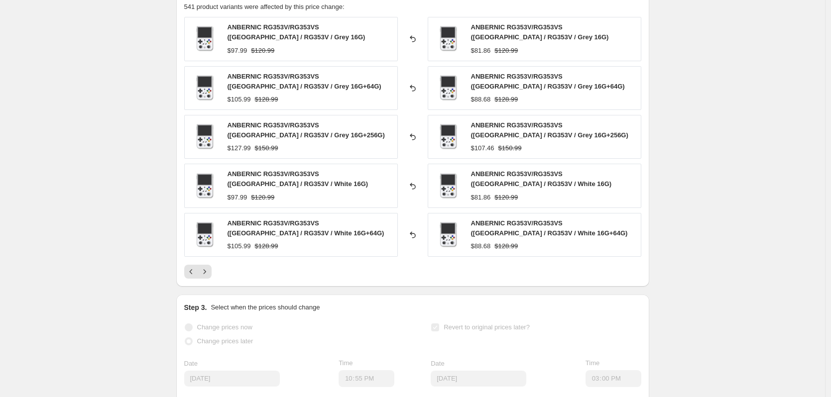
click at [209, 263] on div "ANBERNIC RG353V/RG353VS ([GEOGRAPHIC_DATA] / RG353V / Grey 16G) $97.99 $120.99 …" at bounding box center [412, 148] width 457 height 262
click at [209, 269] on icon "Next" at bounding box center [205, 272] width 10 height 10
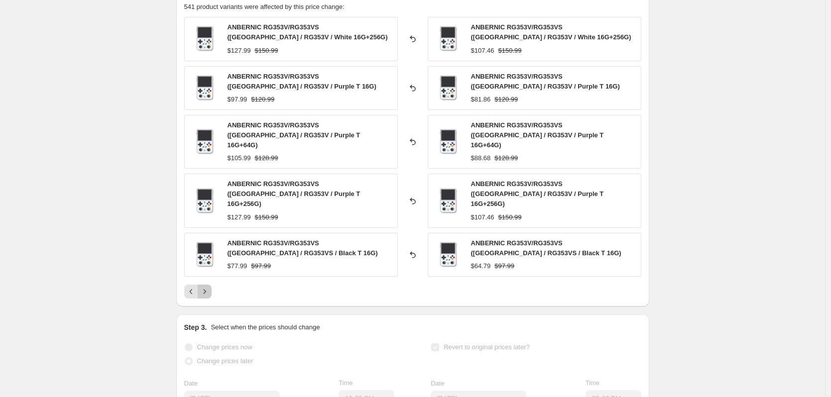
click at [209, 287] on icon "Next" at bounding box center [205, 292] width 10 height 10
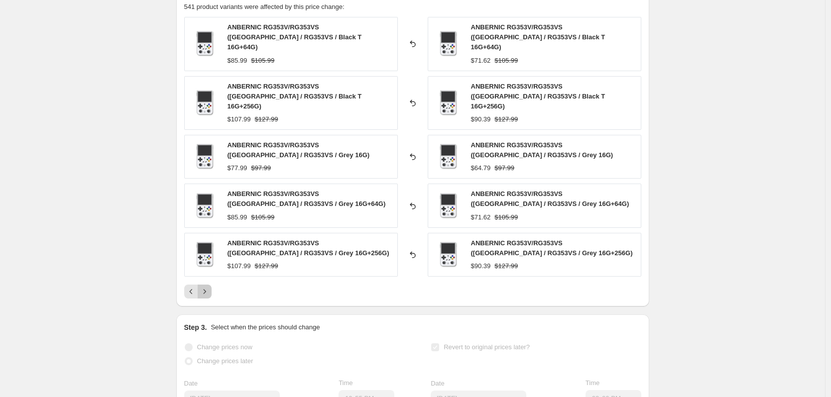
click at [209, 287] on icon "Next" at bounding box center [205, 292] width 10 height 10
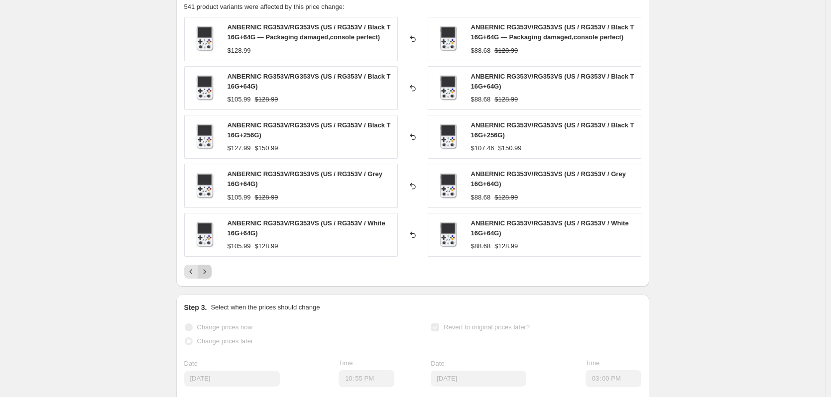
click at [209, 269] on icon "Next" at bounding box center [205, 272] width 10 height 10
click at [210, 266] on button "Next" at bounding box center [205, 272] width 14 height 14
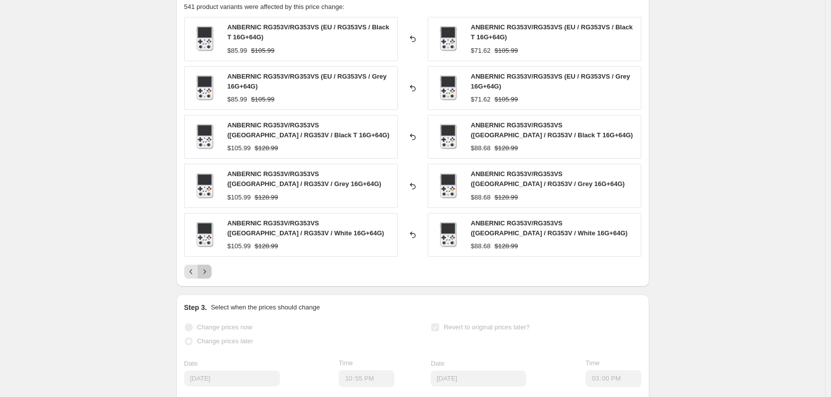
click at [210, 266] on button "Next" at bounding box center [205, 272] width 14 height 14
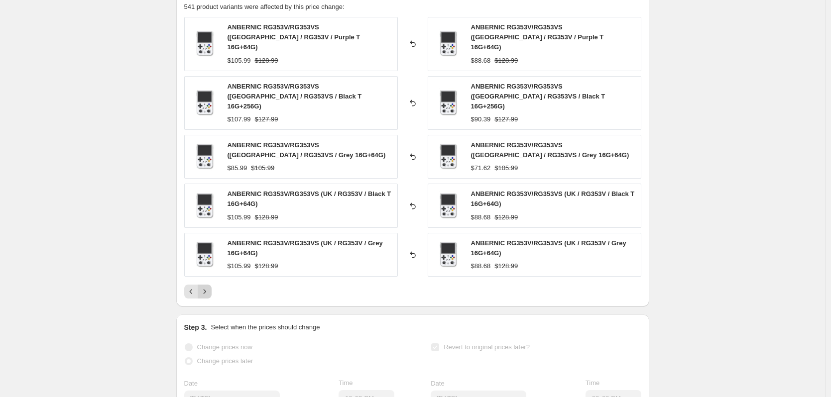
click at [210, 285] on button "Next" at bounding box center [205, 292] width 14 height 14
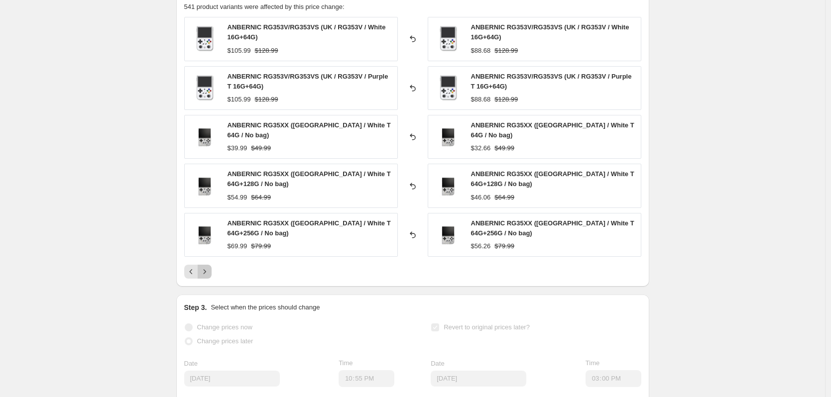
click at [209, 267] on icon "Next" at bounding box center [205, 272] width 10 height 10
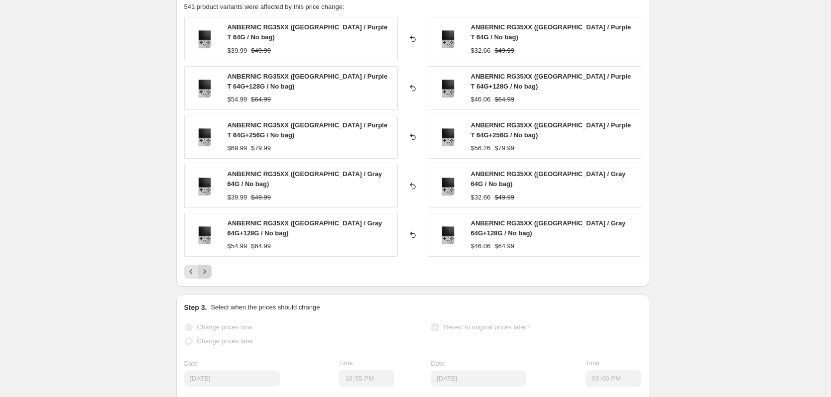
click at [209, 267] on icon "Next" at bounding box center [205, 272] width 10 height 10
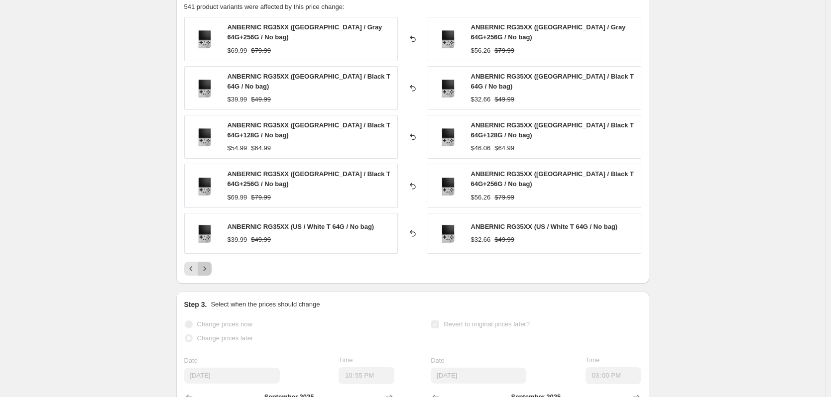
click at [209, 266] on icon "Next" at bounding box center [205, 269] width 10 height 10
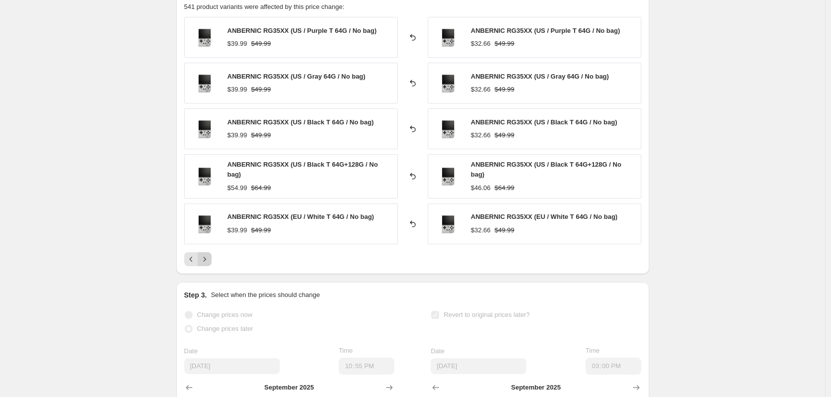
click at [210, 266] on div "PRICE CHANGE RECAP 541 product variants were affected by this price change: ANB…" at bounding box center [412, 129] width 473 height 292
click at [209, 263] on icon "Next" at bounding box center [205, 259] width 10 height 10
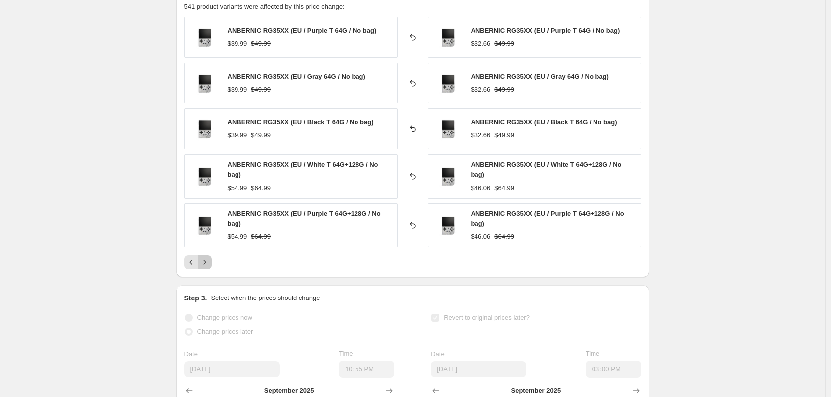
click at [209, 262] on icon "Next" at bounding box center [205, 262] width 10 height 10
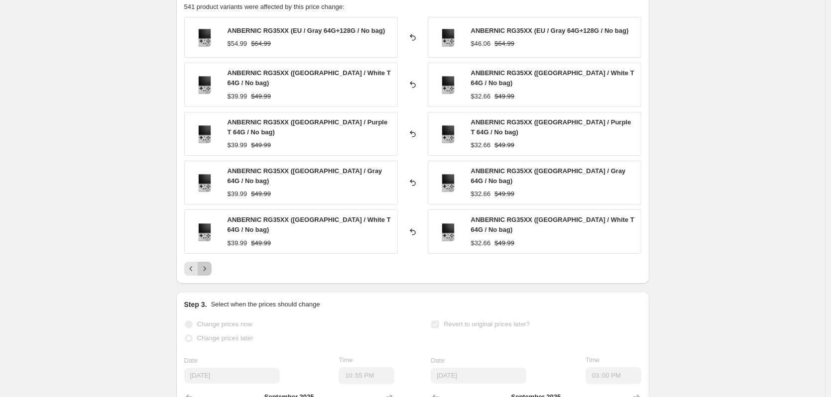
click at [209, 264] on icon "Next" at bounding box center [205, 269] width 10 height 10
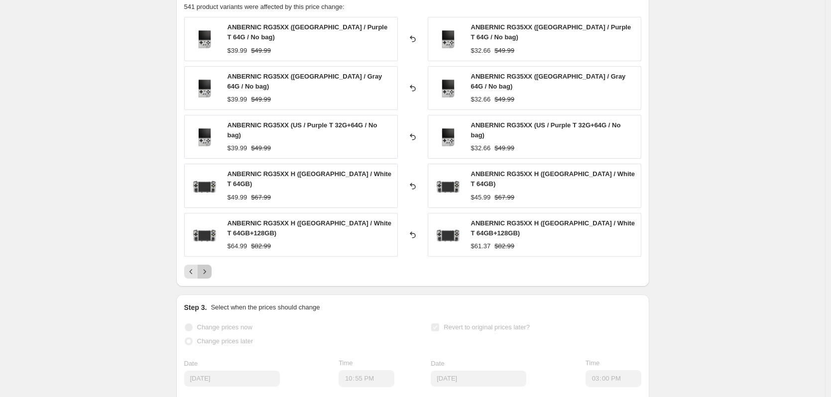
click at [209, 267] on icon "Next" at bounding box center [205, 272] width 10 height 10
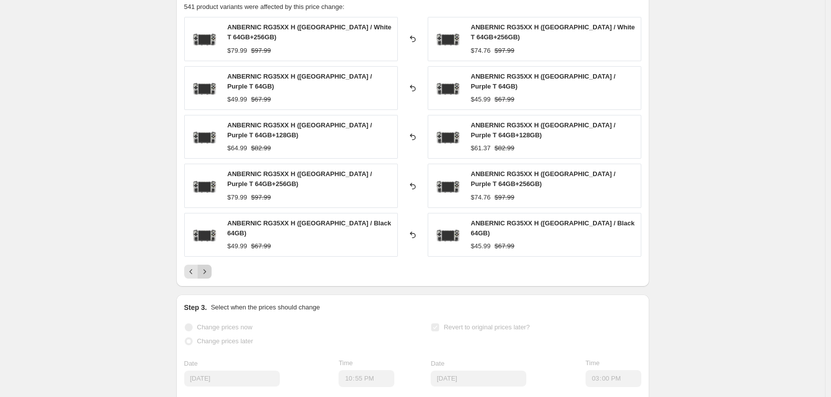
click at [210, 265] on button "Next" at bounding box center [205, 272] width 14 height 14
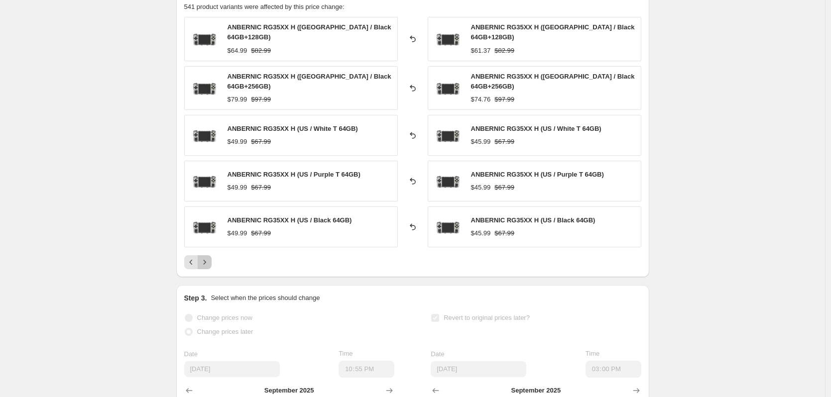
click at [209, 259] on icon "Next" at bounding box center [205, 262] width 10 height 10
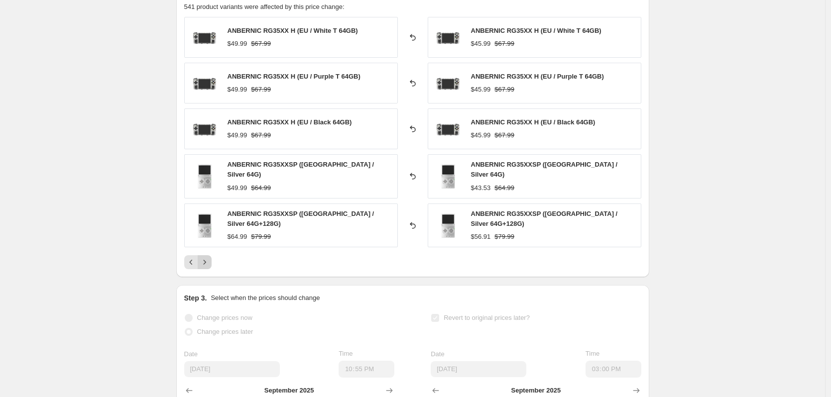
click at [209, 259] on icon "Next" at bounding box center [205, 262] width 10 height 10
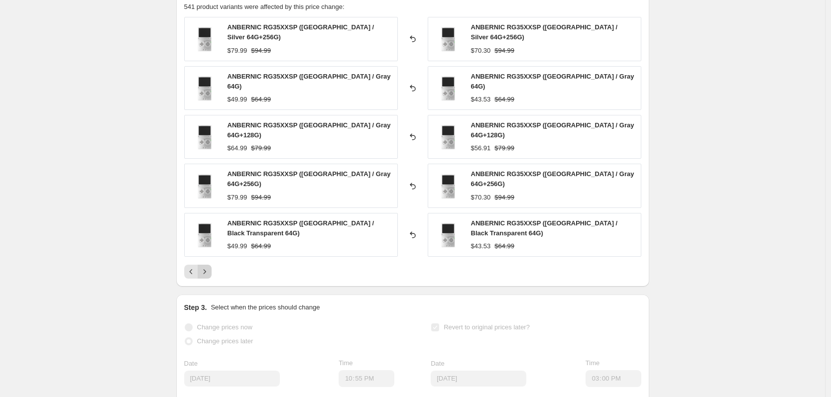
click at [209, 267] on icon "Next" at bounding box center [205, 272] width 10 height 10
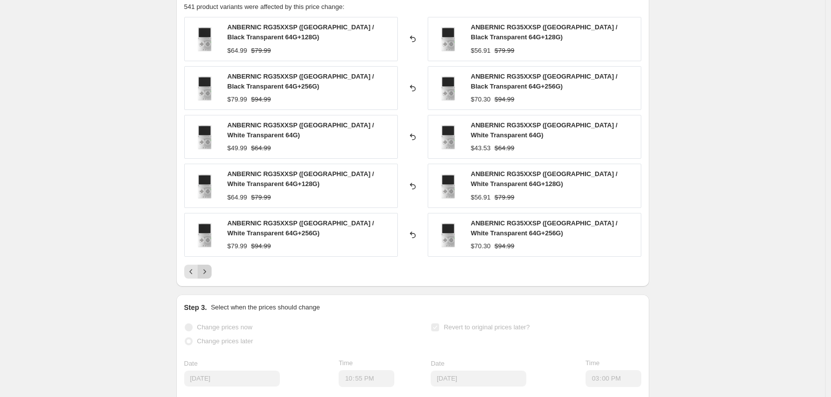
click at [210, 259] on div "ANBERNIC RG35XXSP ([GEOGRAPHIC_DATA] / Black Transparent 64G+128G) $64.99 $79.9…" at bounding box center [412, 148] width 457 height 262
click at [209, 267] on button "Next" at bounding box center [205, 272] width 14 height 14
click at [209, 267] on icon "Next" at bounding box center [205, 272] width 10 height 10
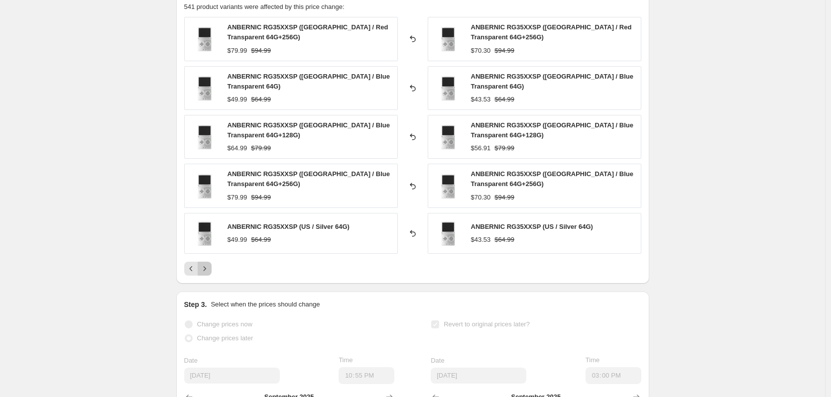
click at [209, 265] on icon "Next" at bounding box center [205, 269] width 10 height 10
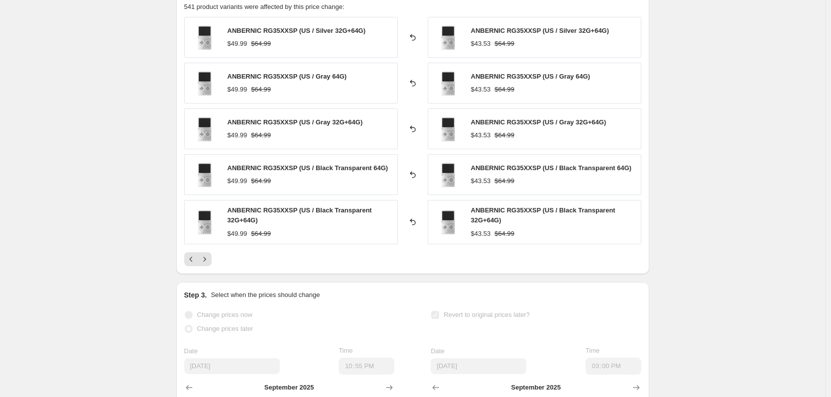
click at [210, 265] on button "Next" at bounding box center [205, 259] width 14 height 14
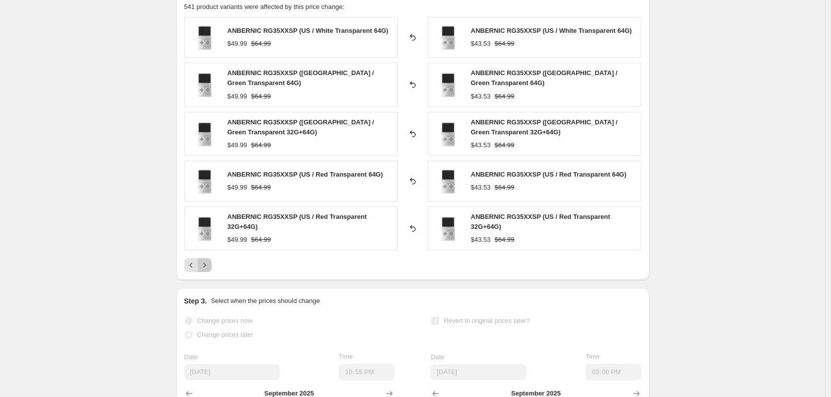
click at [209, 265] on icon "Next" at bounding box center [205, 265] width 10 height 10
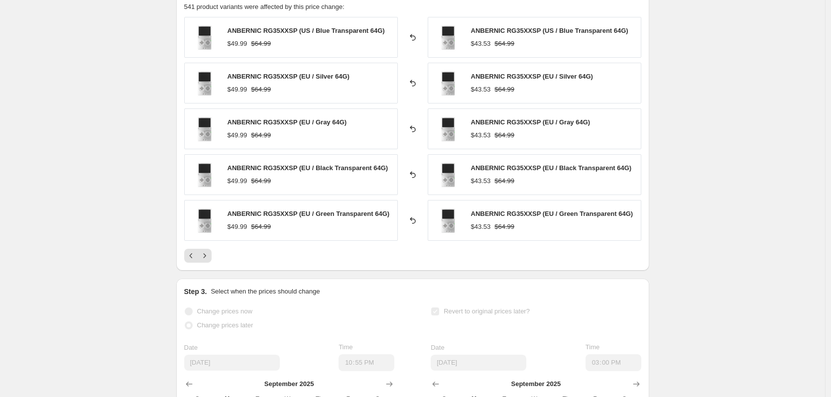
click at [210, 265] on div "PRICE CHANGE RECAP 541 product variants were affected by this price change: ANB…" at bounding box center [412, 127] width 473 height 288
click at [206, 257] on icon "Next" at bounding box center [204, 255] width 2 height 4
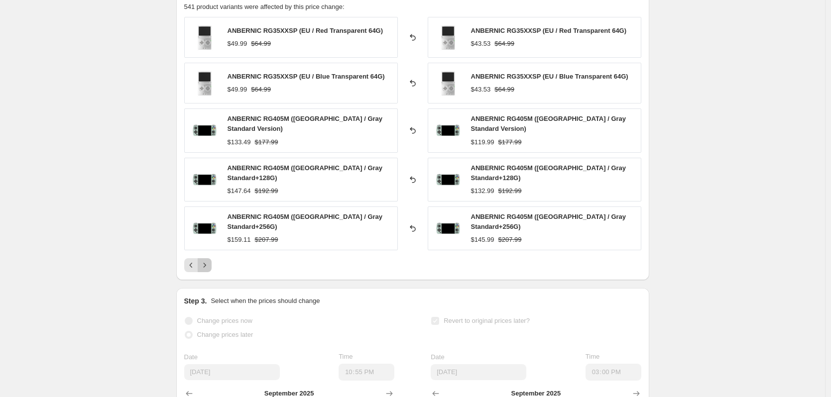
click at [206, 263] on icon "Next" at bounding box center [204, 265] width 2 height 4
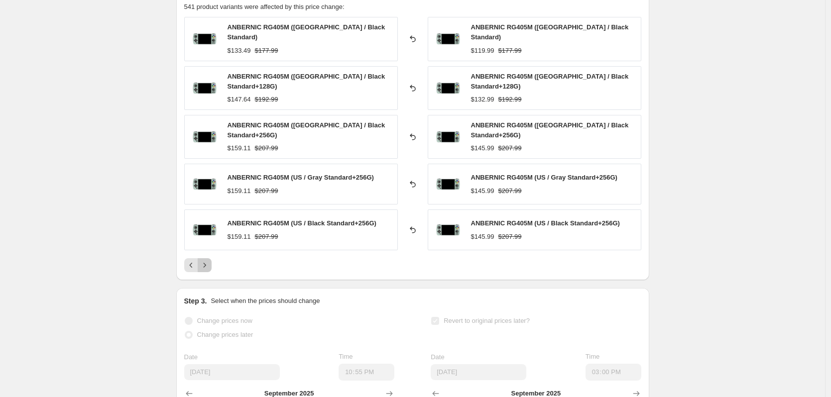
click at [206, 263] on icon "Next" at bounding box center [204, 265] width 2 height 4
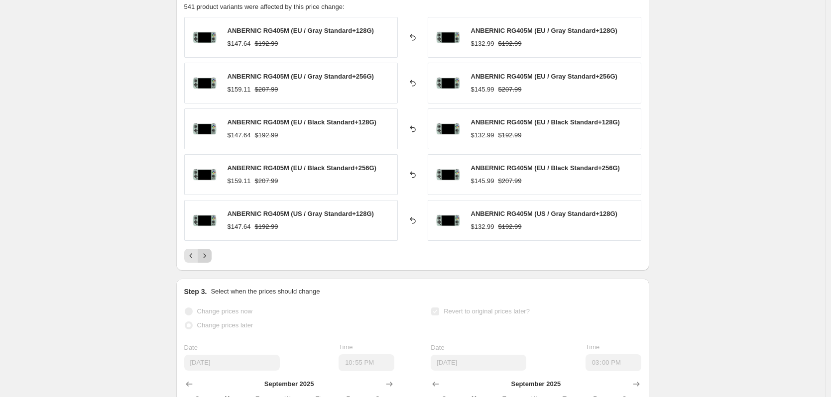
click at [206, 257] on icon "Next" at bounding box center [204, 255] width 2 height 4
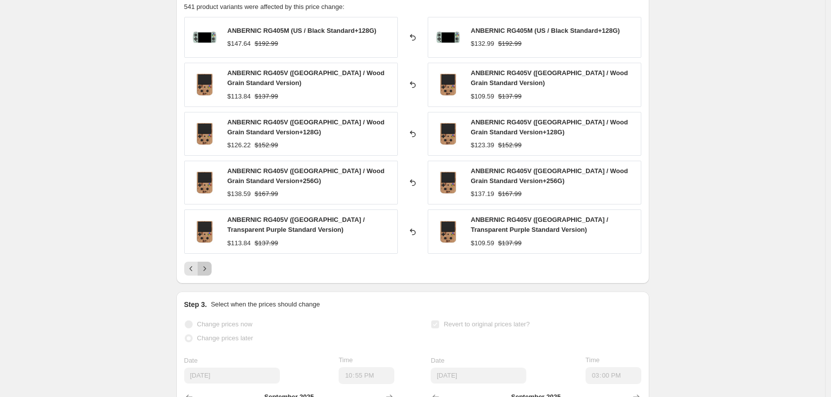
click at [206, 268] on icon "Next" at bounding box center [204, 268] width 2 height 4
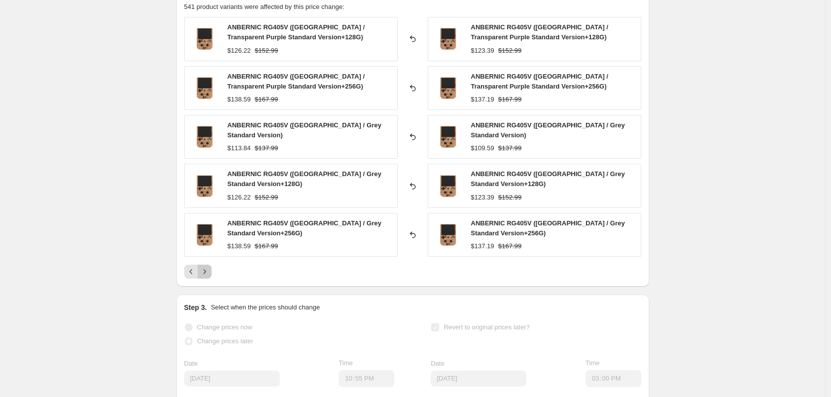
click at [206, 269] on icon "Next" at bounding box center [204, 271] width 2 height 4
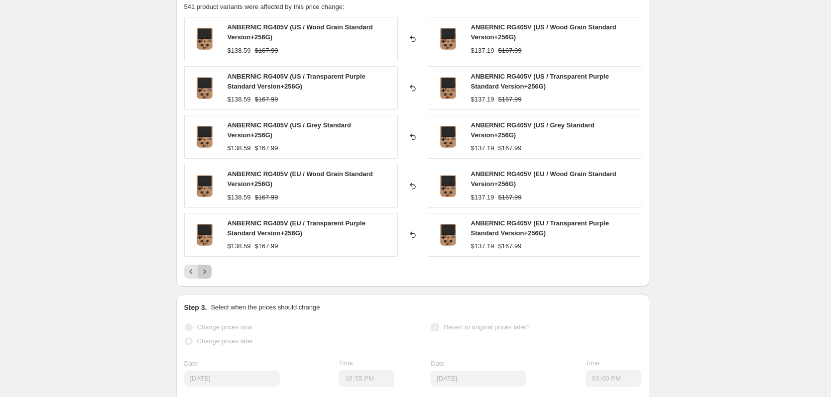
click at [208, 268] on icon "Next" at bounding box center [205, 272] width 10 height 10
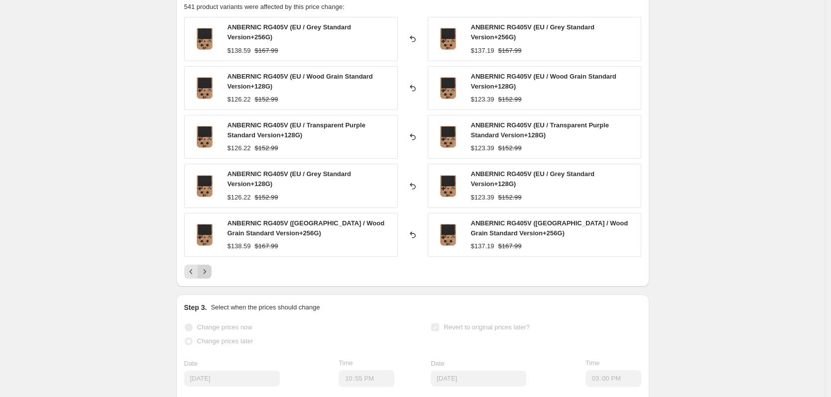
click at [208, 268] on icon "Next" at bounding box center [205, 272] width 10 height 10
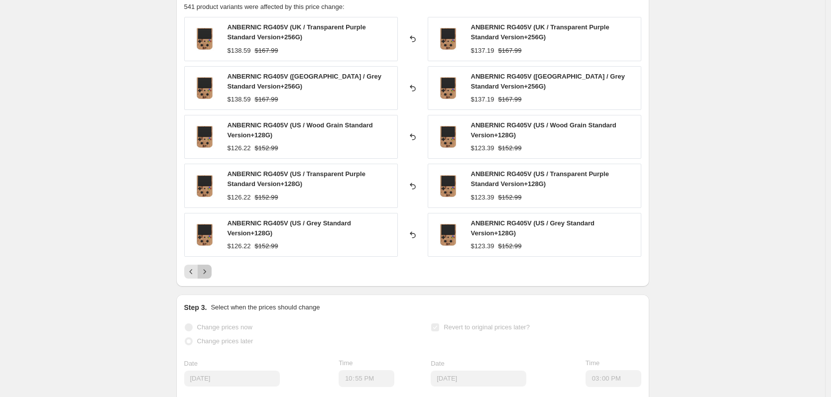
click at [208, 268] on icon "Next" at bounding box center [205, 272] width 10 height 10
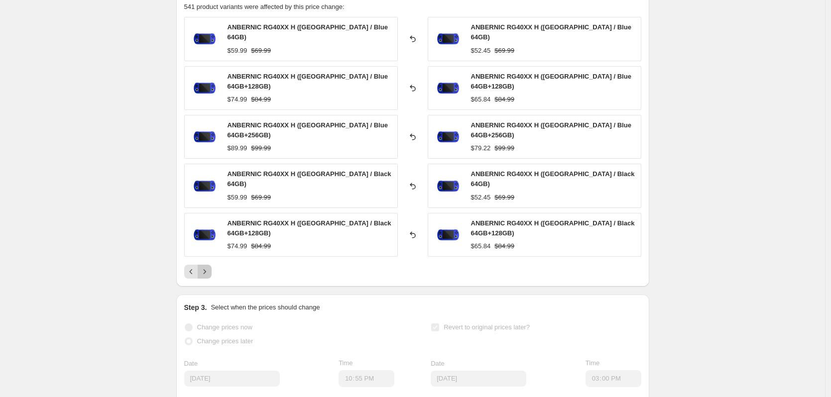
click at [208, 267] on icon "Next" at bounding box center [205, 272] width 10 height 10
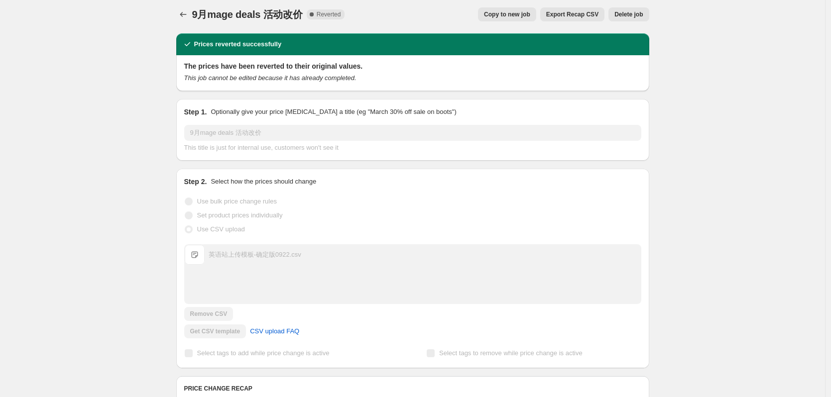
scroll to position [0, 0]
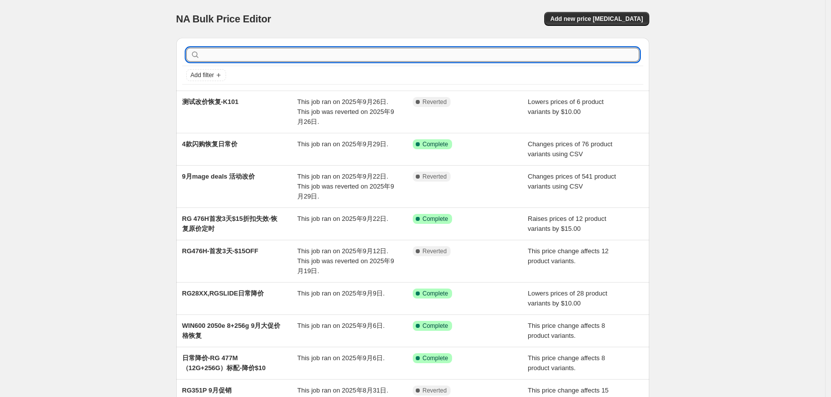
click at [560, 50] on input "text" at bounding box center [420, 55] width 437 height 14
type input "353P"
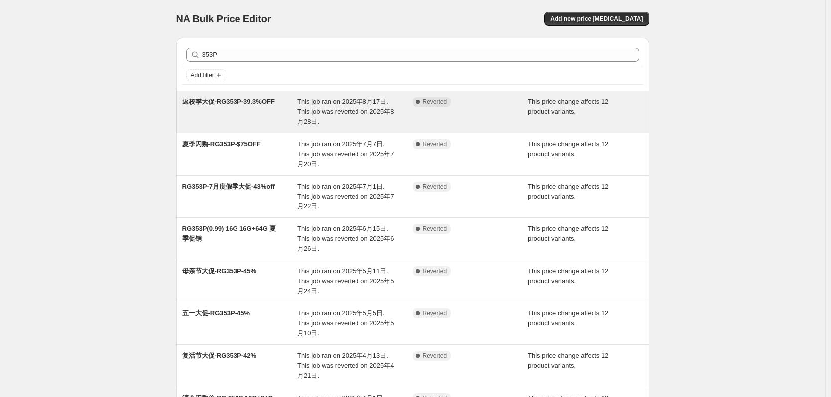
click at [264, 100] on span "返校季大促-RG353P-39.3%OFF" at bounding box center [228, 101] width 93 height 7
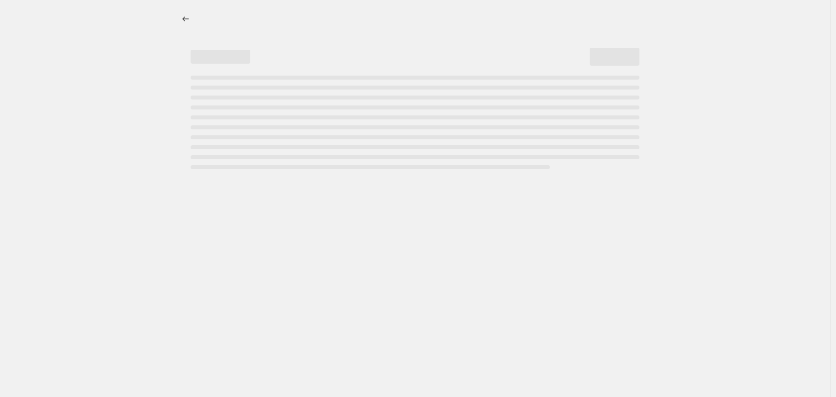
select select "pcap"
select select "no_change"
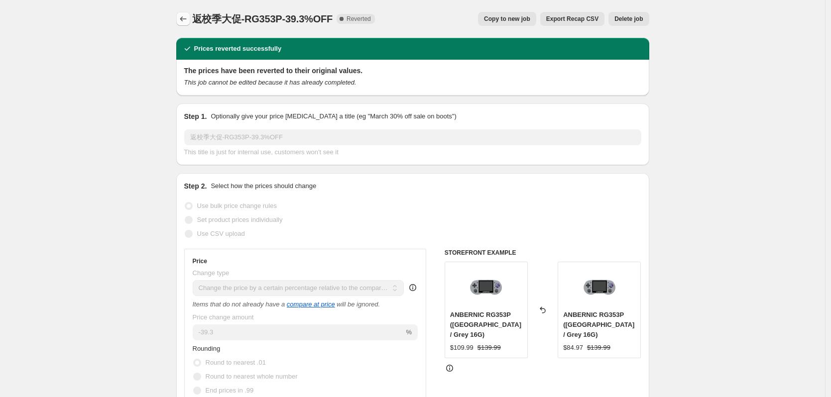
click at [185, 18] on icon "Price change jobs" at bounding box center [183, 19] width 10 height 10
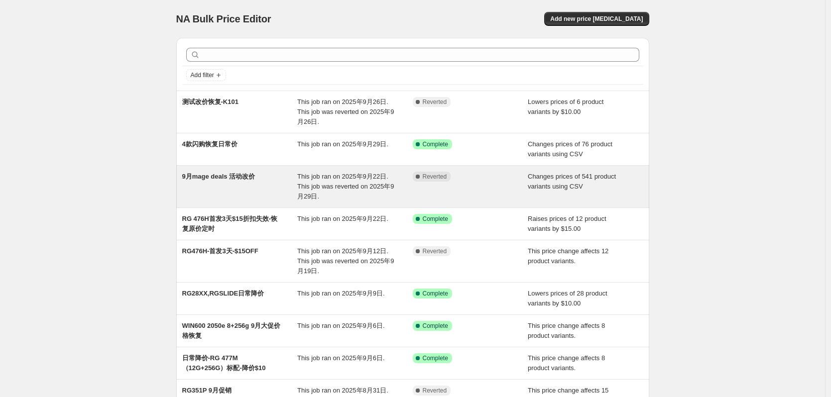
click at [235, 179] on span "9月mage deals 活动改价" at bounding box center [218, 176] width 73 height 7
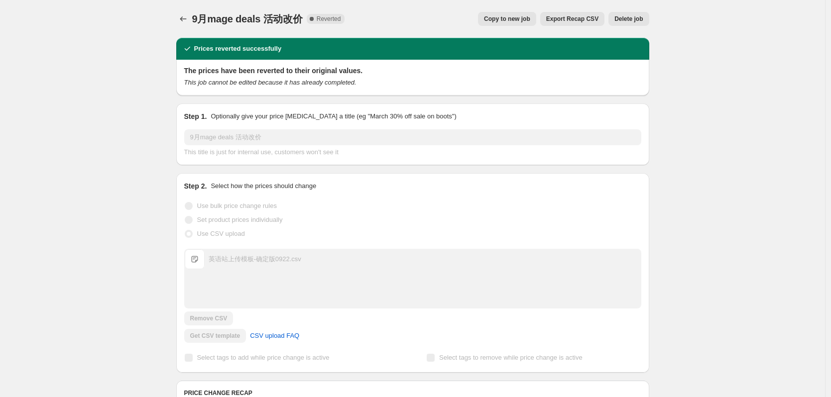
click at [198, 262] on span "英语站上传模板-确定版0922.csv" at bounding box center [195, 259] width 20 height 20
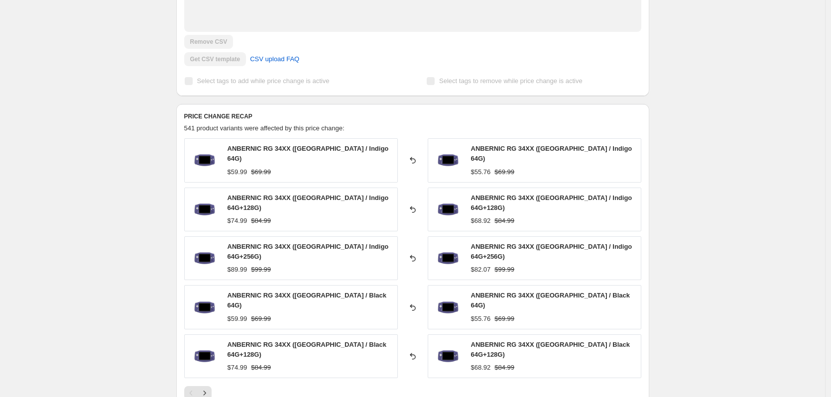
scroll to position [299, 0]
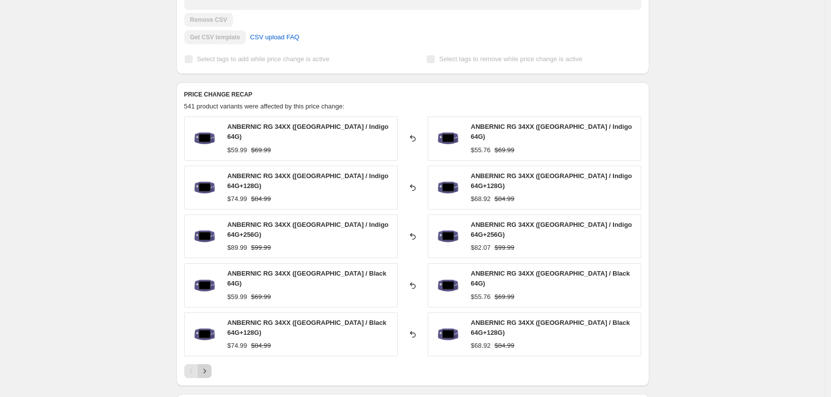
click at [209, 366] on icon "Next" at bounding box center [205, 371] width 10 height 10
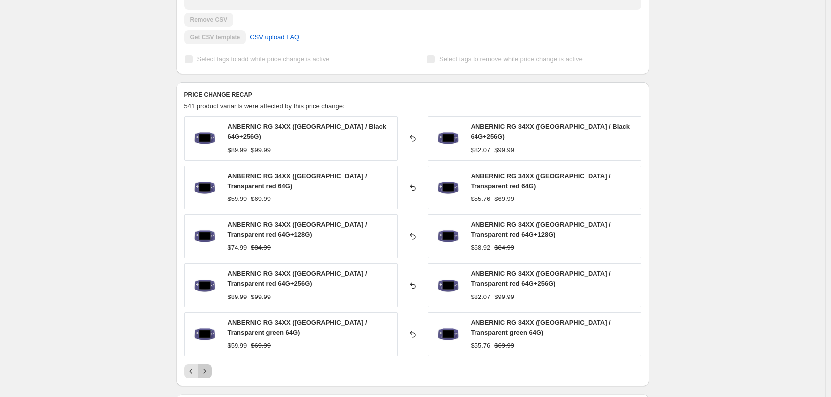
click at [209, 366] on icon "Next" at bounding box center [205, 371] width 10 height 10
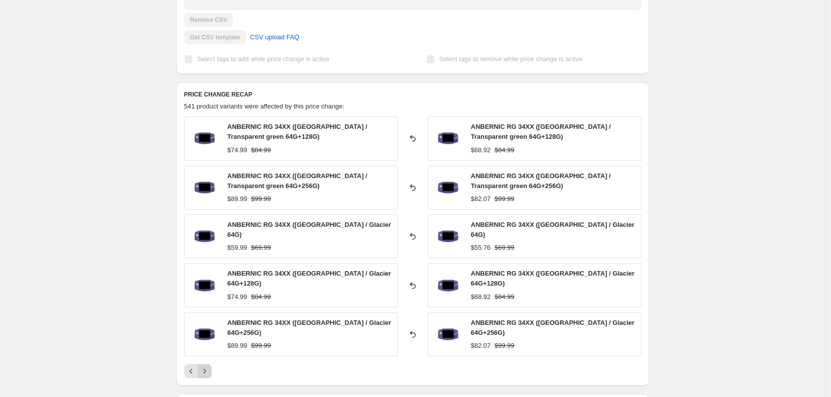
click at [209, 366] on icon "Next" at bounding box center [205, 371] width 10 height 10
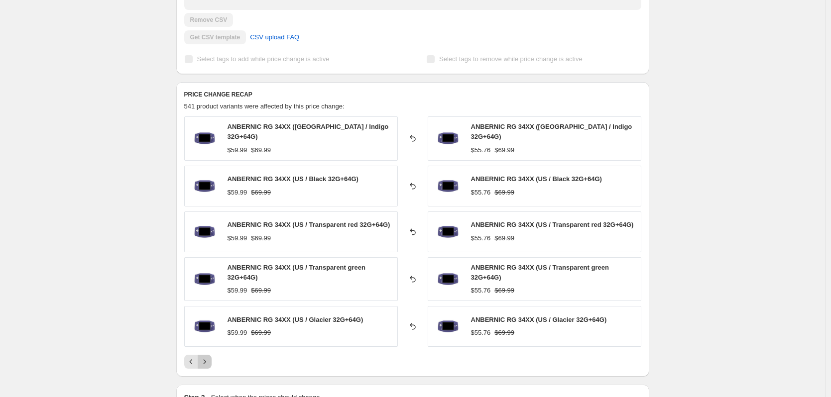
click at [211, 365] on button "Next" at bounding box center [205, 362] width 14 height 14
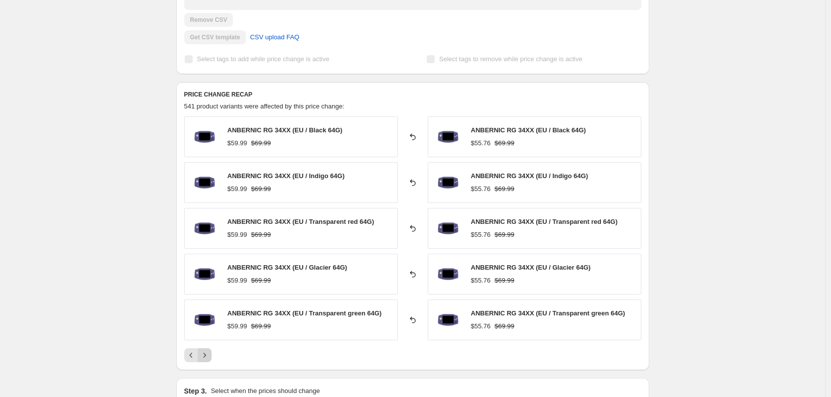
click at [209, 358] on icon "Next" at bounding box center [205, 355] width 10 height 10
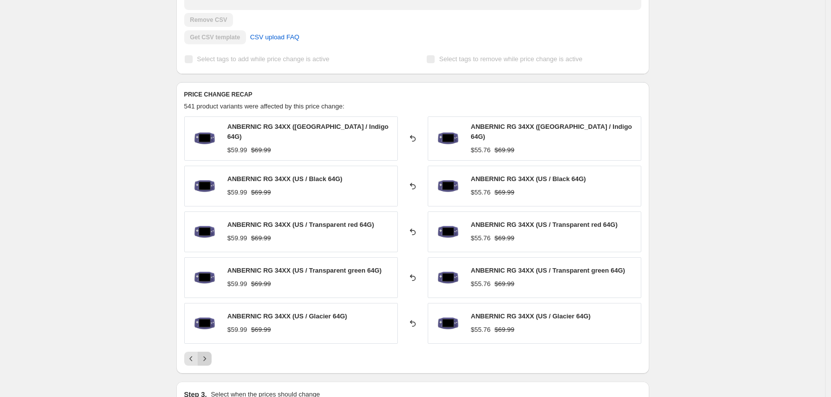
click at [209, 358] on icon "Next" at bounding box center [205, 359] width 10 height 10
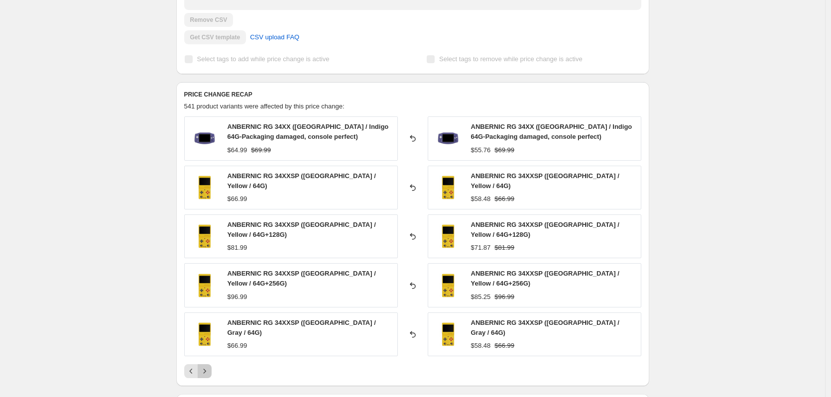
click at [209, 366] on icon "Next" at bounding box center [205, 371] width 10 height 10
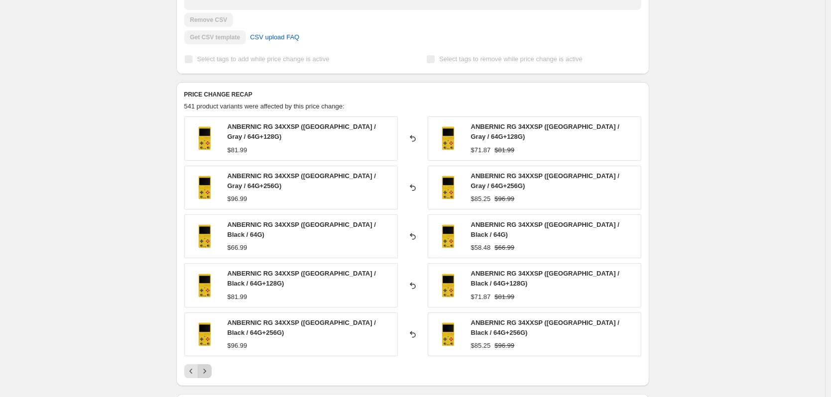
click at [209, 366] on icon "Next" at bounding box center [205, 371] width 10 height 10
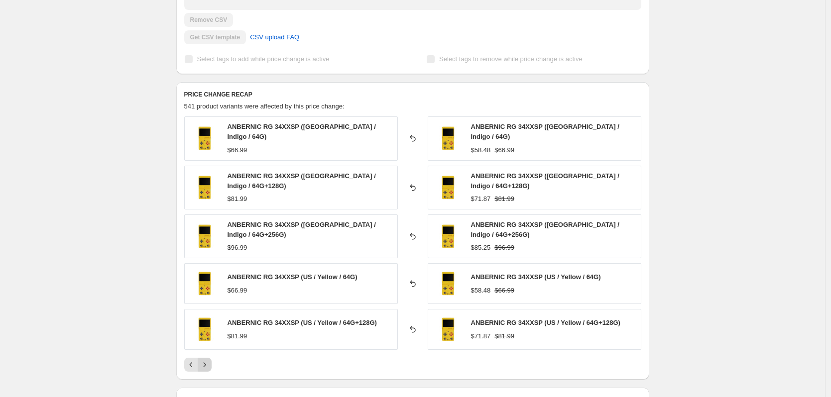
click at [209, 360] on icon "Next" at bounding box center [205, 365] width 10 height 10
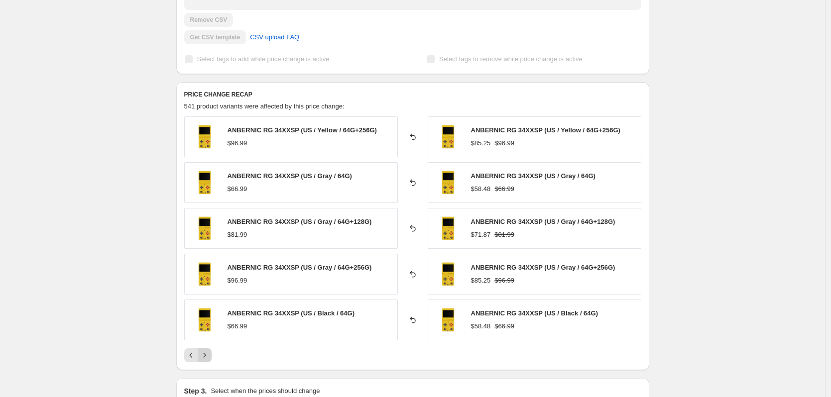
click at [209, 358] on icon "Next" at bounding box center [205, 355] width 10 height 10
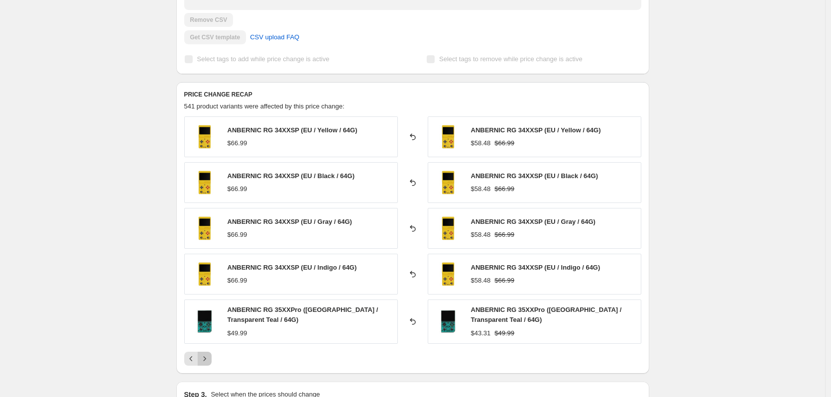
click at [209, 358] on icon "Next" at bounding box center [205, 359] width 10 height 10
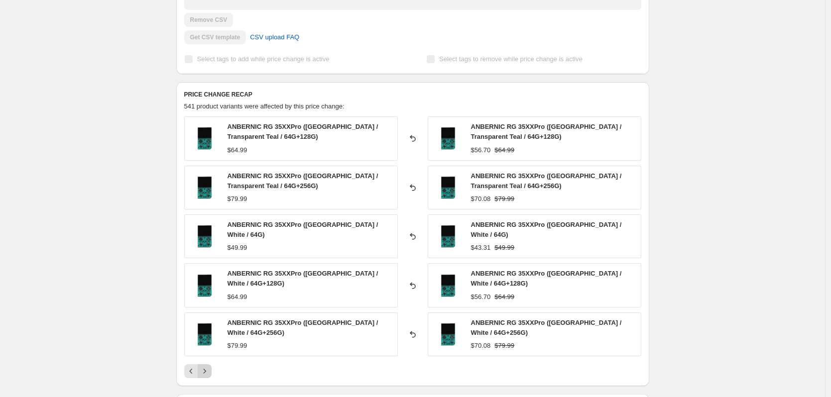
click at [209, 366] on icon "Next" at bounding box center [205, 371] width 10 height 10
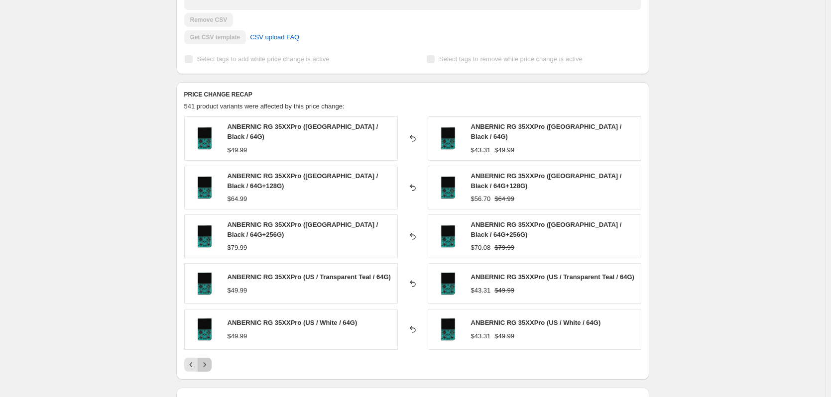
click at [209, 360] on icon "Next" at bounding box center [205, 365] width 10 height 10
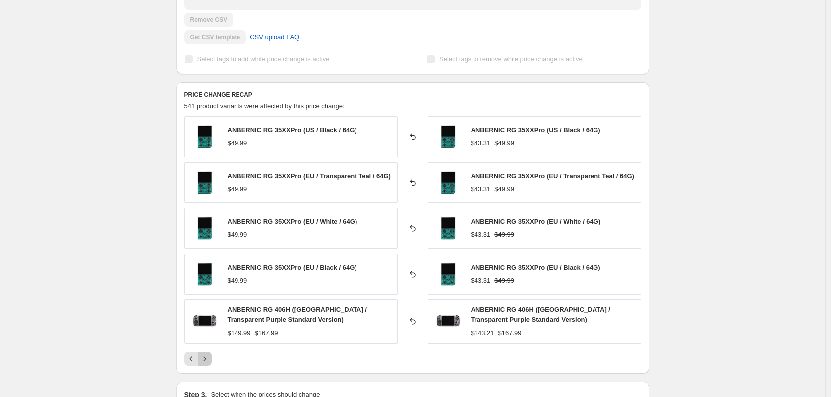
click at [209, 358] on icon "Next" at bounding box center [205, 359] width 10 height 10
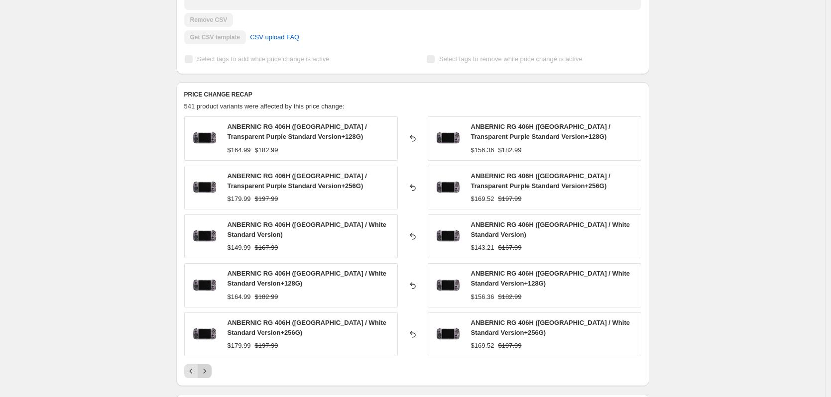
click at [211, 358] on div "ANBERNIC RG 406H ([GEOGRAPHIC_DATA] / Transparent Purple Standard Version+128G)…" at bounding box center [412, 247] width 457 height 262
click at [211, 369] on button "Next" at bounding box center [205, 371] width 14 height 14
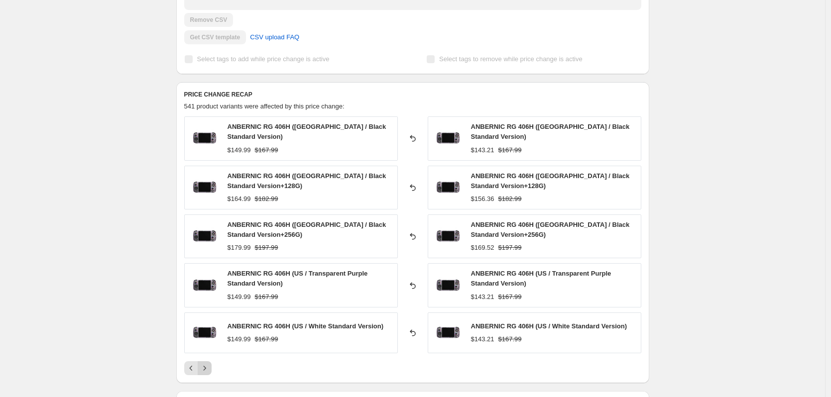
click at [211, 365] on button "Next" at bounding box center [205, 368] width 14 height 14
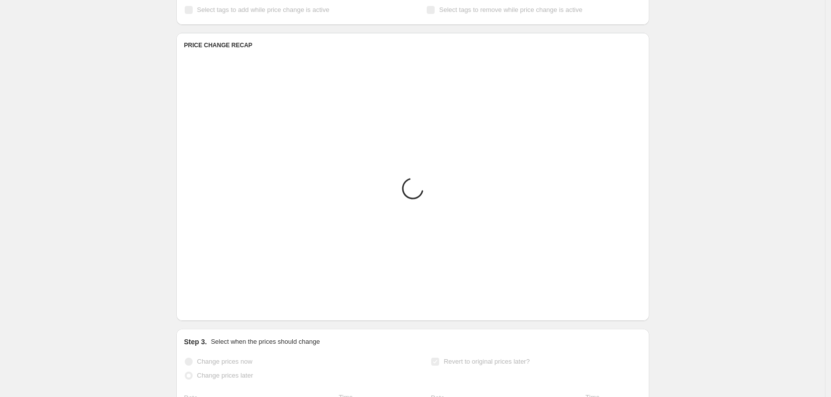
scroll to position [348, 0]
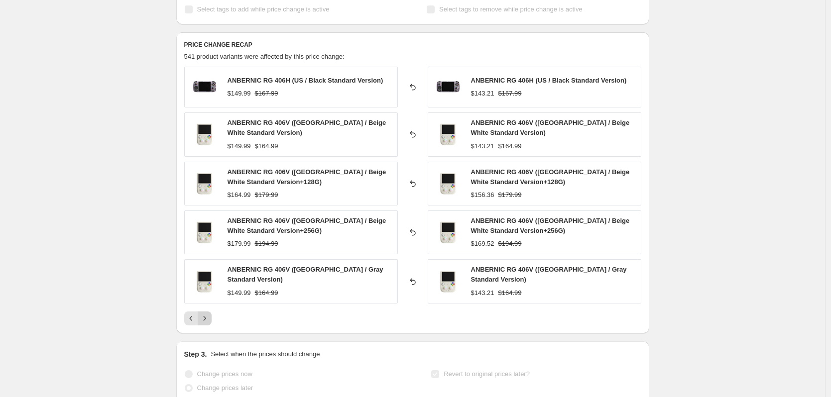
click at [209, 314] on icon "Next" at bounding box center [205, 319] width 10 height 10
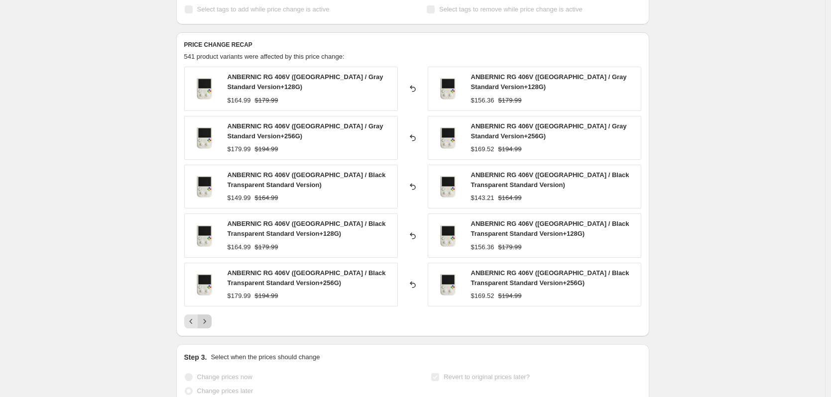
click at [209, 321] on icon "Next" at bounding box center [205, 321] width 10 height 10
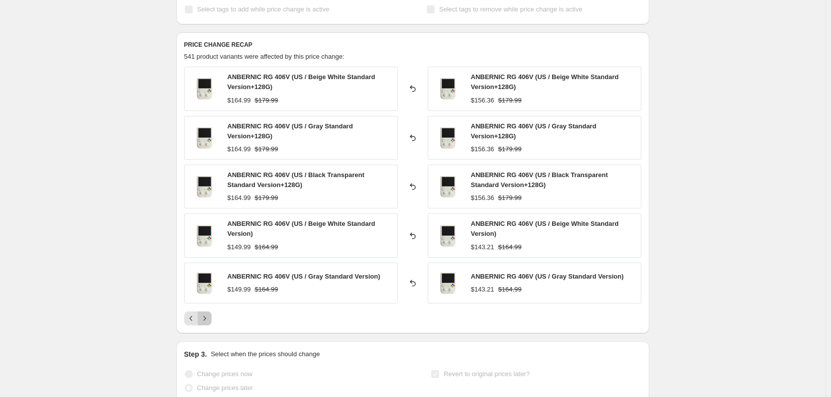
click at [209, 321] on icon "Next" at bounding box center [205, 319] width 10 height 10
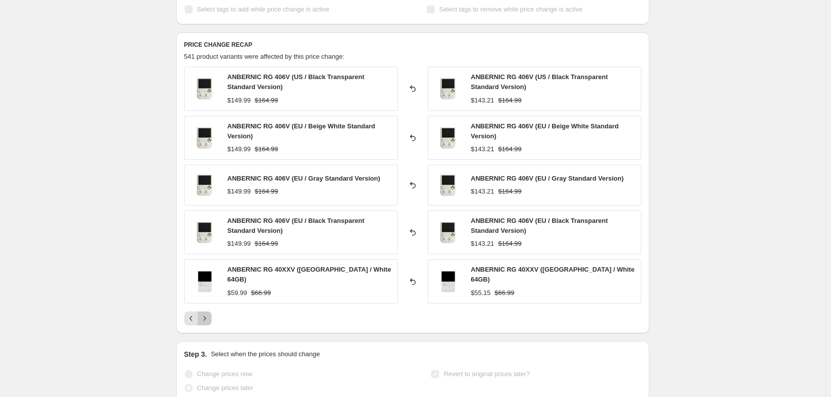
click at [211, 321] on button "Next" at bounding box center [205, 319] width 14 height 14
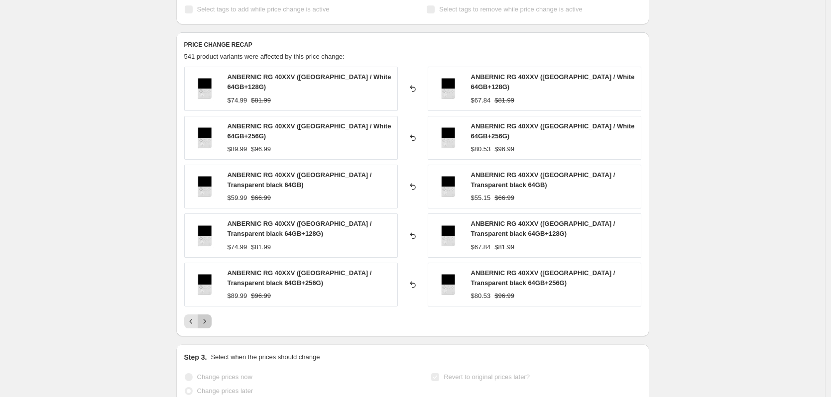
click at [211, 321] on button "Next" at bounding box center [205, 321] width 14 height 14
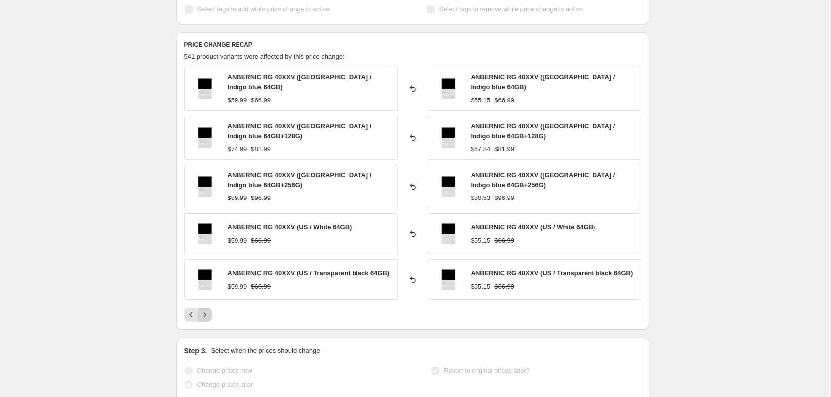
click at [209, 314] on icon "Next" at bounding box center [205, 315] width 10 height 10
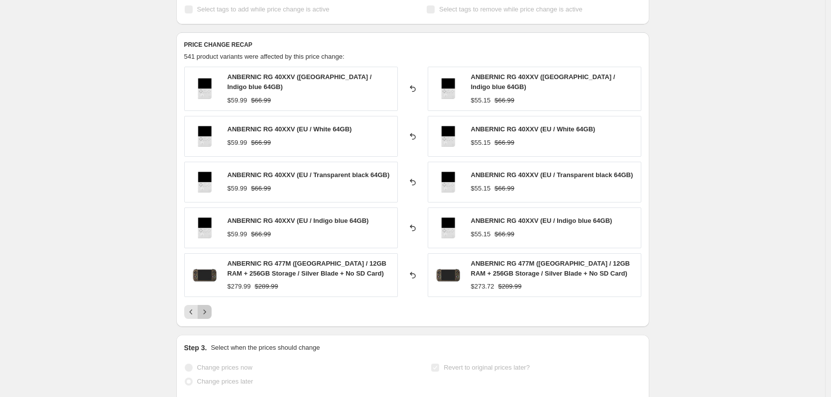
click at [209, 311] on icon "Next" at bounding box center [205, 312] width 10 height 10
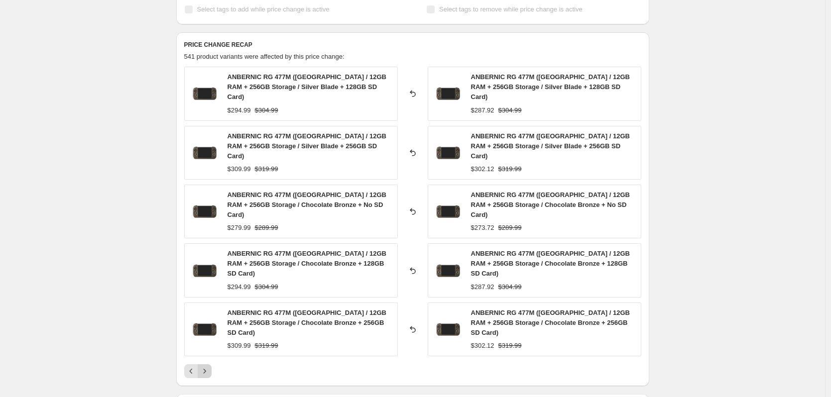
click at [209, 311] on div "ANBERNIC RG 477M ([GEOGRAPHIC_DATA] / 12GB RAM + 256GB Storage / Silver Blade +…" at bounding box center [412, 223] width 457 height 312
click at [209, 366] on icon "Next" at bounding box center [205, 371] width 10 height 10
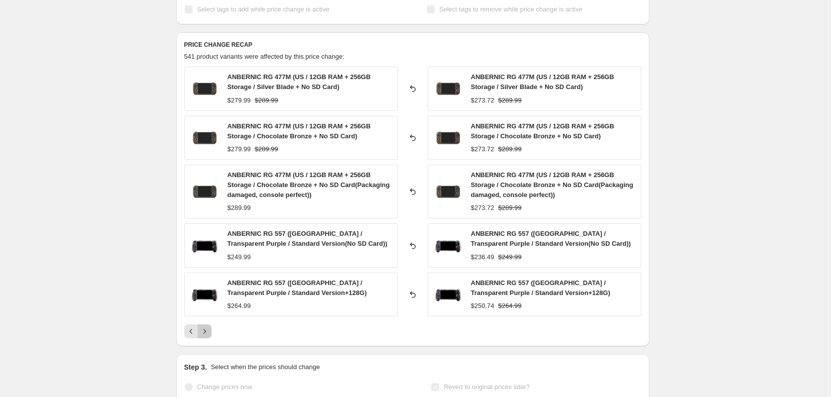
click at [211, 332] on button "Next" at bounding box center [205, 331] width 14 height 14
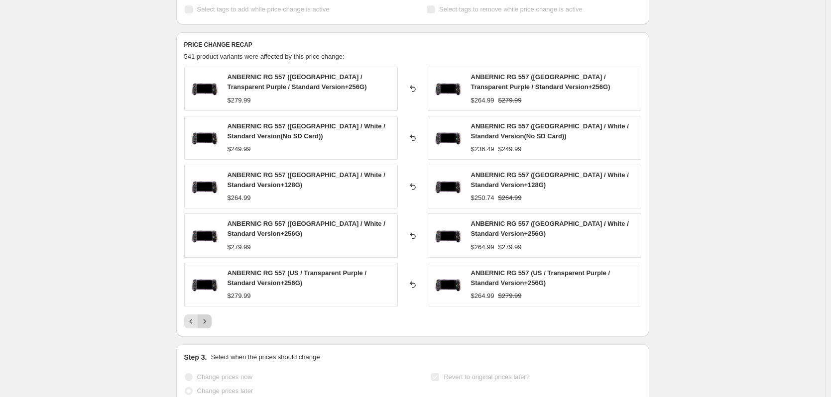
click at [212, 332] on div "PRICE CHANGE RECAP 541 product variants were affected by this price change: ANB…" at bounding box center [412, 184] width 473 height 304
click at [209, 322] on icon "Next" at bounding box center [205, 321] width 10 height 10
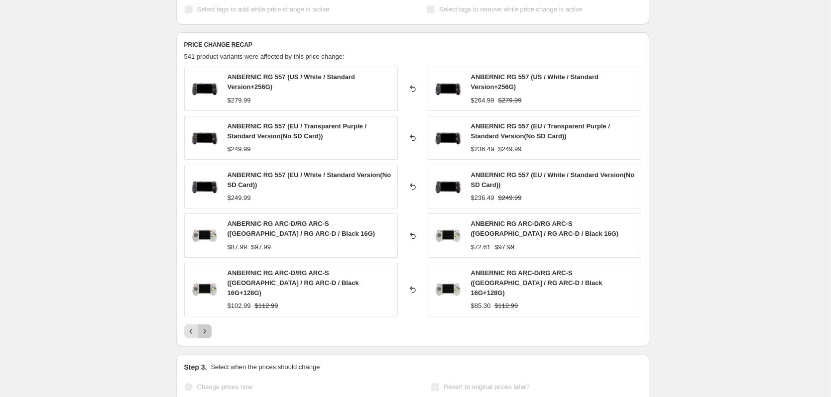
click at [211, 324] on button "Next" at bounding box center [205, 331] width 14 height 14
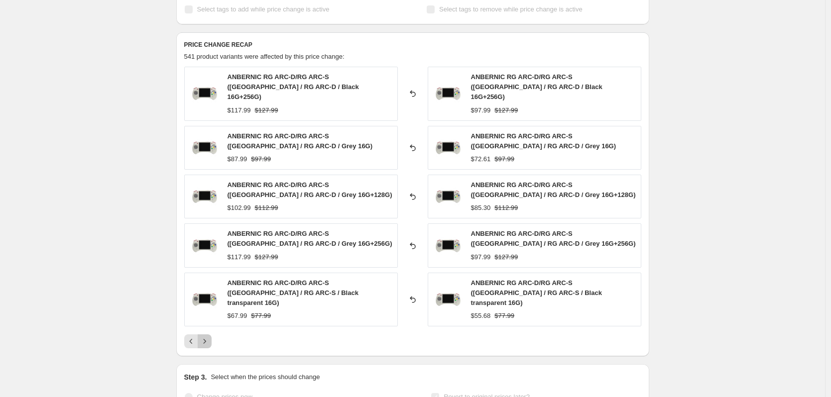
click at [209, 336] on icon "Next" at bounding box center [205, 341] width 10 height 10
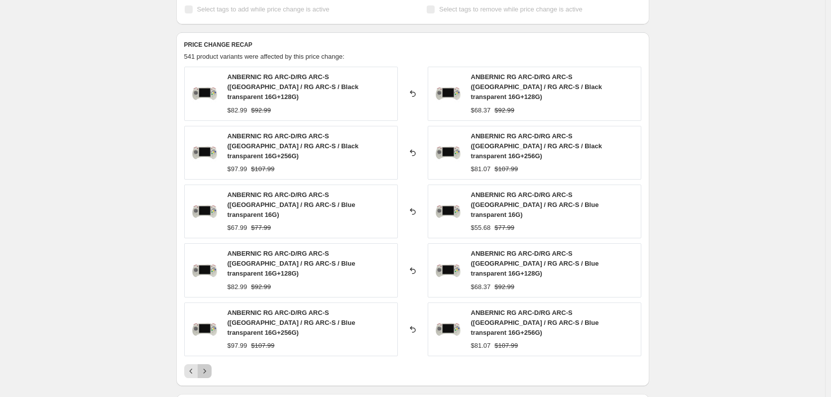
click at [209, 366] on icon "Next" at bounding box center [205, 371] width 10 height 10
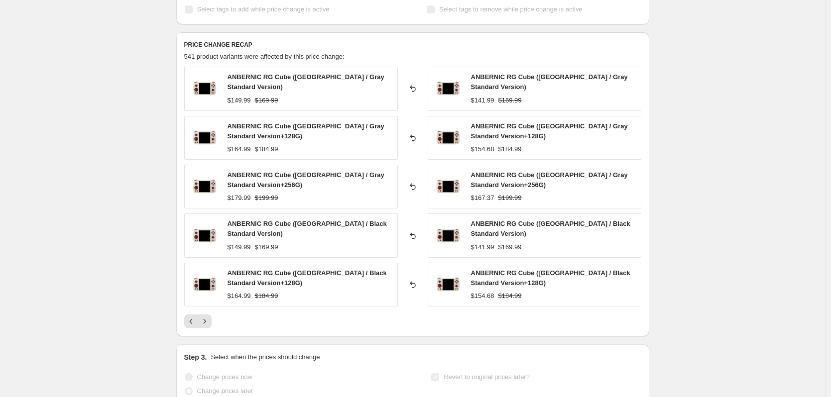
click at [209, 321] on button "Next" at bounding box center [205, 321] width 14 height 14
click at [209, 321] on icon "Next" at bounding box center [205, 321] width 10 height 10
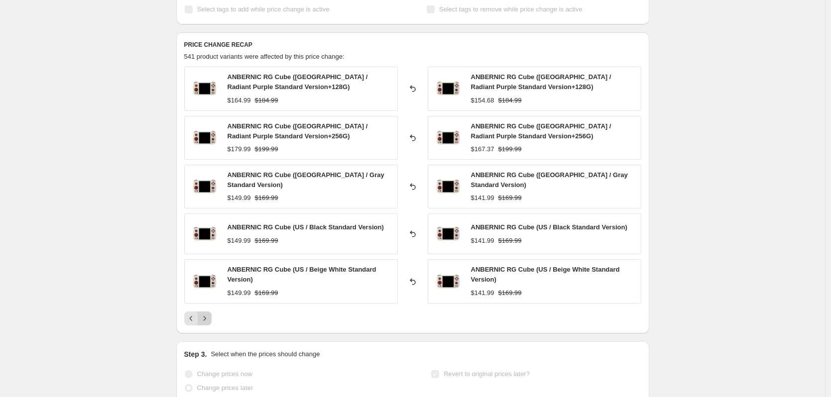
click at [209, 316] on icon "Next" at bounding box center [205, 319] width 10 height 10
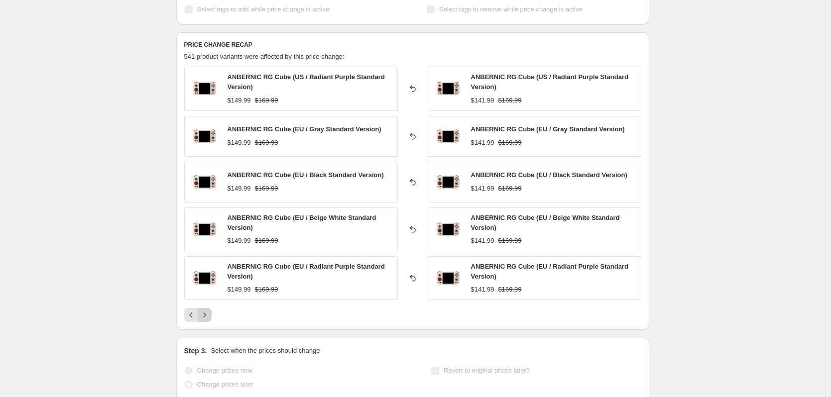
click at [209, 316] on icon "Next" at bounding box center [205, 315] width 10 height 10
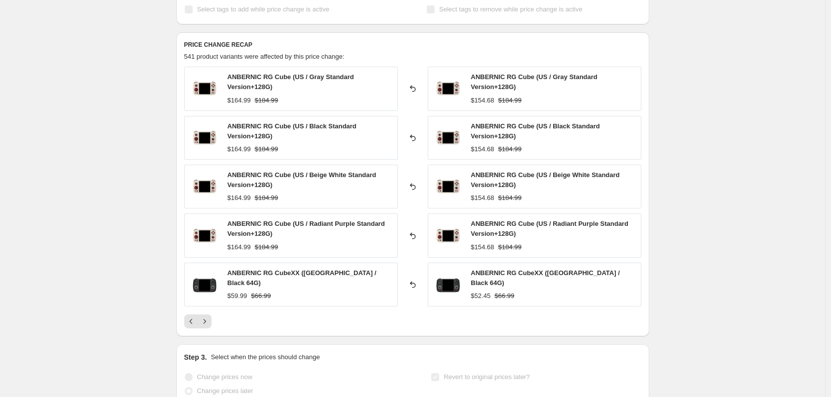
click at [211, 315] on button "Next" at bounding box center [205, 321] width 14 height 14
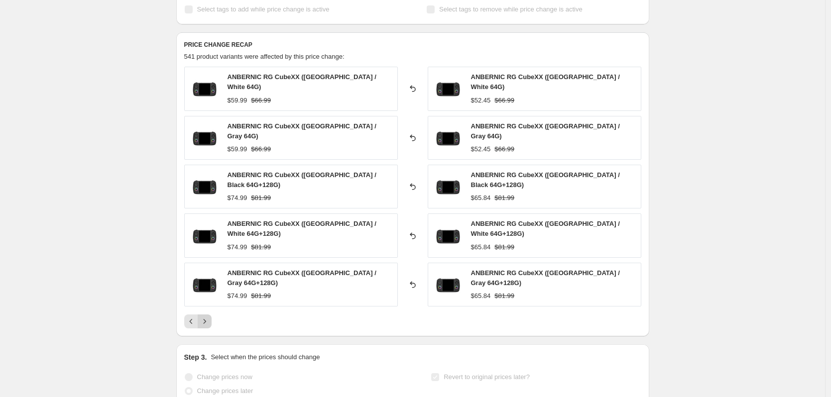
click at [211, 314] on button "Next" at bounding box center [205, 321] width 14 height 14
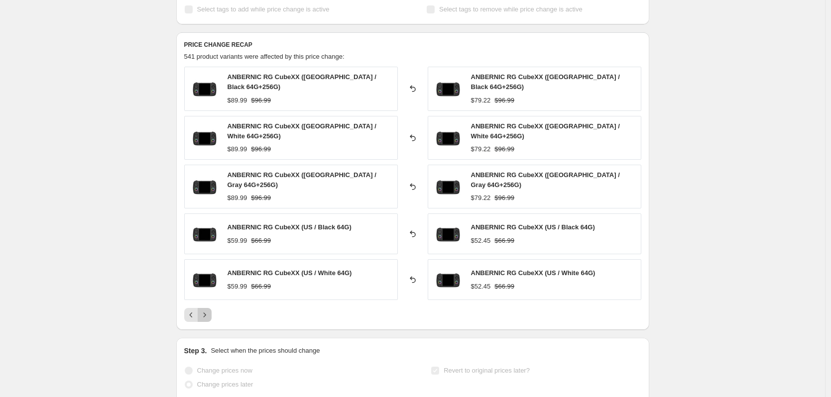
click at [209, 310] on icon "Next" at bounding box center [205, 315] width 10 height 10
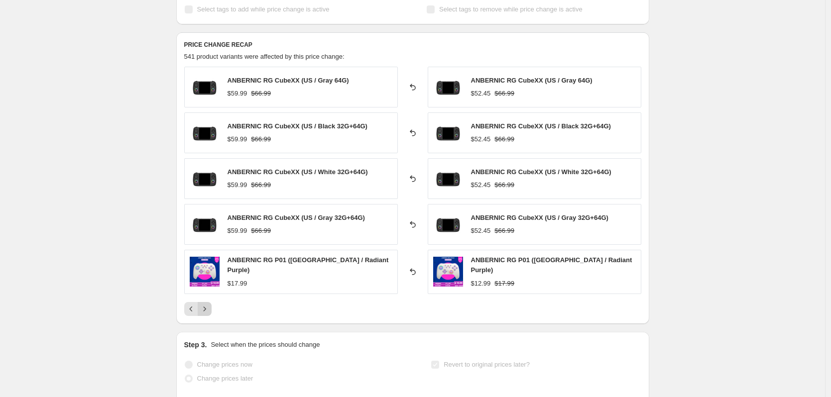
click at [209, 305] on icon "Next" at bounding box center [205, 309] width 10 height 10
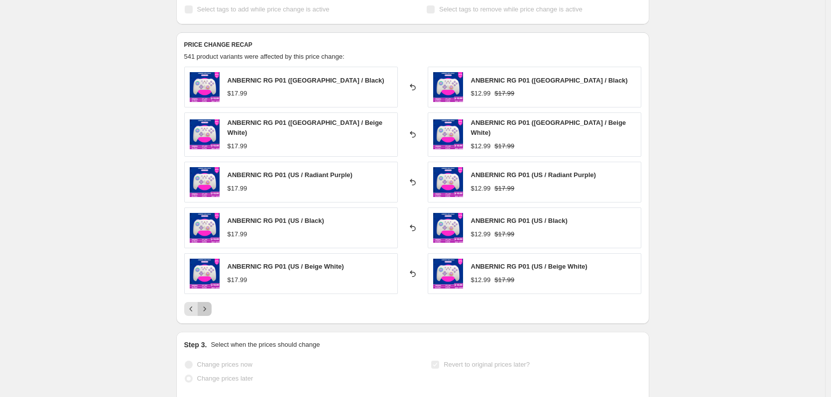
click at [209, 305] on icon "Next" at bounding box center [205, 309] width 10 height 10
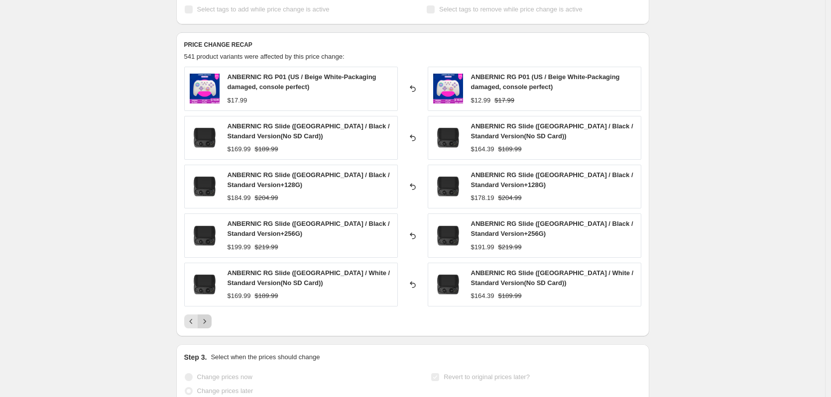
click at [209, 323] on icon "Next" at bounding box center [205, 321] width 10 height 10
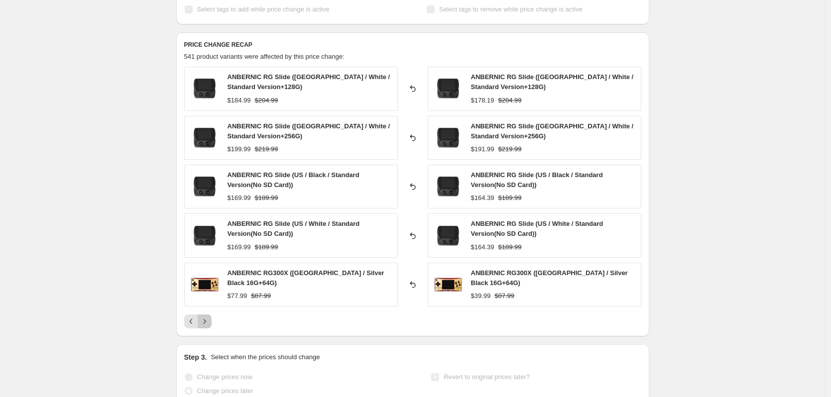
click at [209, 323] on icon "Next" at bounding box center [205, 321] width 10 height 10
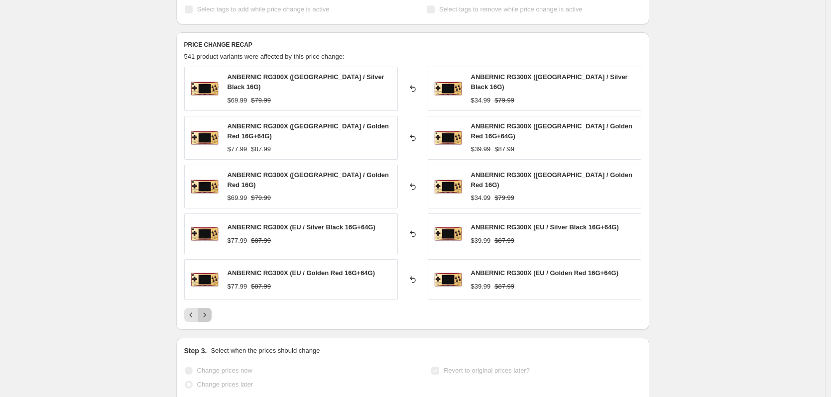
click at [208, 310] on icon "Next" at bounding box center [205, 315] width 10 height 10
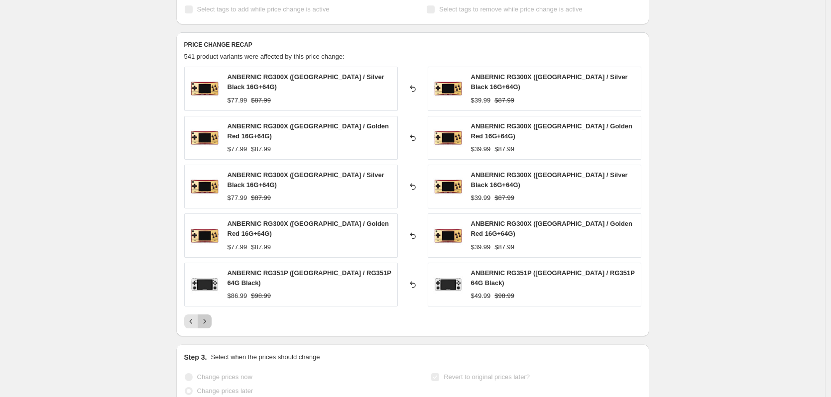
click at [208, 316] on icon "Next" at bounding box center [205, 321] width 10 height 10
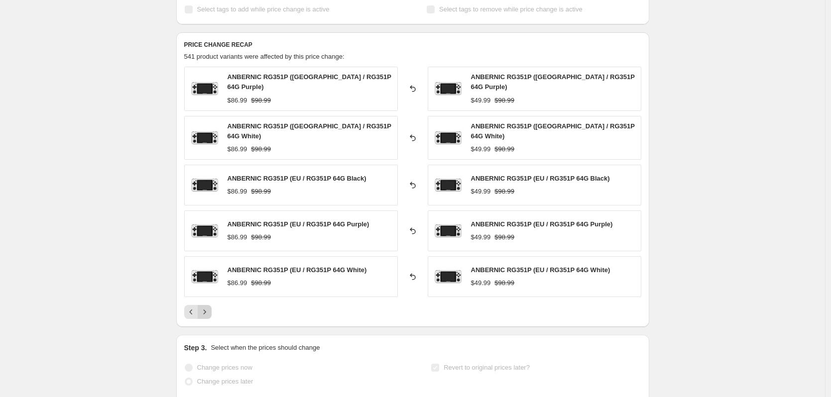
click at [208, 308] on icon "Next" at bounding box center [205, 312] width 10 height 10
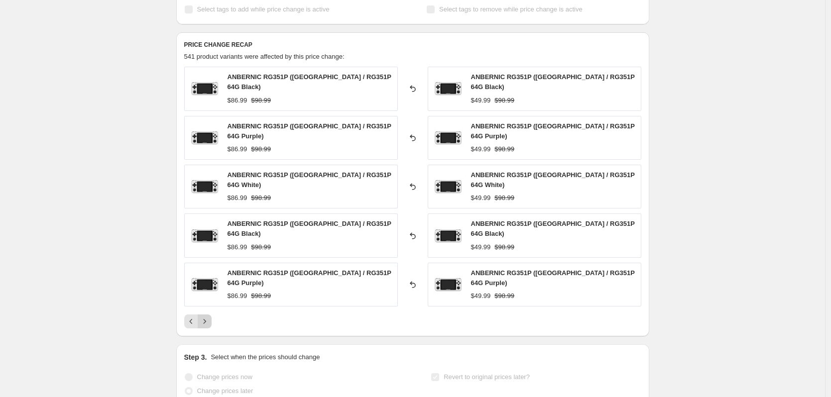
click at [208, 316] on icon "Next" at bounding box center [205, 321] width 10 height 10
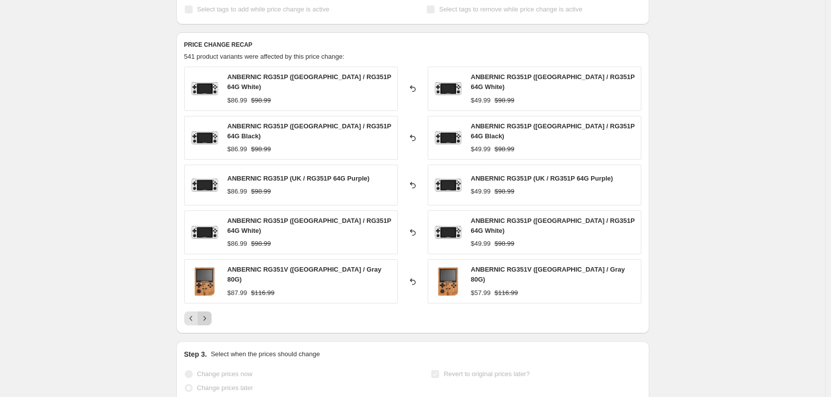
click at [208, 314] on icon "Next" at bounding box center [205, 319] width 10 height 10
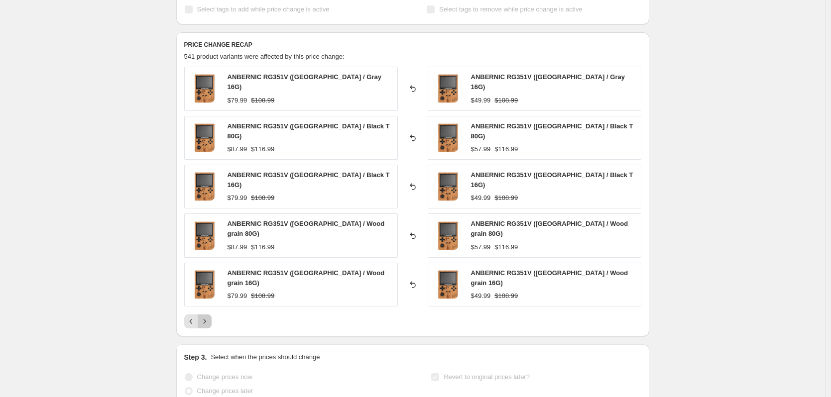
click at [208, 316] on icon "Next" at bounding box center [205, 321] width 10 height 10
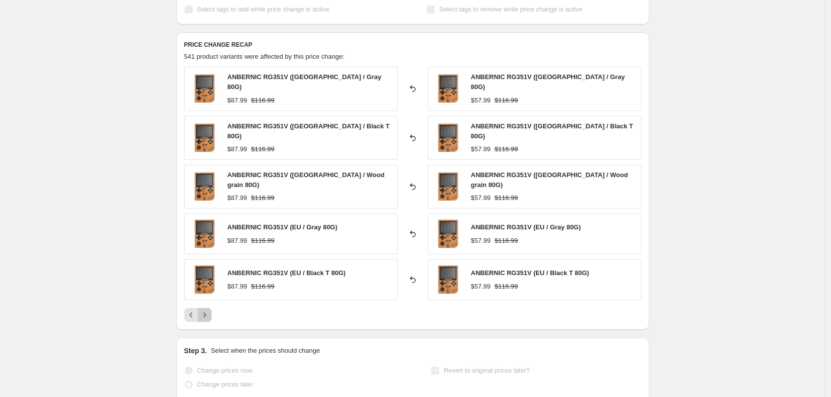
click at [208, 310] on icon "Next" at bounding box center [205, 315] width 10 height 10
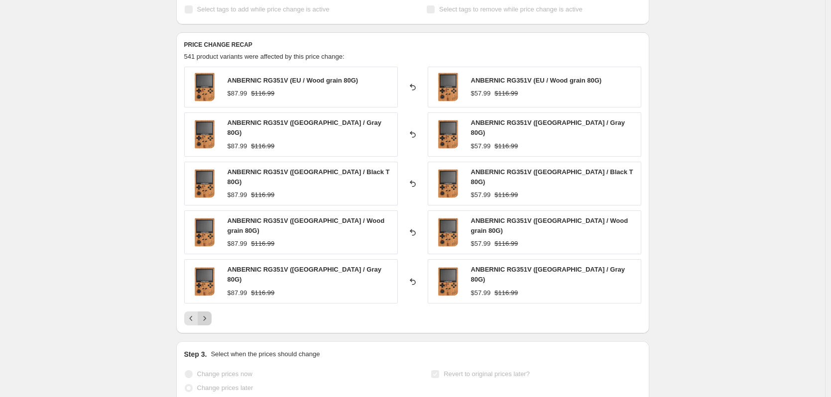
click at [208, 314] on icon "Next" at bounding box center [205, 319] width 10 height 10
